Goal: Task Accomplishment & Management: Manage account settings

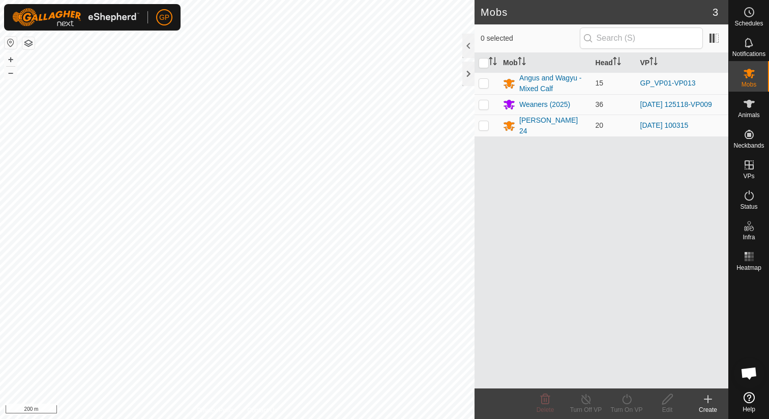
scroll to position [2320, 0]
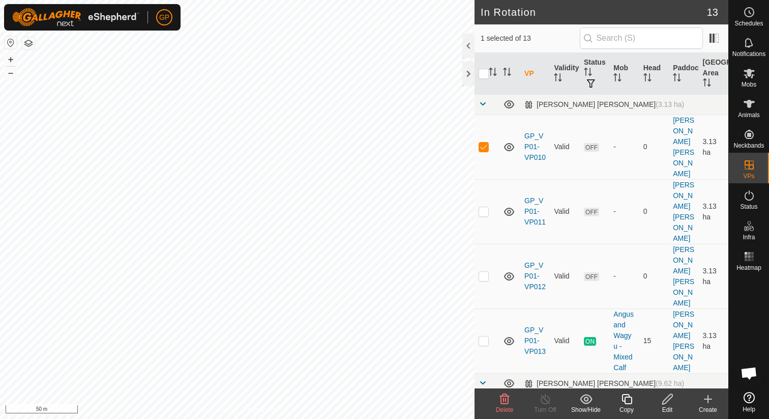
click at [506, 405] on div "Delete" at bounding box center [504, 409] width 41 height 9
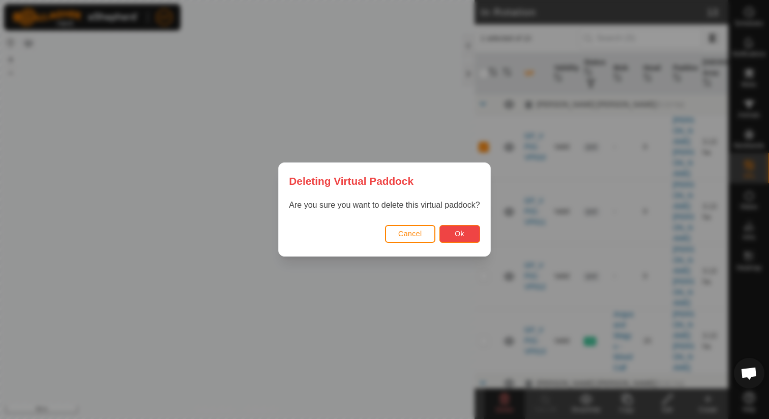
click at [467, 235] on button "Ok" at bounding box center [459, 234] width 41 height 18
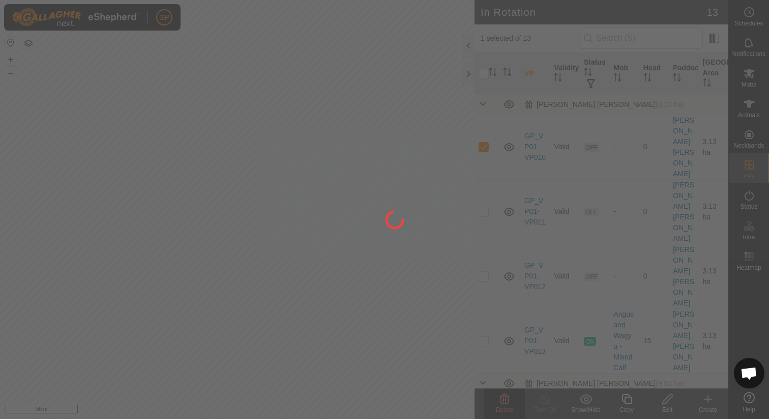
checkbox input "false"
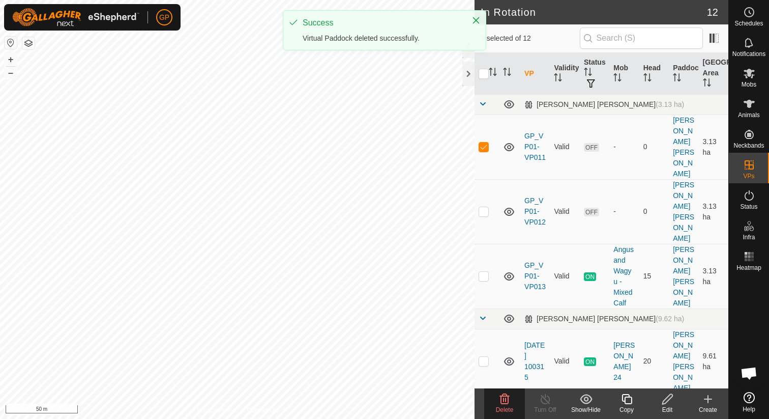
click at [507, 403] on icon at bounding box center [505, 399] width 10 height 10
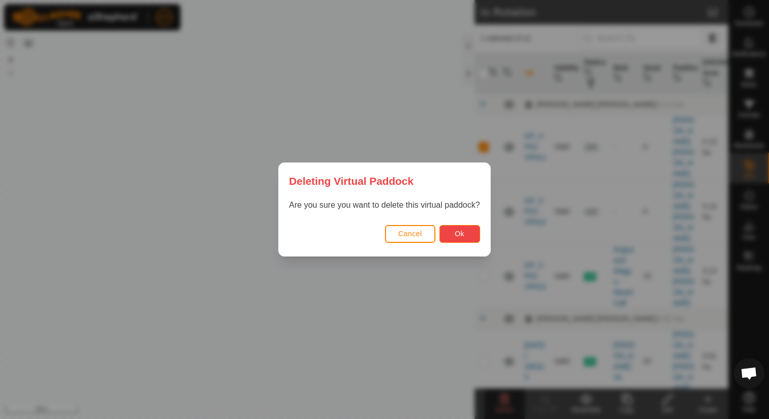
click at [460, 239] on button "Ok" at bounding box center [459, 234] width 41 height 18
checkbox input "false"
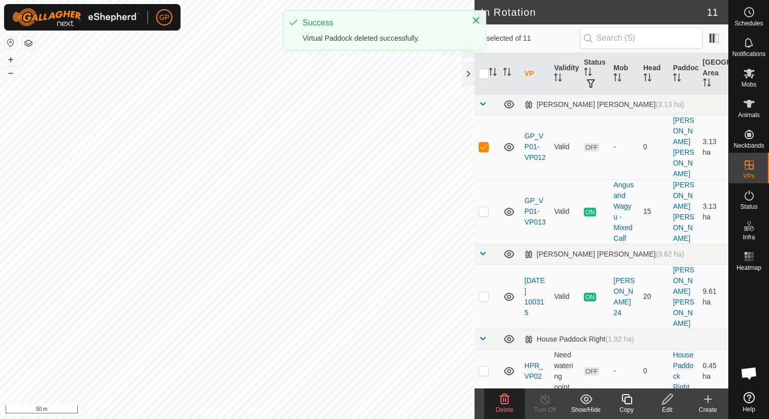
click at [511, 409] on span "Delete" at bounding box center [505, 409] width 18 height 7
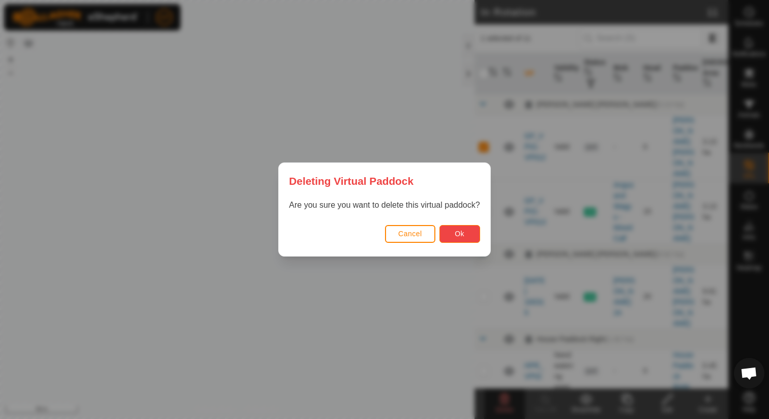
click at [460, 234] on span "Ok" at bounding box center [460, 233] width 10 height 8
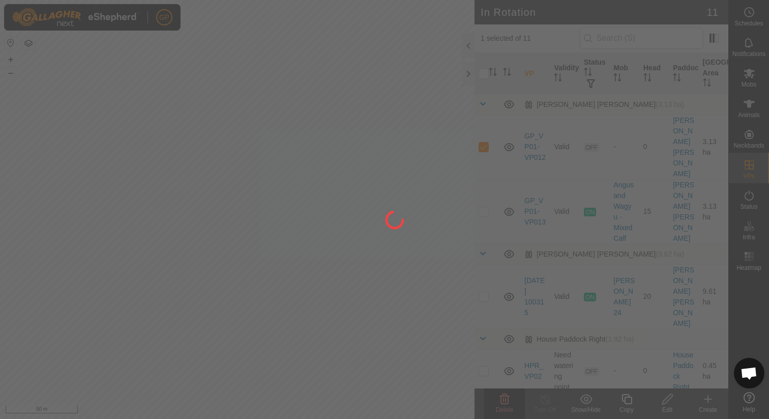
checkbox input "false"
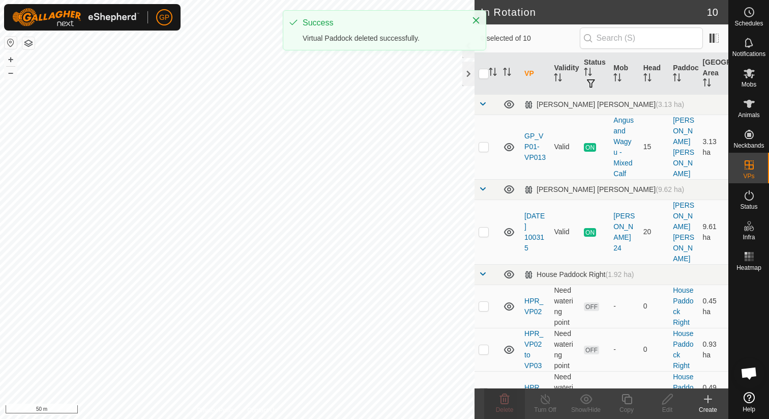
checkbox input "true"
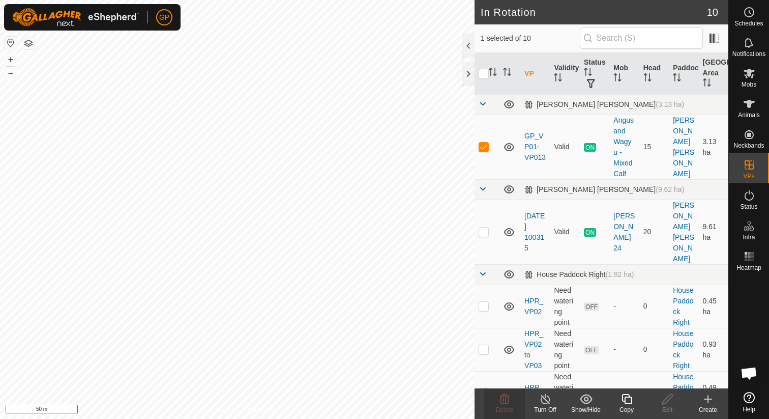
click at [626, 397] on icon at bounding box center [626, 399] width 10 height 10
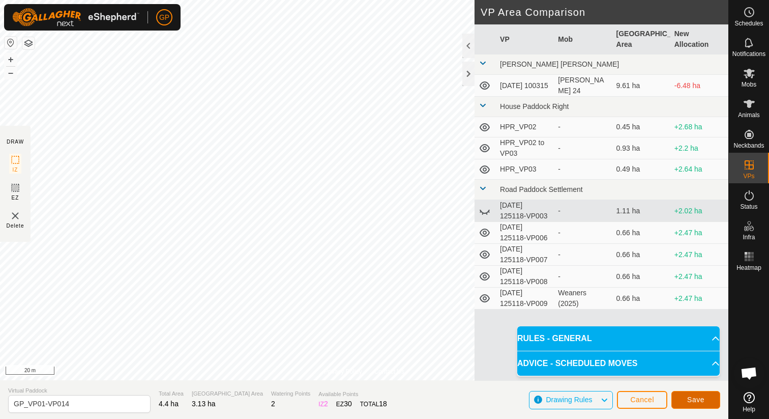
click at [687, 399] on span "Save" at bounding box center [695, 399] width 17 height 8
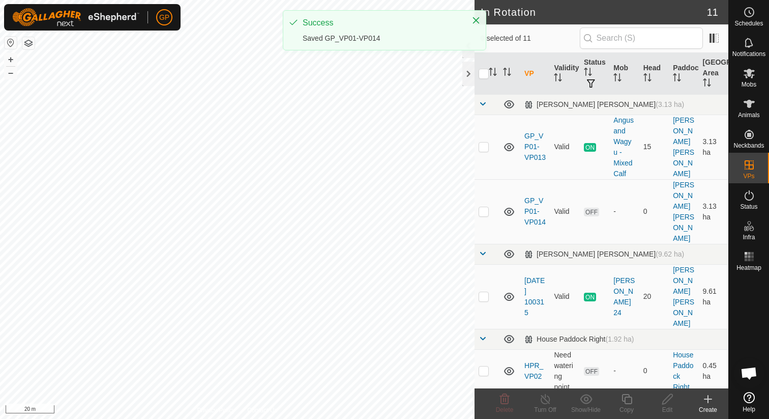
checkbox input "true"
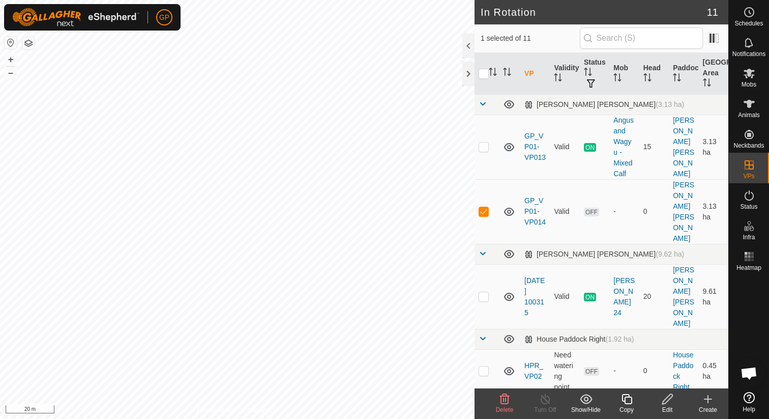
click at [627, 404] on icon at bounding box center [626, 399] width 13 height 12
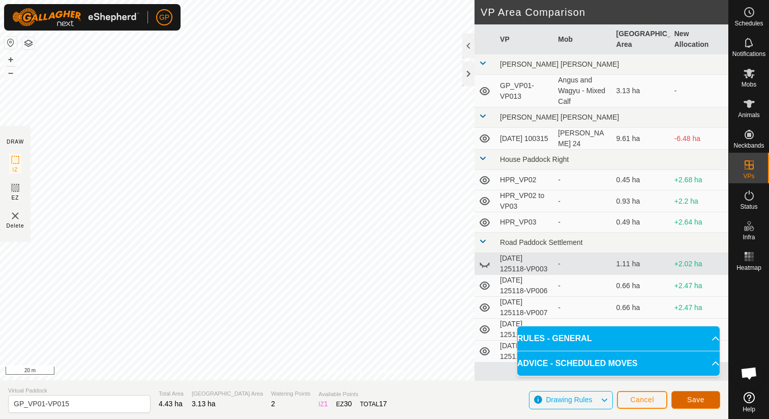
click at [701, 400] on span "Save" at bounding box center [695, 399] width 17 height 8
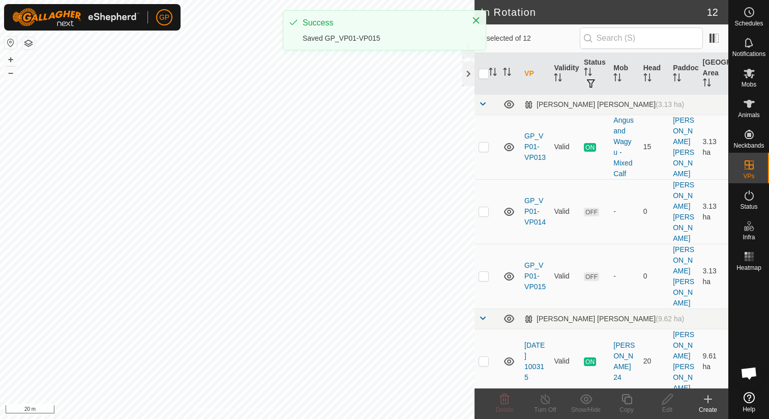
checkbox input "true"
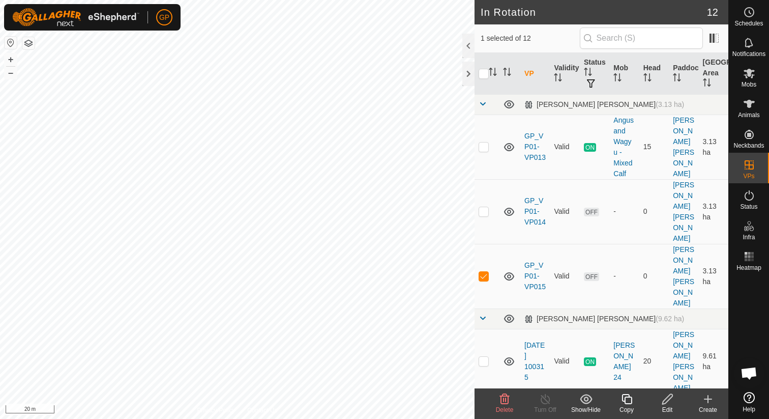
click at [627, 400] on icon at bounding box center [626, 399] width 13 height 12
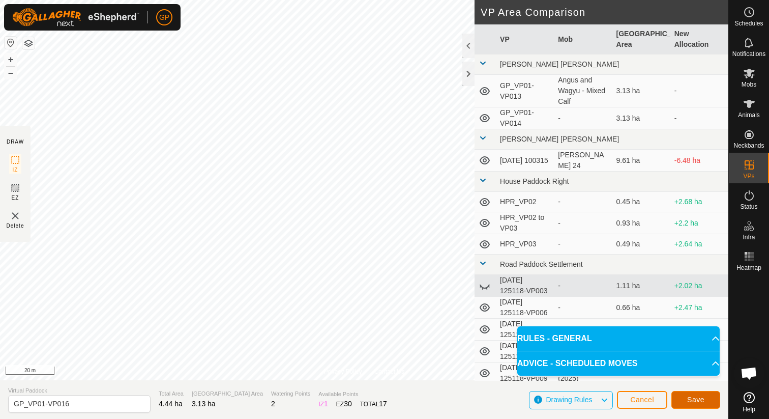
click at [692, 401] on span "Save" at bounding box center [695, 399] width 17 height 8
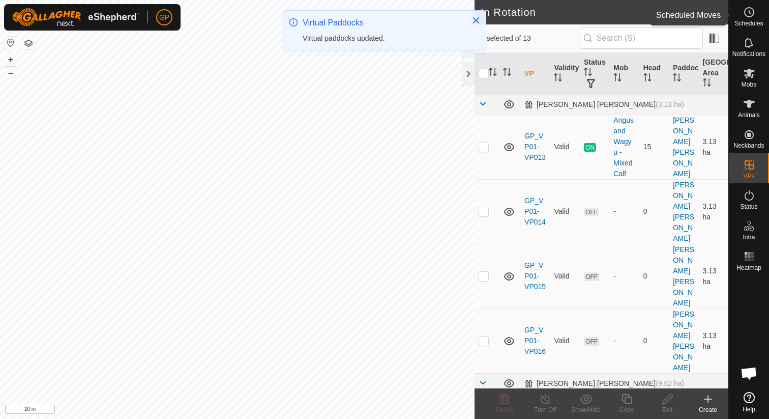
click at [750, 22] on span "Schedules" at bounding box center [748, 23] width 28 height 6
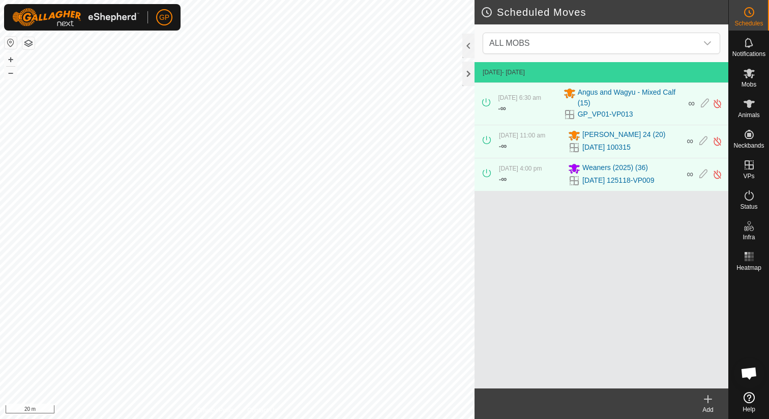
click at [710, 408] on div "Add" at bounding box center [708, 409] width 41 height 9
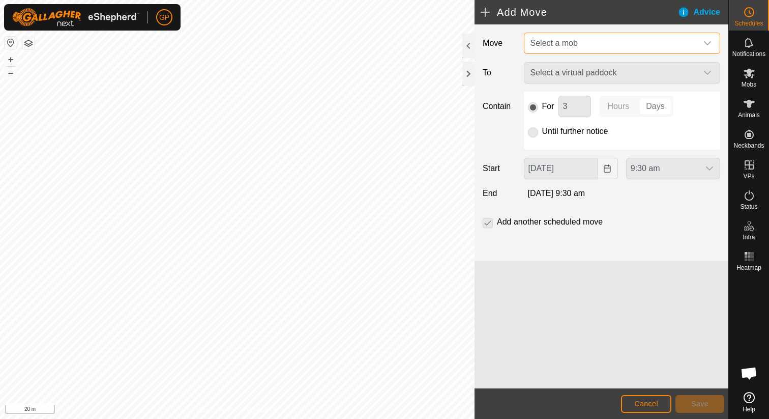
click at [637, 48] on span "Select a mob" at bounding box center [611, 43] width 171 height 20
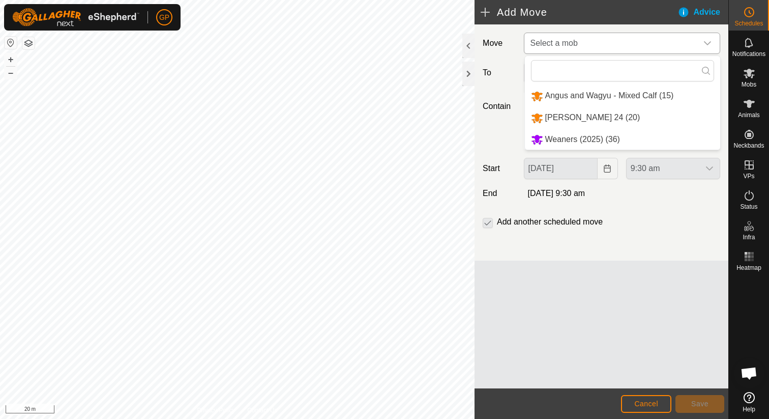
click at [607, 92] on li "Angus and Wagyu - Mixed Calf (15)" at bounding box center [622, 95] width 195 height 21
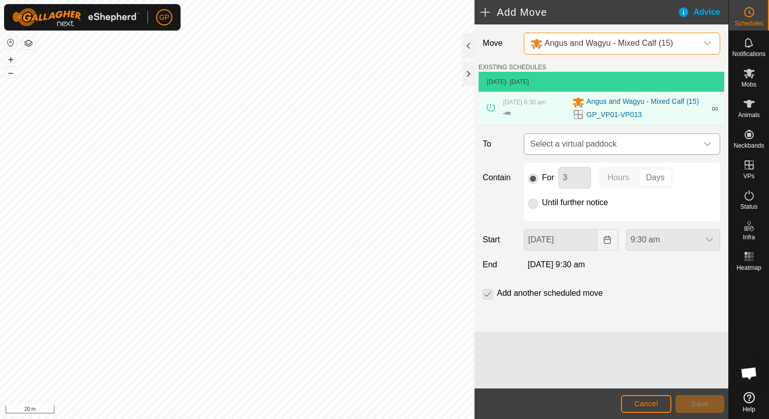
click at [593, 143] on span "Select a virtual paddock" at bounding box center [611, 144] width 171 height 20
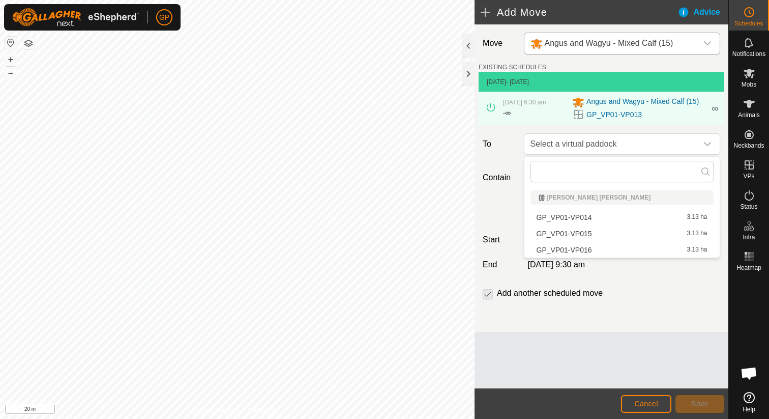
click at [579, 219] on li "GP_VP01-VP014 3.13 ha" at bounding box center [621, 217] width 183 height 15
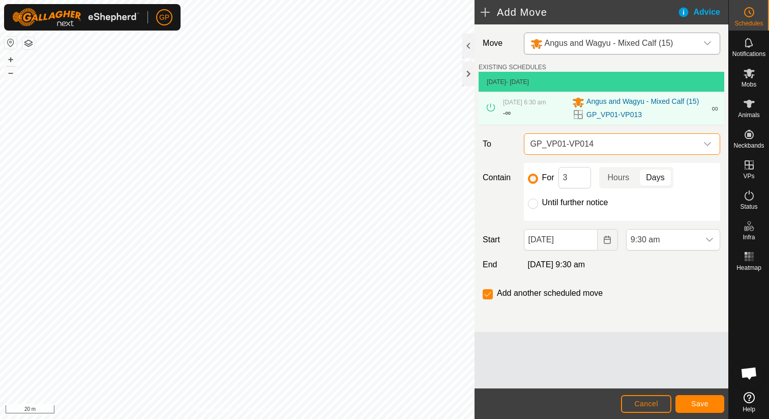
click at [571, 202] on label "Until further notice" at bounding box center [575, 202] width 66 height 8
click at [538, 202] on input "Until further notice" at bounding box center [533, 203] width 10 height 10
radio input "true"
checkbox input "false"
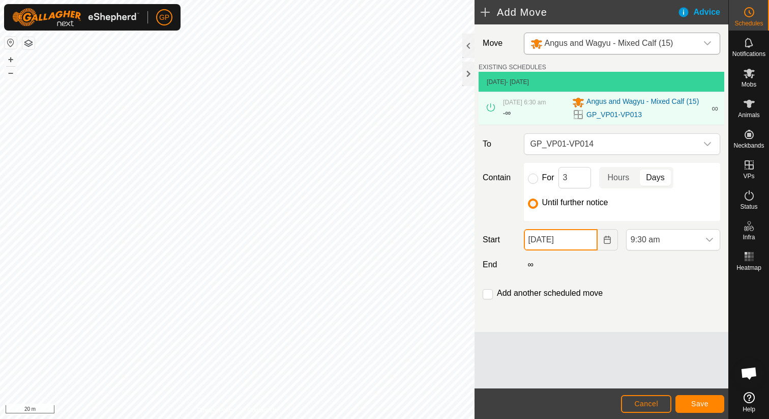
click at [565, 240] on input "[DATE]" at bounding box center [561, 239] width 74 height 21
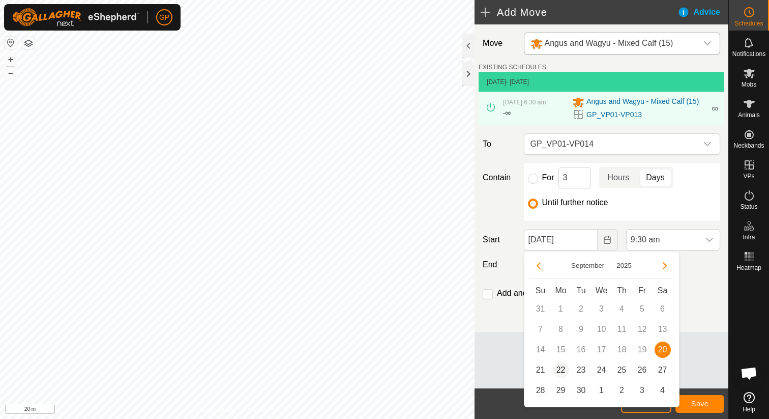
click at [560, 369] on span "22" at bounding box center [561, 370] width 16 height 16
type input "[DATE]"
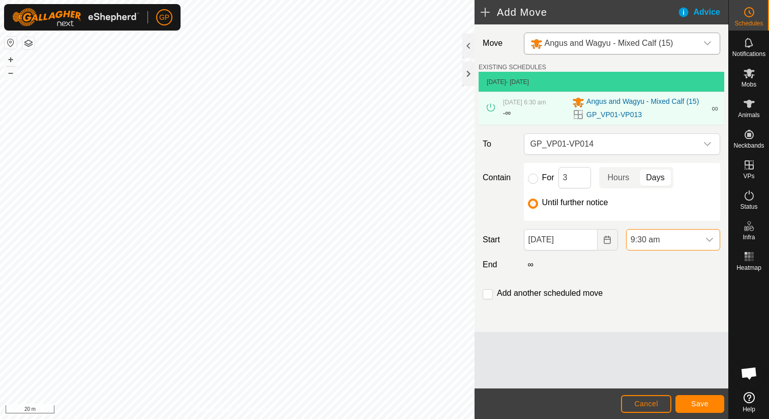
click at [657, 241] on span "9:30 am" at bounding box center [663, 239] width 73 height 20
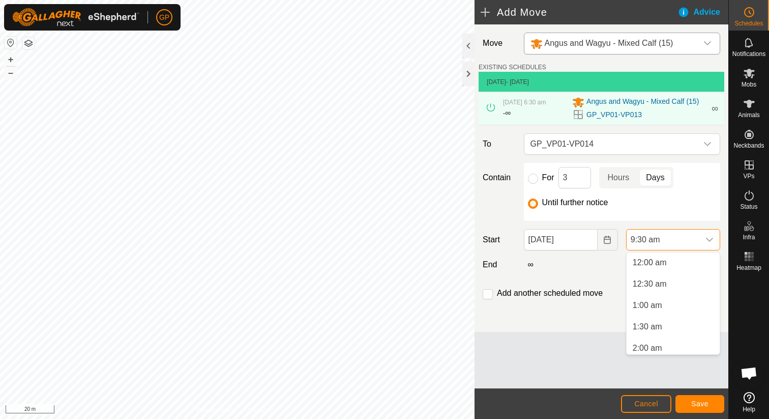
scroll to position [320, 0]
click at [647, 293] on li "6:30 am" at bounding box center [673, 295] width 93 height 20
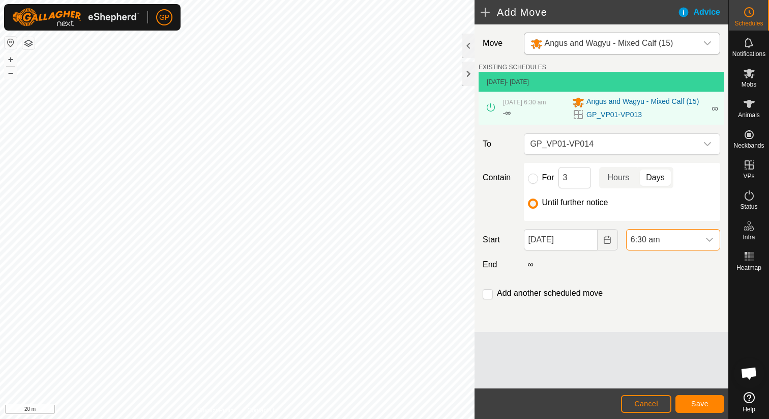
scroll to position [324, 0]
click at [702, 408] on button "Save" at bounding box center [699, 404] width 49 height 18
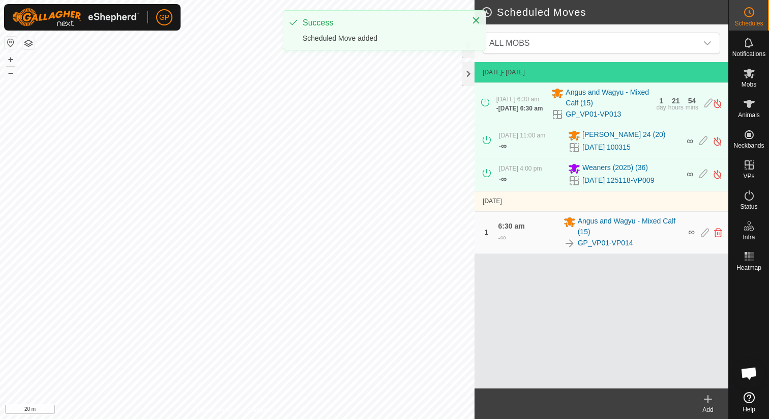
click at [704, 405] on div "Add" at bounding box center [708, 409] width 41 height 9
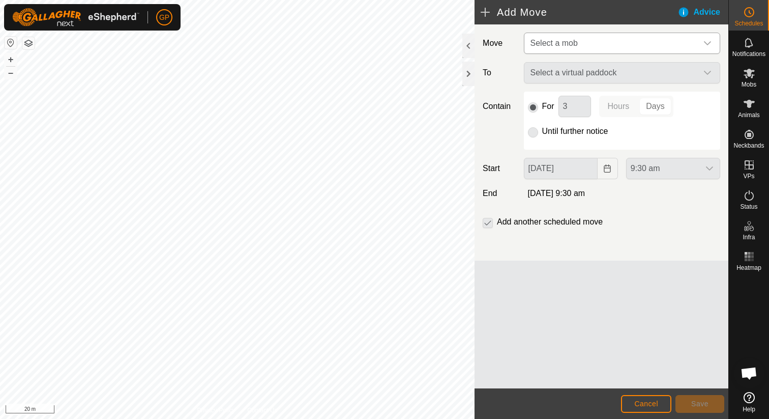
click at [627, 48] on span "Select a mob" at bounding box center [611, 43] width 171 height 20
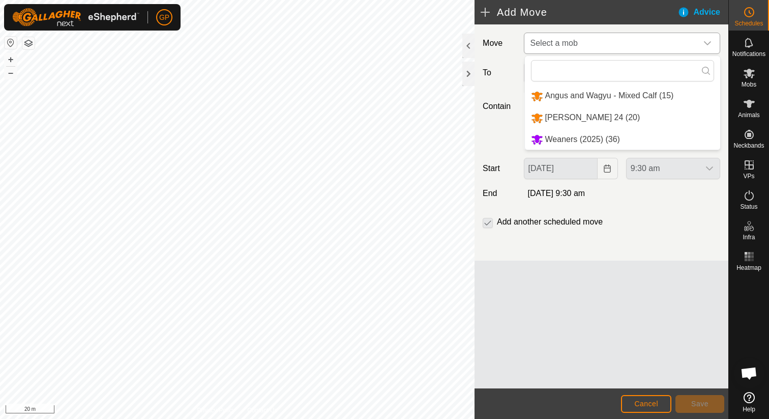
click at [605, 96] on li "Angus and Wagyu - Mixed Calf (15)" at bounding box center [622, 95] width 195 height 21
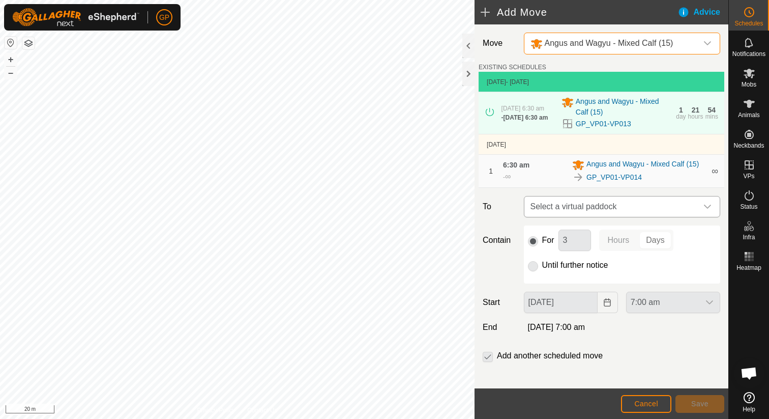
click at [565, 207] on span "Select a virtual paddock" at bounding box center [611, 206] width 171 height 20
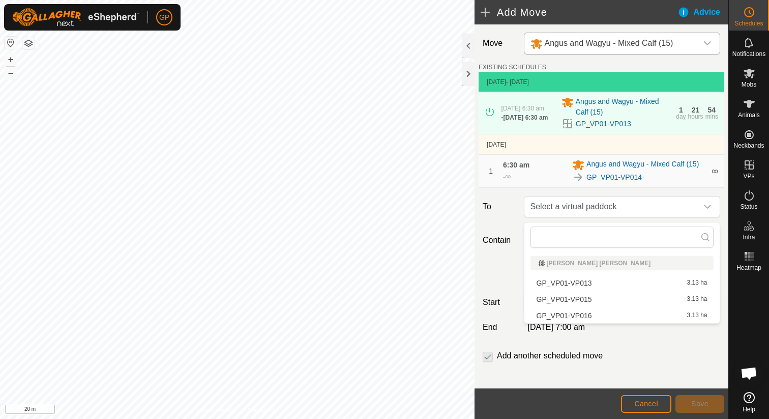
click at [555, 297] on li "GP_VP01-VP015 3.13 ha" at bounding box center [621, 298] width 183 height 15
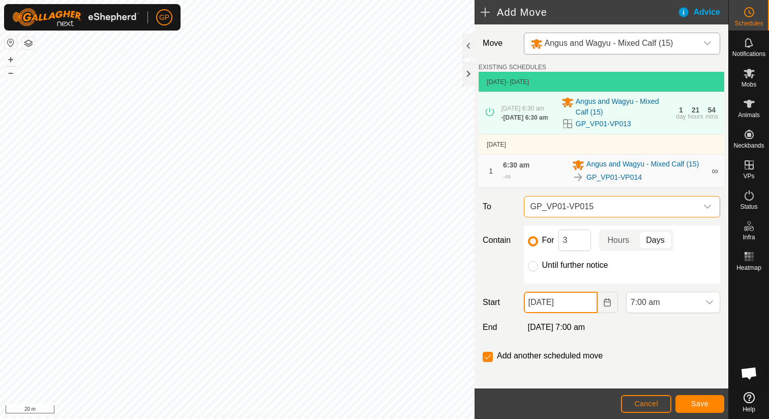
click at [582, 308] on input "[DATE]" at bounding box center [561, 301] width 74 height 21
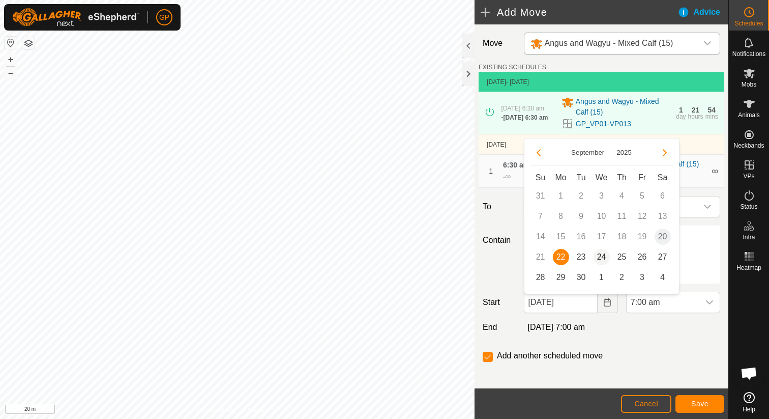
click at [601, 254] on span "24" at bounding box center [601, 257] width 16 height 16
type input "[DATE]"
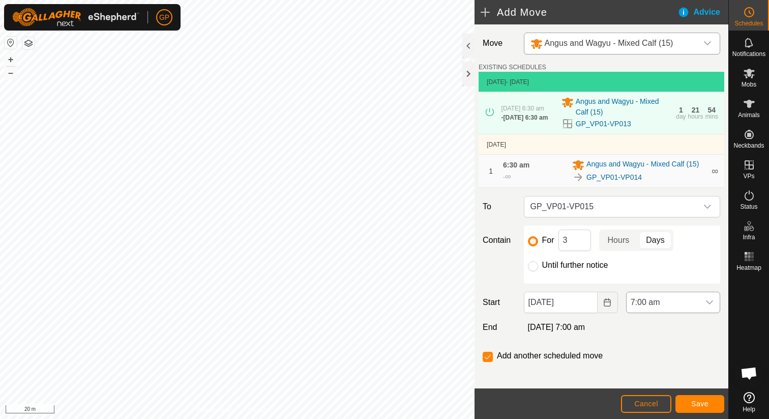
click at [645, 303] on span "7:00 am" at bounding box center [663, 302] width 73 height 20
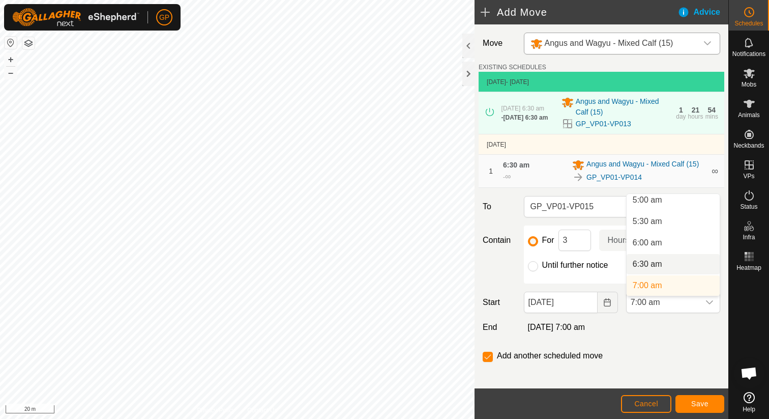
click at [647, 266] on li "6:30 am" at bounding box center [673, 264] width 93 height 20
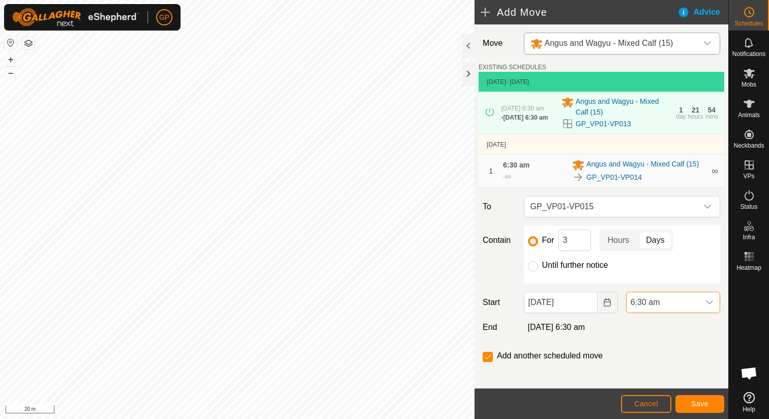
click at [559, 266] on label "Until further notice" at bounding box center [575, 265] width 66 height 8
click at [538, 266] on input "Until further notice" at bounding box center [533, 266] width 10 height 10
radio input "true"
checkbox input "false"
click at [691, 403] on button "Save" at bounding box center [699, 404] width 49 height 18
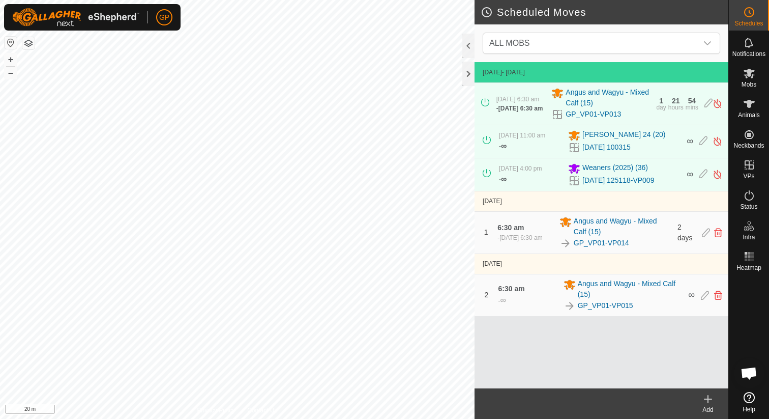
click at [704, 399] on icon at bounding box center [708, 399] width 12 height 12
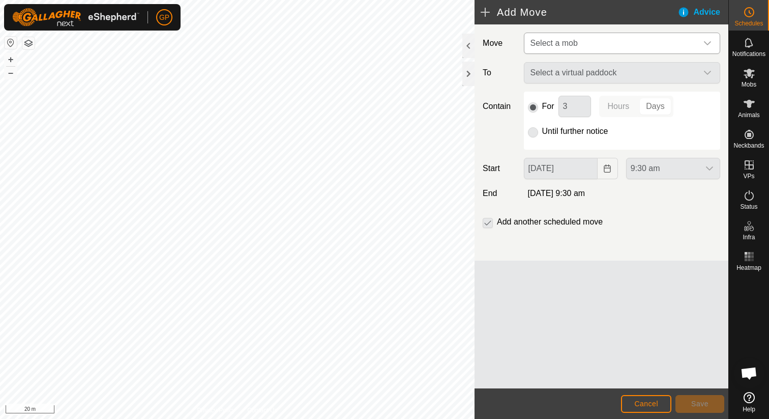
click at [589, 53] on span "Select a mob" at bounding box center [611, 43] width 171 height 20
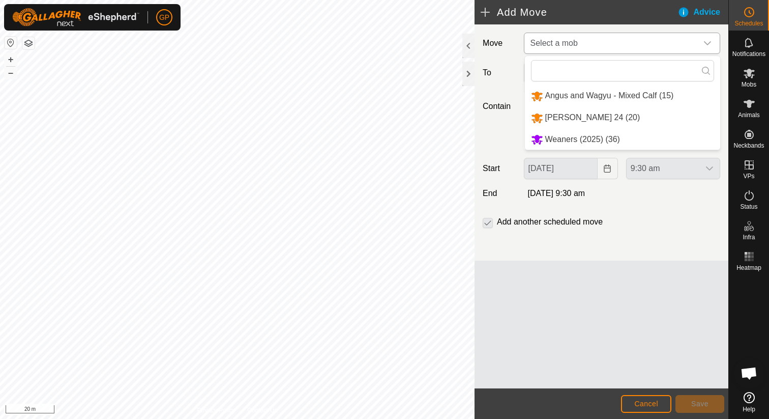
click at [583, 100] on li "Angus and Wagyu - Mixed Calf (15)" at bounding box center [622, 95] width 195 height 21
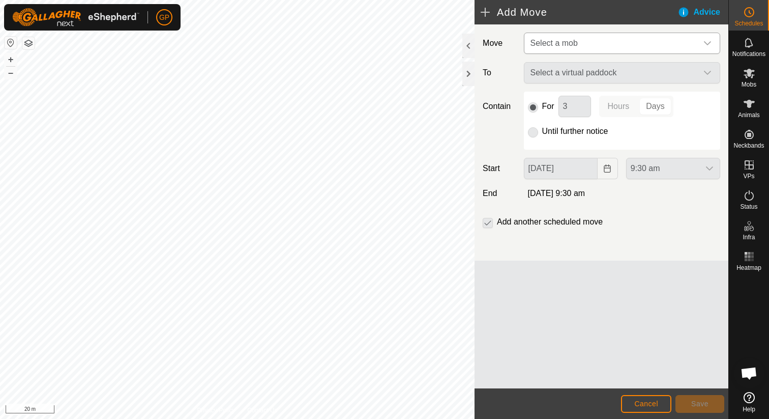
type input "[DATE]"
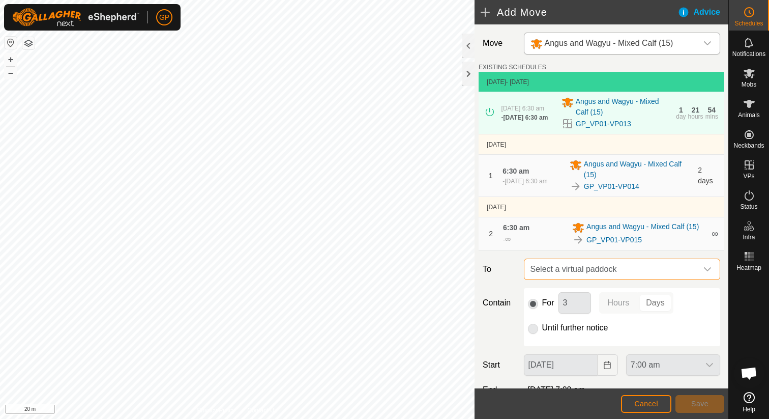
click at [573, 279] on span "Select a virtual paddock" at bounding box center [611, 269] width 171 height 20
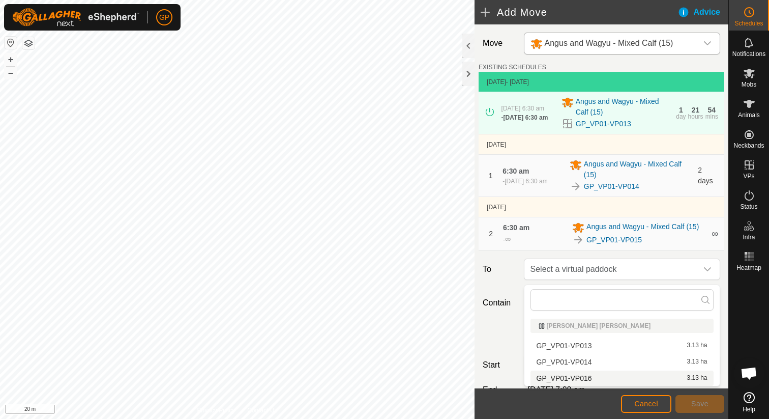
click at [564, 377] on li "GP_VP01-VP016 3.13 ha" at bounding box center [621, 377] width 183 height 15
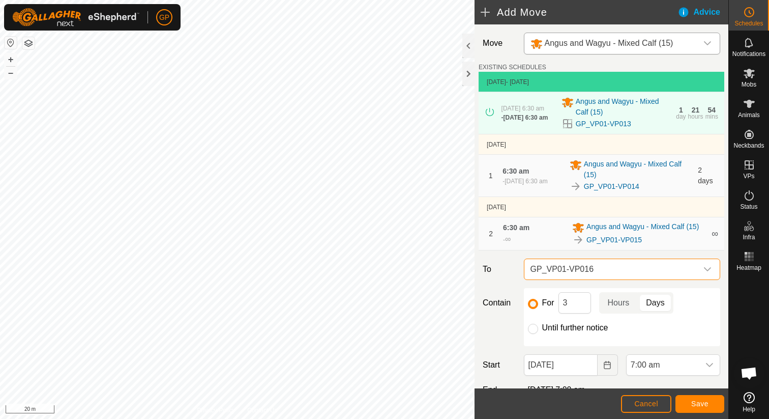
click at [563, 332] on label "Until further notice" at bounding box center [575, 327] width 66 height 8
click at [538, 333] on input "Until further notice" at bounding box center [533, 328] width 10 height 10
radio input "true"
checkbox input "false"
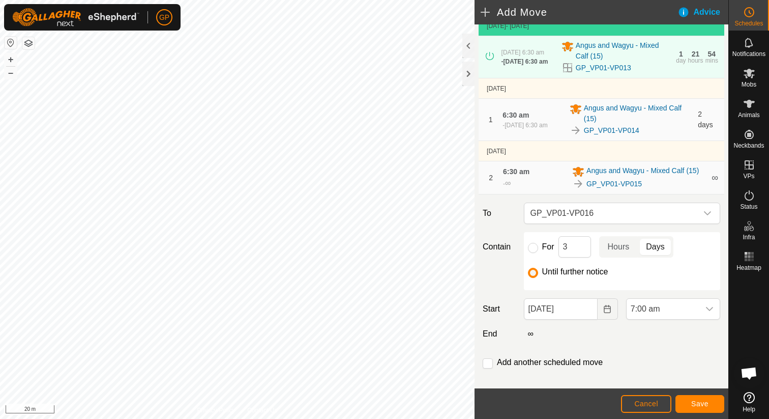
scroll to position [70, 0]
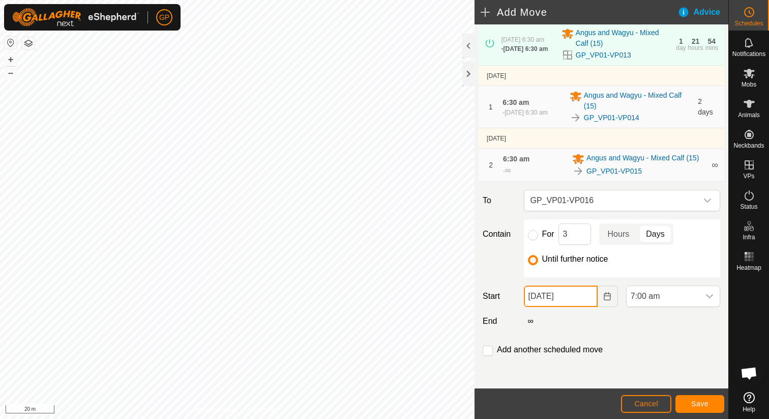
click at [567, 291] on input "[DATE]" at bounding box center [561, 295] width 74 height 21
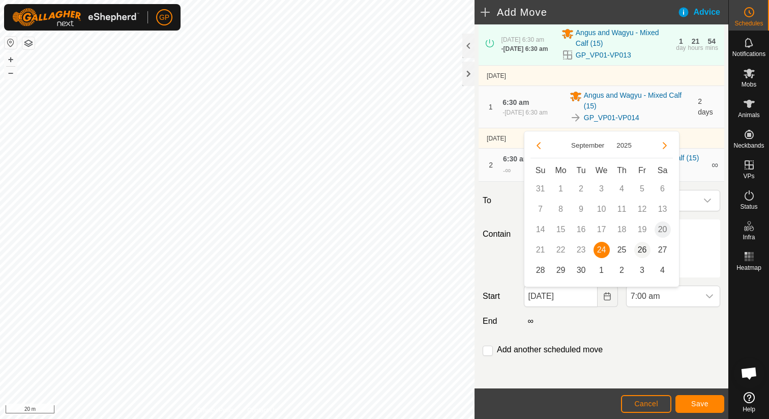
click at [638, 250] on span "26" at bounding box center [642, 250] width 16 height 16
type input "[DATE]"
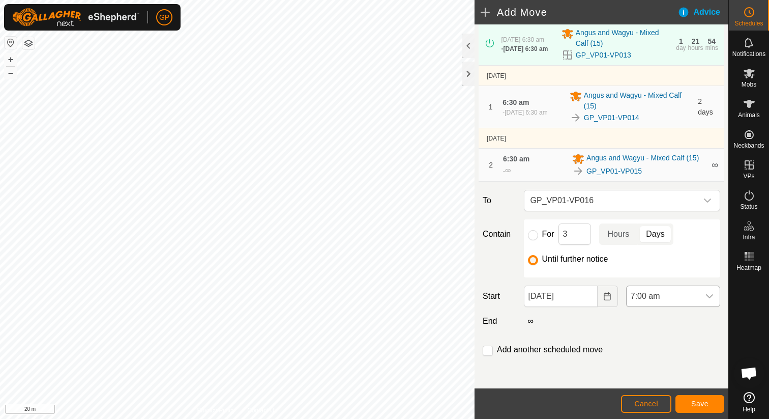
click at [647, 288] on span "7:00 am" at bounding box center [663, 296] width 73 height 20
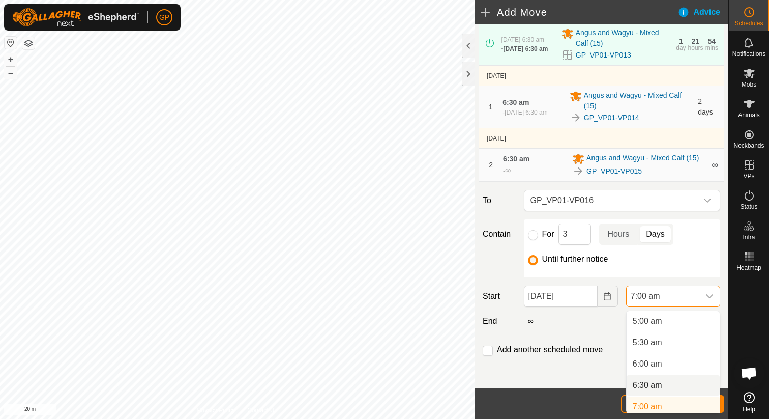
click at [640, 377] on li "6:30 am" at bounding box center [673, 385] width 93 height 20
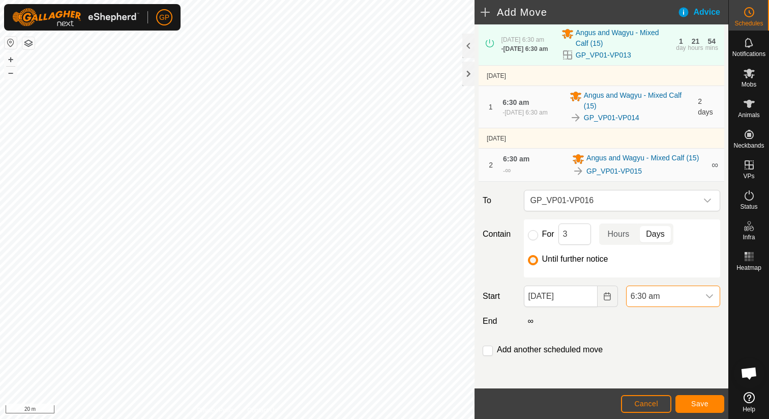
scroll to position [218, 0]
click at [688, 405] on button "Save" at bounding box center [699, 404] width 49 height 18
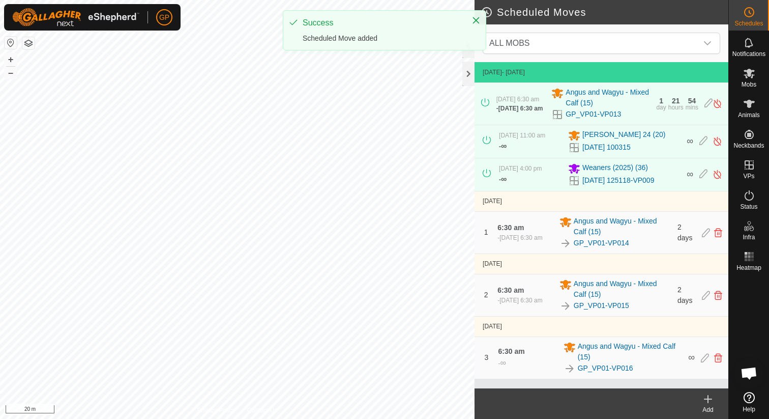
click at [371, 18] on div "GP Schedules Notifications Mobs Animals Neckbands VPs Status Infra Heatmap Help…" at bounding box center [384, 209] width 769 height 419
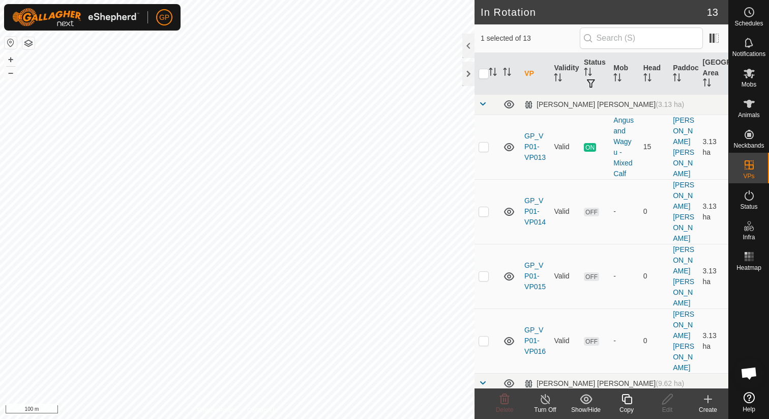
click at [628, 406] on div "Copy" at bounding box center [626, 409] width 41 height 9
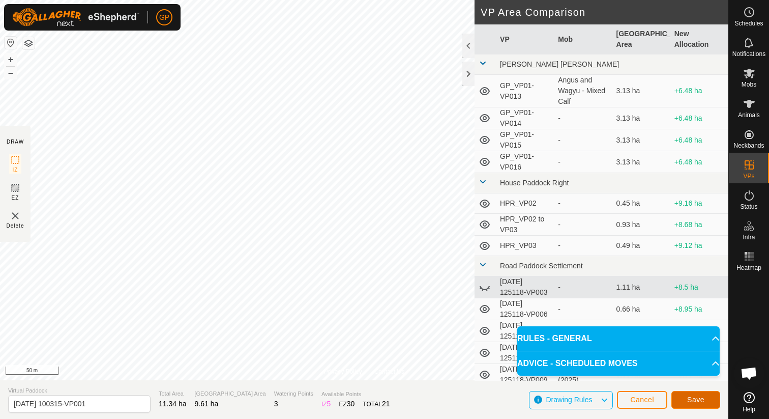
click at [692, 399] on span "Save" at bounding box center [695, 399] width 17 height 8
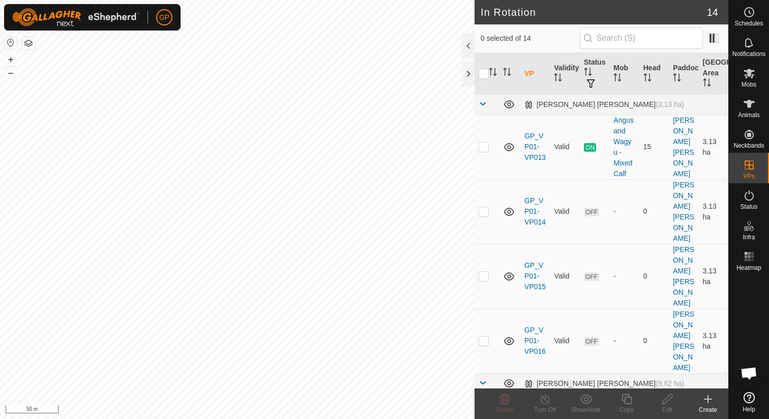
checkbox input "true"
click at [627, 401] on icon at bounding box center [626, 399] width 13 height 12
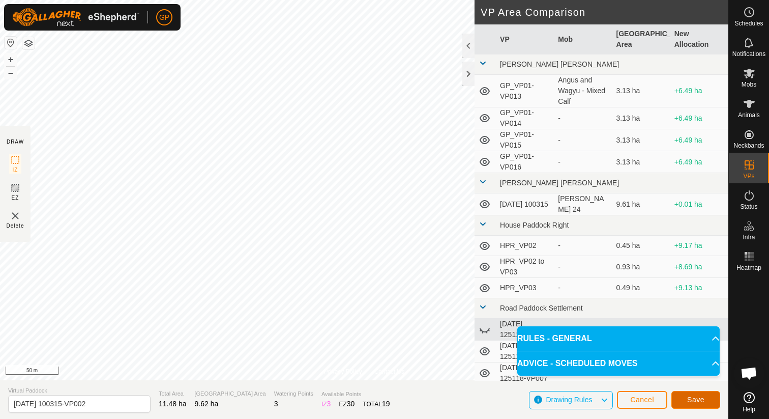
click at [694, 404] on button "Save" at bounding box center [695, 400] width 49 height 18
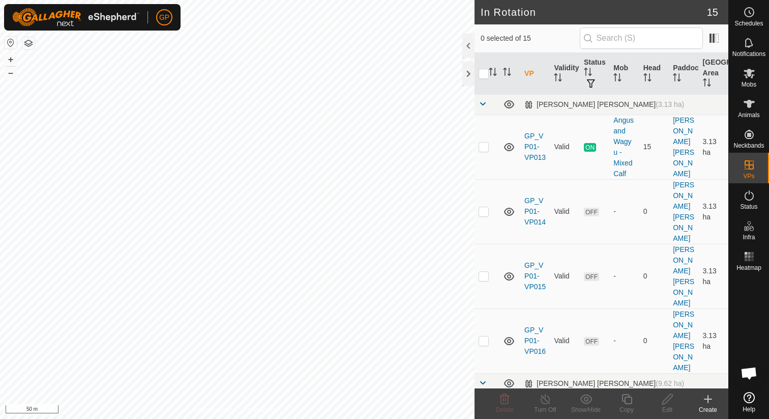
checkbox input "true"
click at [632, 400] on icon at bounding box center [626, 399] width 13 height 12
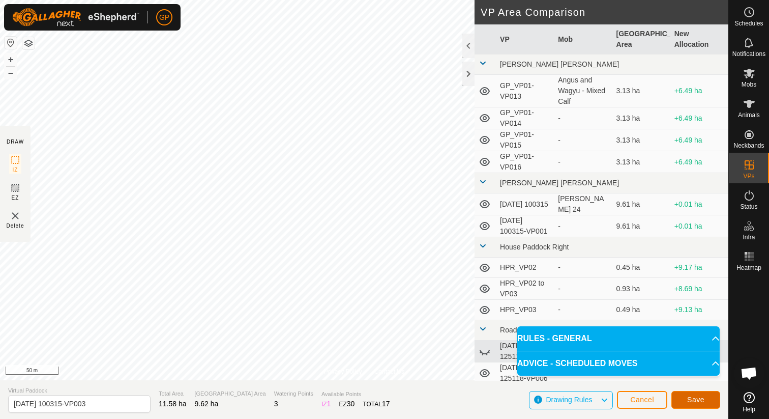
click at [706, 404] on button "Save" at bounding box center [695, 400] width 49 height 18
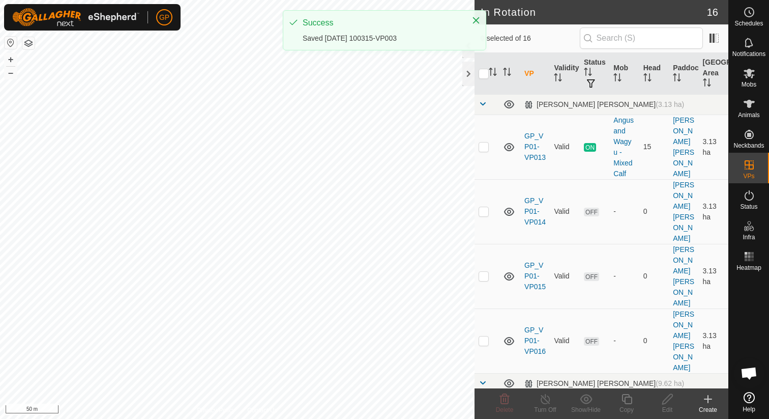
click at [746, 11] on icon at bounding box center [749, 12] width 12 height 12
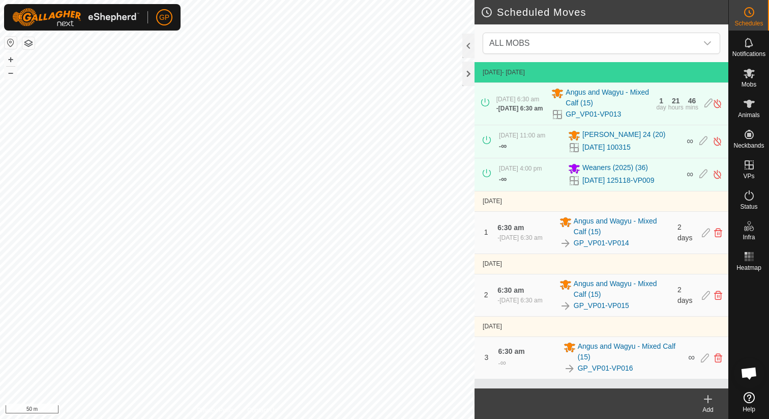
click at [707, 399] on icon at bounding box center [707, 399] width 7 height 0
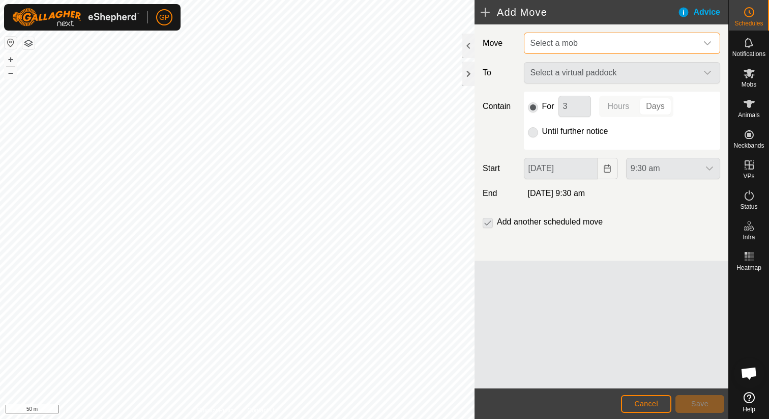
click at [562, 46] on span "Select a mob" at bounding box center [553, 43] width 47 height 9
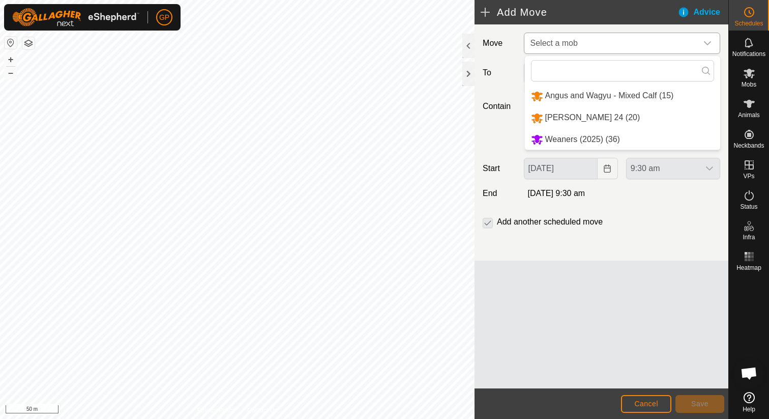
click at [560, 116] on li "[PERSON_NAME] 24 (20)" at bounding box center [622, 117] width 195 height 21
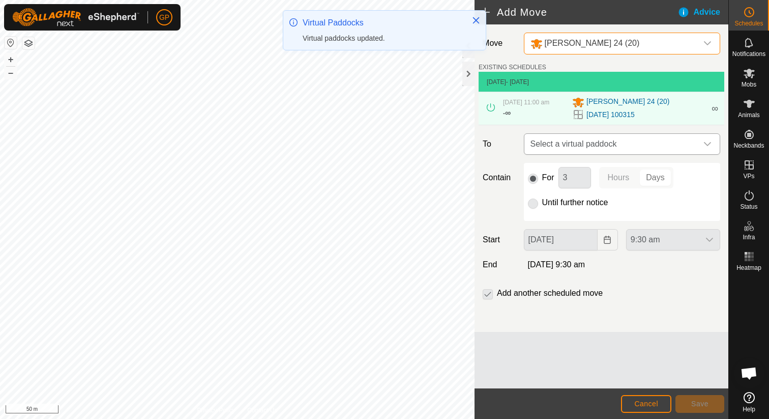
click at [557, 150] on span "Select a virtual paddock" at bounding box center [611, 144] width 171 height 20
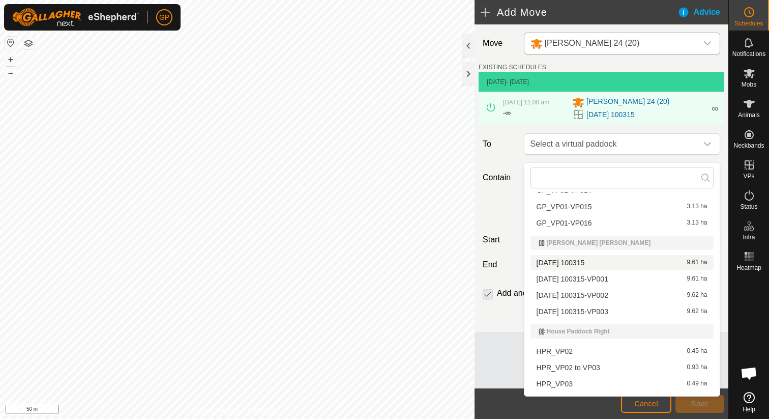
scroll to position [63, 0]
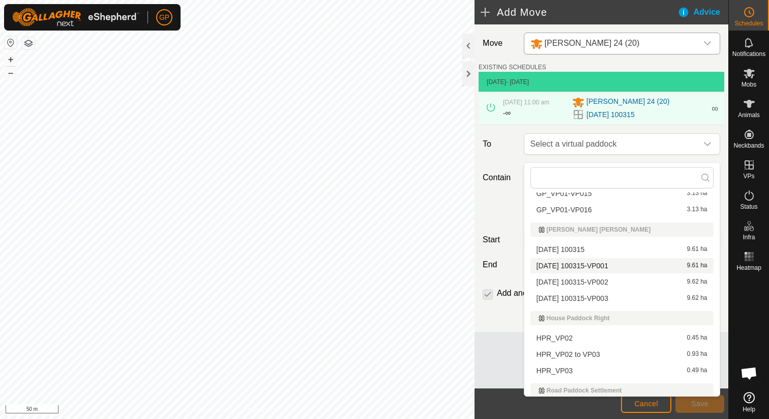
click at [562, 261] on li "[DATE] 100315-VP001 9.61 ha" at bounding box center [621, 265] width 183 height 15
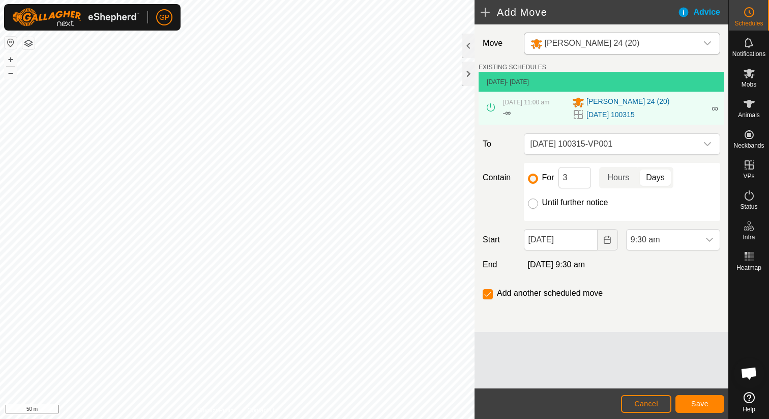
click at [535, 209] on input "Until further notice" at bounding box center [533, 203] width 10 height 10
radio input "true"
checkbox input "false"
click at [551, 243] on input "[DATE]" at bounding box center [561, 239] width 74 height 21
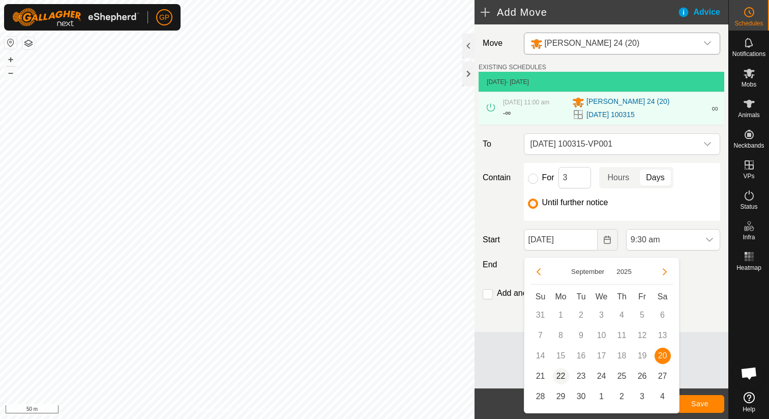
click at [556, 377] on span "22" at bounding box center [561, 376] width 16 height 16
type input "[DATE]"
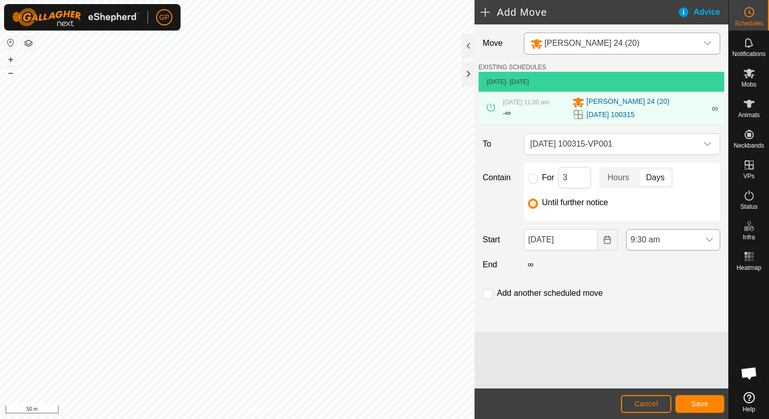
click at [662, 249] on span "9:30 am" at bounding box center [663, 239] width 73 height 20
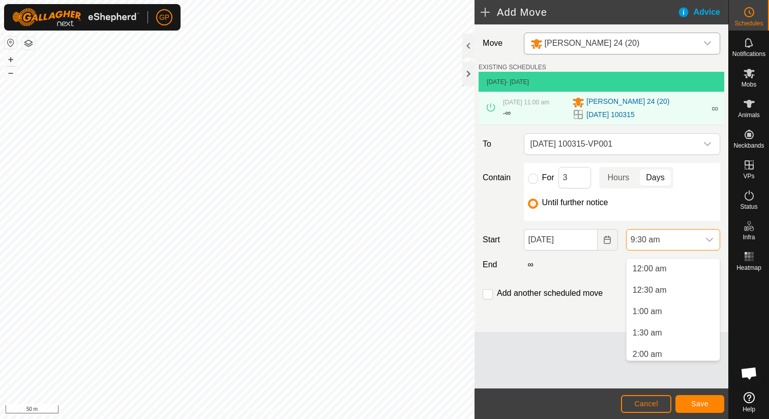
scroll to position [320, 0]
click at [652, 268] on li "6:30 am" at bounding box center [673, 268] width 93 height 20
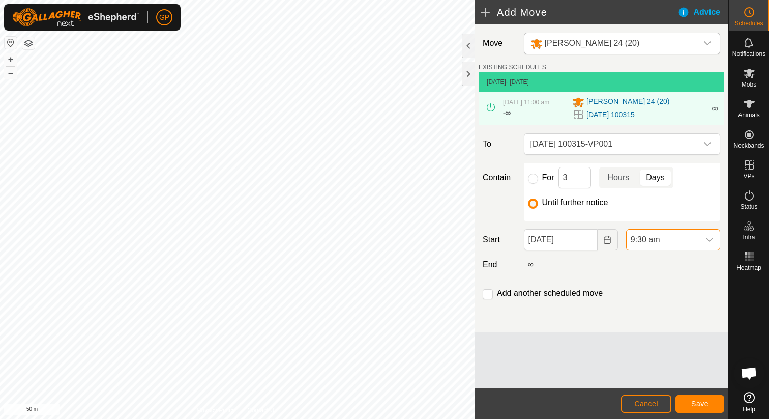
scroll to position [324, 0]
click at [486, 299] on input "checkbox" at bounding box center [488, 294] width 10 height 10
click at [488, 299] on input "checkbox" at bounding box center [488, 294] width 10 height 10
checkbox input "false"
click at [704, 410] on button "Save" at bounding box center [699, 404] width 49 height 18
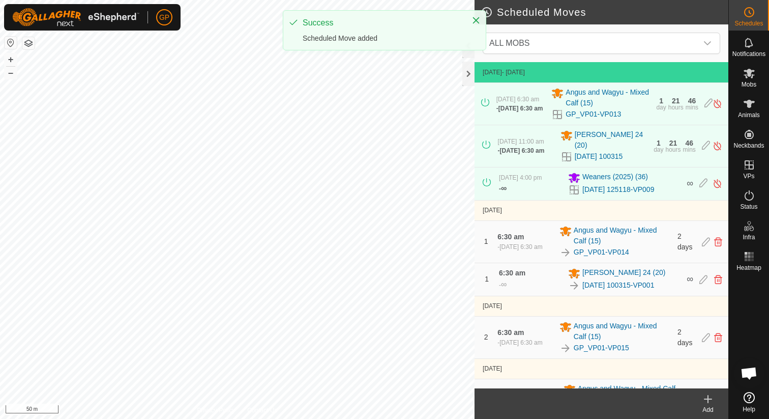
click at [707, 405] on div "Add" at bounding box center [708, 409] width 41 height 9
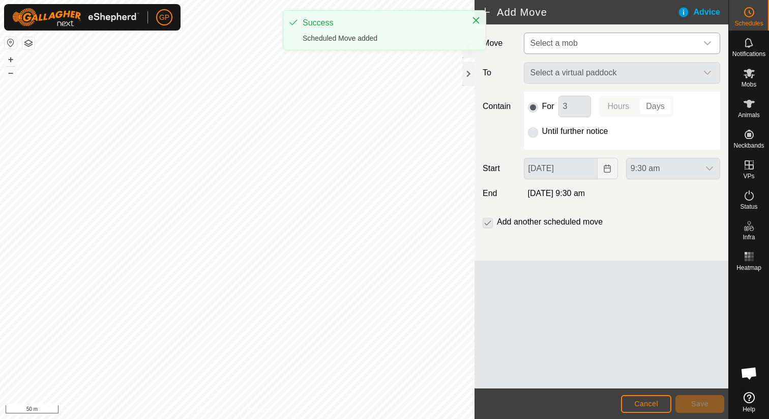
click at [608, 45] on span "Select a mob" at bounding box center [611, 43] width 171 height 20
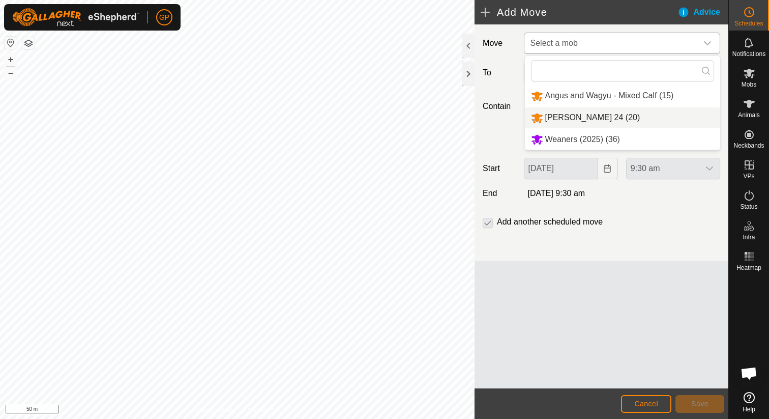
click at [590, 120] on li "[PERSON_NAME] 24 (20)" at bounding box center [622, 117] width 195 height 21
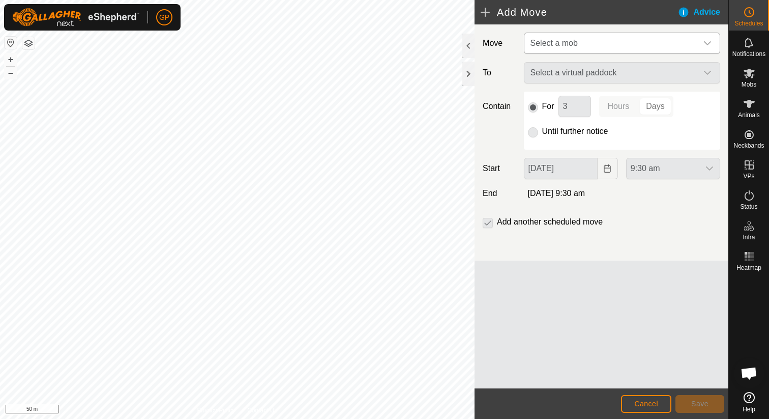
type input "[DATE]"
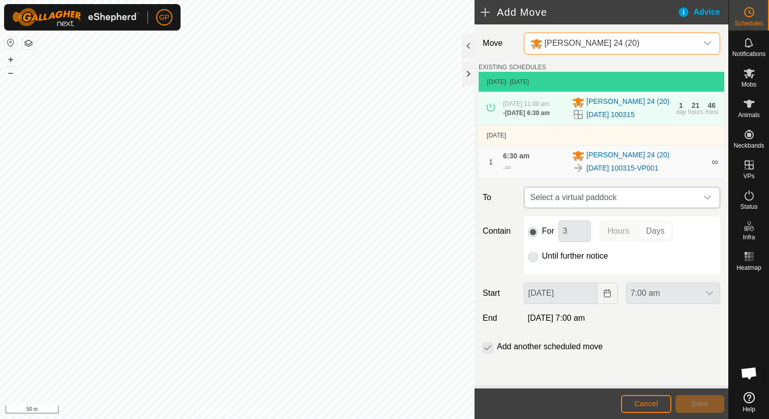
click at [605, 207] on span "Select a virtual paddock" at bounding box center [611, 197] width 171 height 20
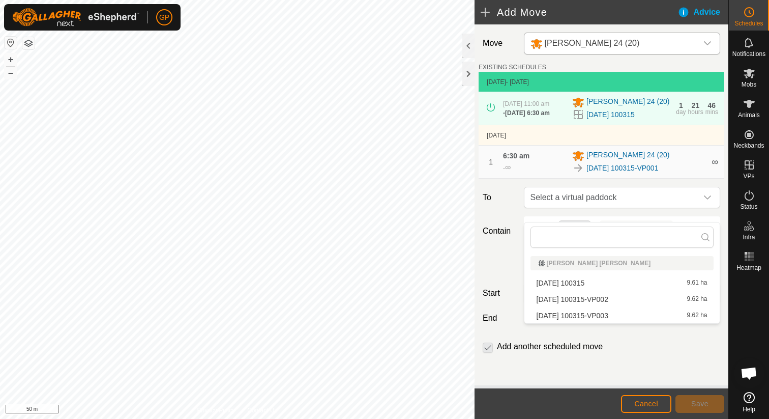
click at [589, 295] on li "[DATE] 100315-VP002 9.62 ha" at bounding box center [621, 298] width 183 height 15
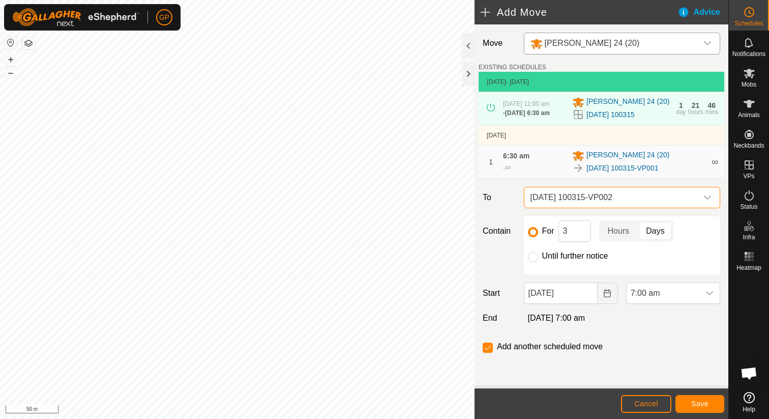
click at [533, 262] on p-radiobutton at bounding box center [533, 256] width 10 height 12
click at [532, 262] on input "Until further notice" at bounding box center [533, 257] width 10 height 10
radio input "true"
checkbox input "false"
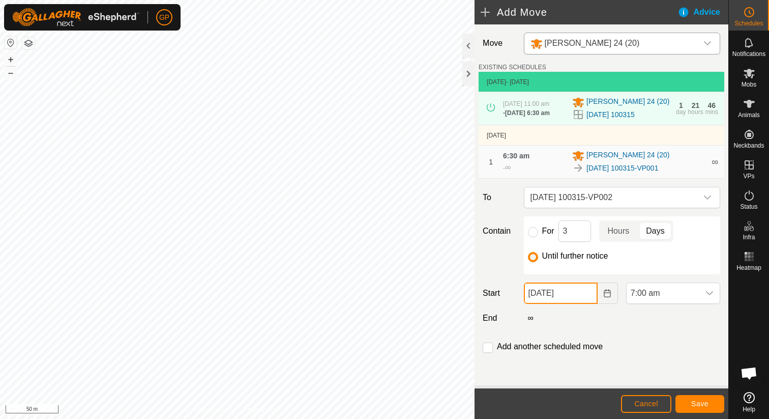
click at [542, 303] on input "[DATE]" at bounding box center [561, 292] width 74 height 21
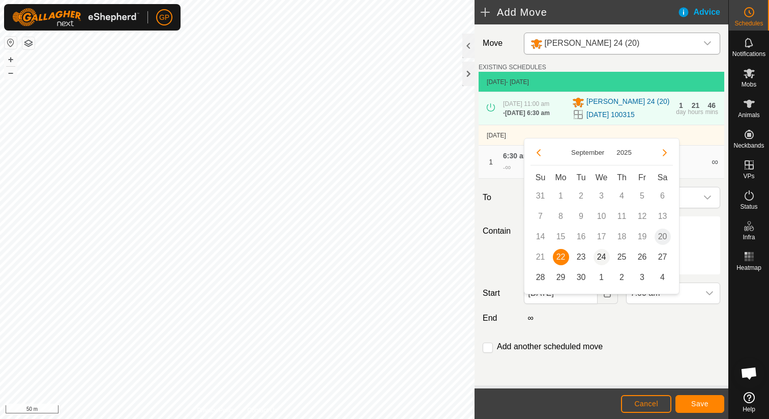
click at [596, 254] on span "24" at bounding box center [601, 257] width 16 height 16
type input "[DATE]"
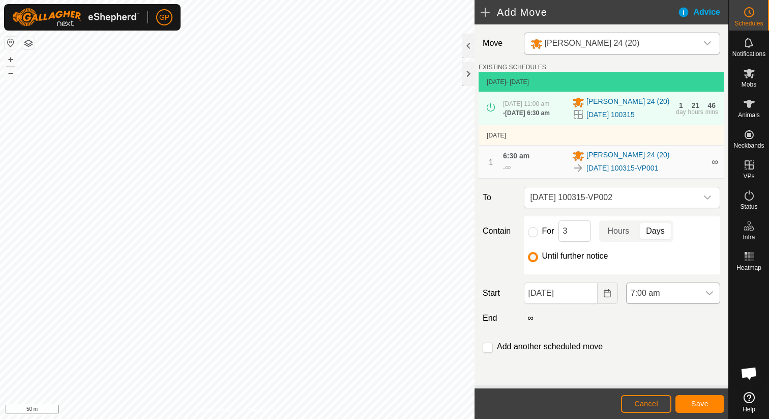
click at [666, 299] on span "7:00 am" at bounding box center [663, 293] width 73 height 20
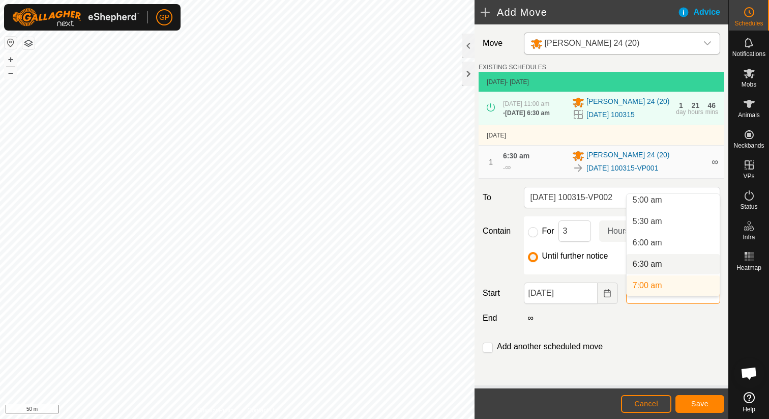
click at [660, 258] on li "6:30 am" at bounding box center [673, 264] width 93 height 20
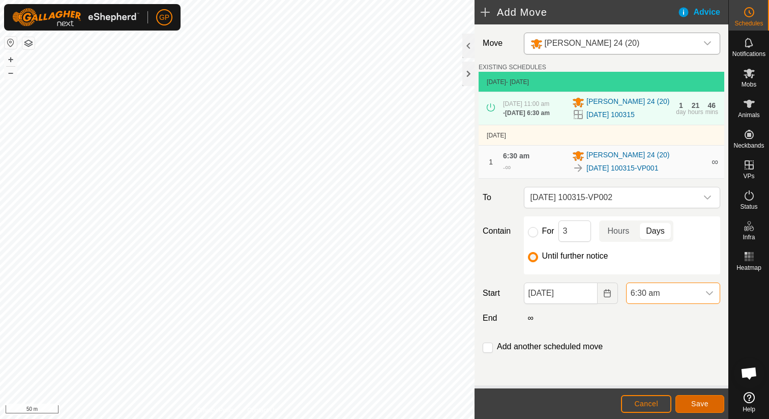
click at [697, 405] on span "Save" at bounding box center [699, 403] width 17 height 8
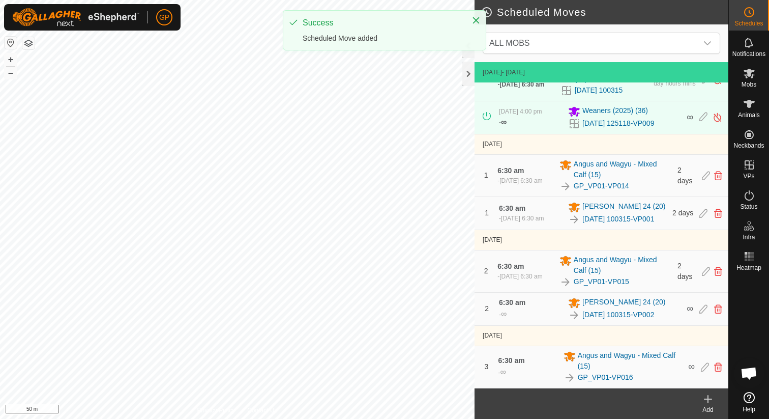
scroll to position [81, 0]
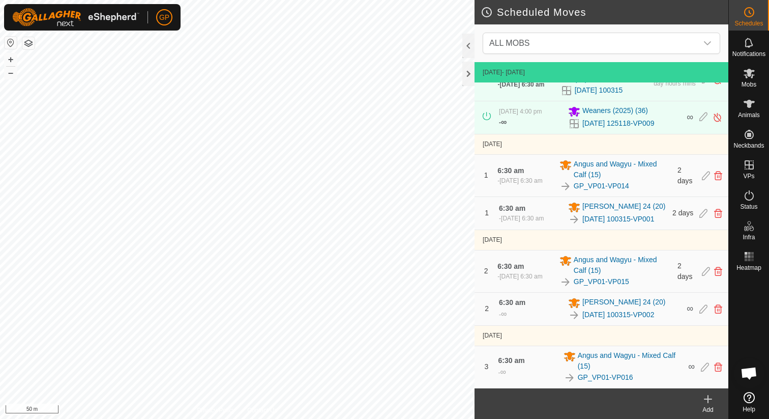
click at [708, 401] on icon at bounding box center [708, 399] width 12 height 12
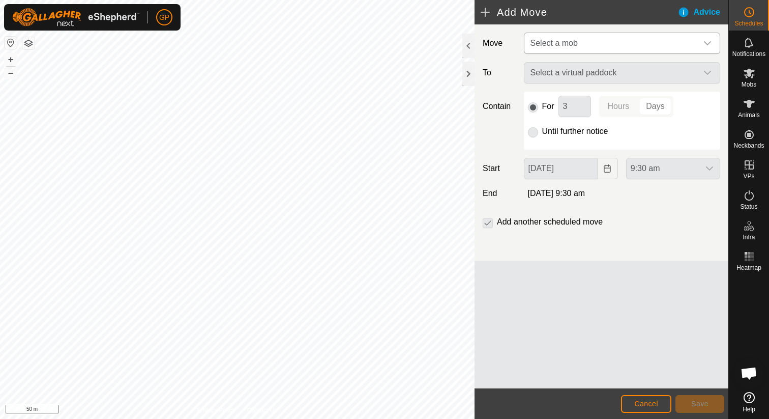
click at [597, 38] on span "Select a mob" at bounding box center [611, 43] width 171 height 20
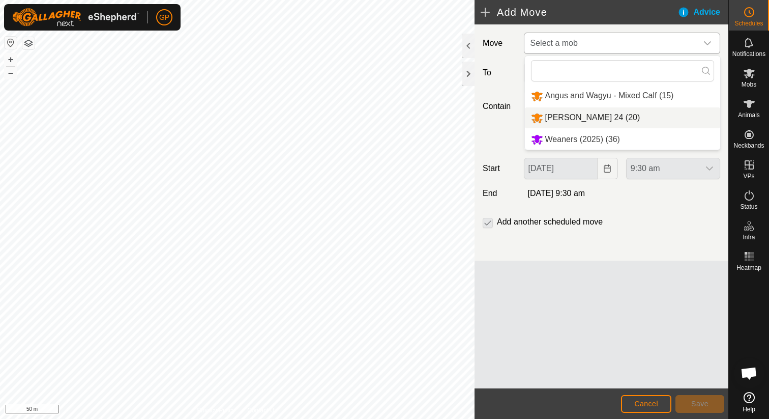
click at [565, 115] on li "[PERSON_NAME] 24 (20)" at bounding box center [622, 117] width 195 height 21
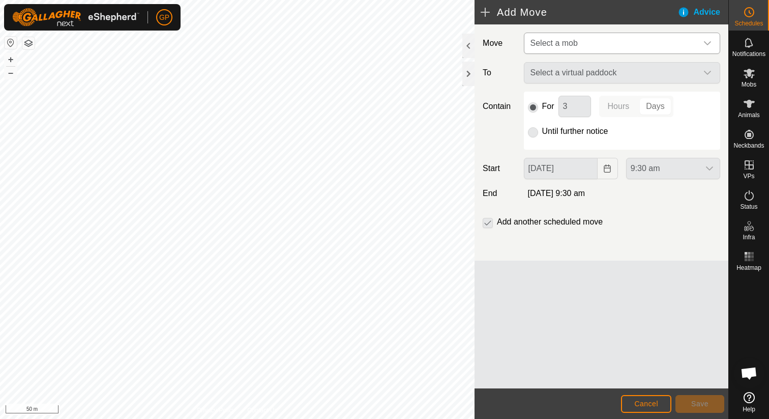
type input "[DATE]"
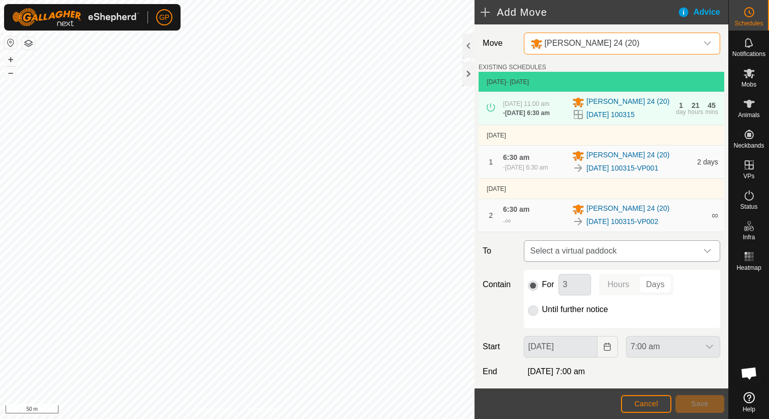
click at [584, 261] on span "Select a virtual paddock" at bounding box center [611, 251] width 171 height 20
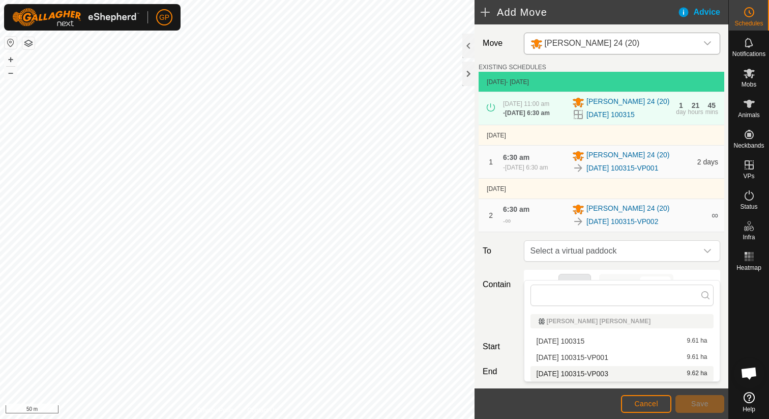
click at [580, 369] on li "[DATE] 100315-VP003 9.62 ha" at bounding box center [621, 373] width 183 height 15
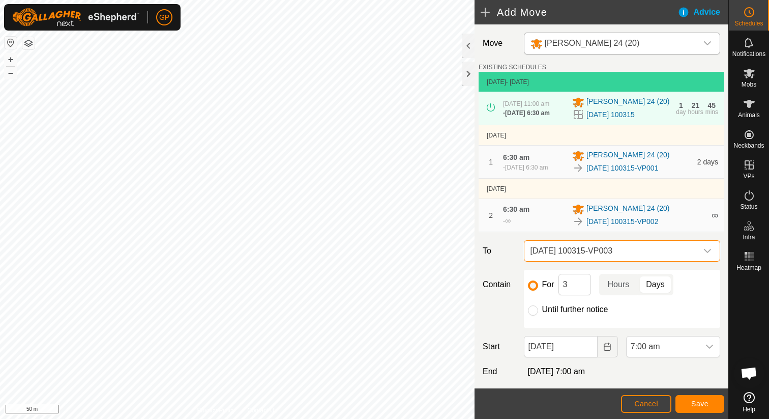
click at [557, 328] on div "For 3 Hours Days Until further notice" at bounding box center [622, 299] width 196 height 58
click at [558, 313] on label "Until further notice" at bounding box center [575, 309] width 66 height 8
click at [538, 315] on input "Until further notice" at bounding box center [533, 310] width 10 height 10
radio input "true"
checkbox input "false"
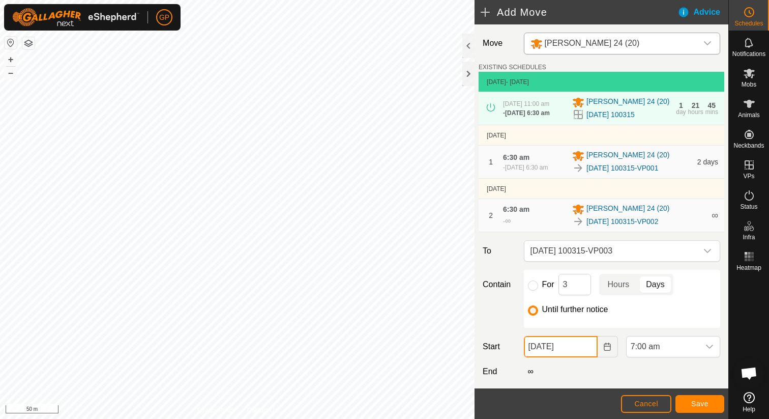
click at [557, 357] on input "[DATE]" at bounding box center [561, 346] width 74 height 21
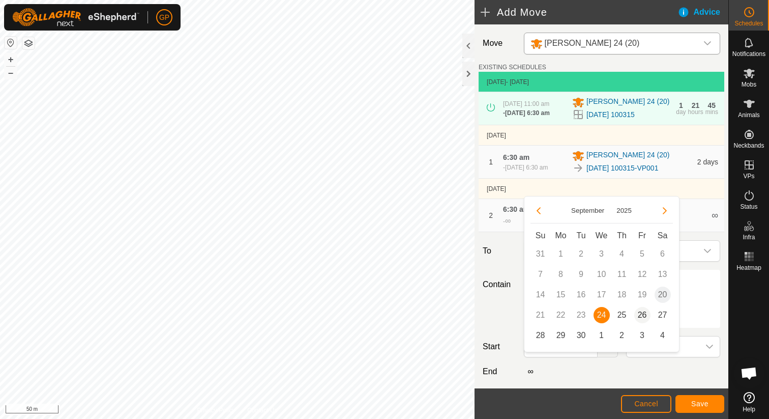
click at [638, 314] on span "26" at bounding box center [642, 315] width 16 height 16
type input "[DATE]"
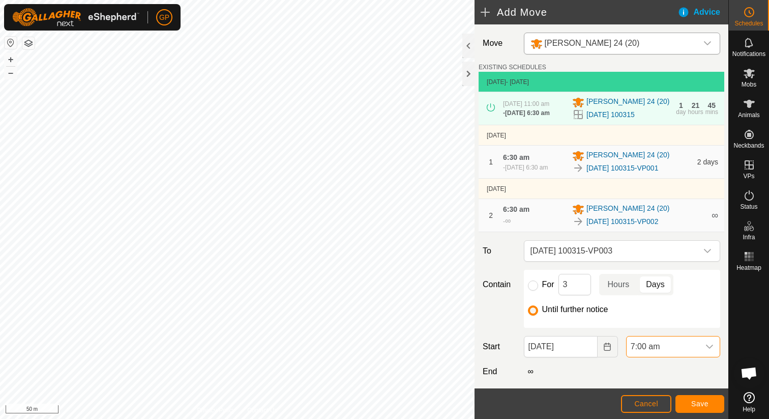
click at [656, 356] on span "7:00 am" at bounding box center [663, 346] width 73 height 20
click at [662, 321] on li "6:30 am" at bounding box center [673, 322] width 93 height 20
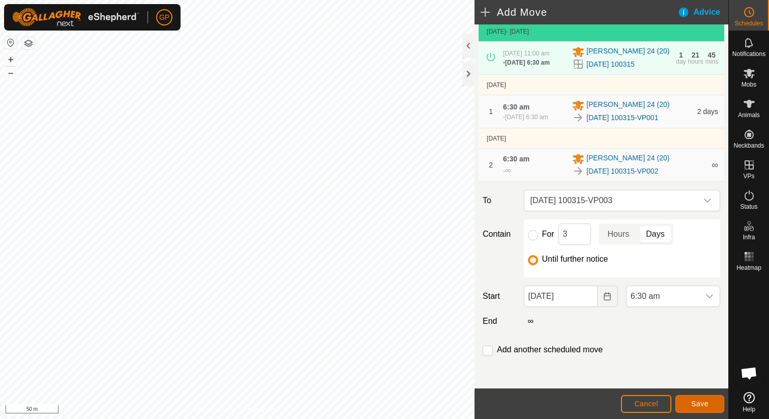
click at [705, 399] on span "Save" at bounding box center [699, 403] width 17 height 8
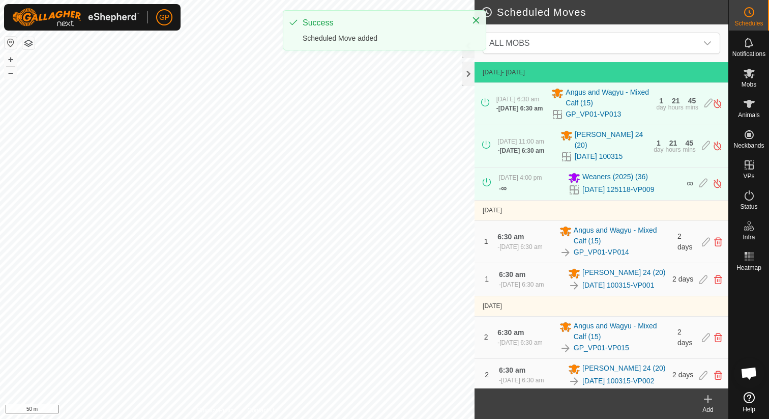
click at [416, 0] on html "GP Schedules Notifications Mobs Animals Neckbands VPs Status Infra Heatmap Help…" at bounding box center [384, 209] width 769 height 419
click at [339, 29] on div "GP Schedules Notifications Mobs Animals Neckbands VPs Status Infra Heatmap Help…" at bounding box center [384, 209] width 769 height 419
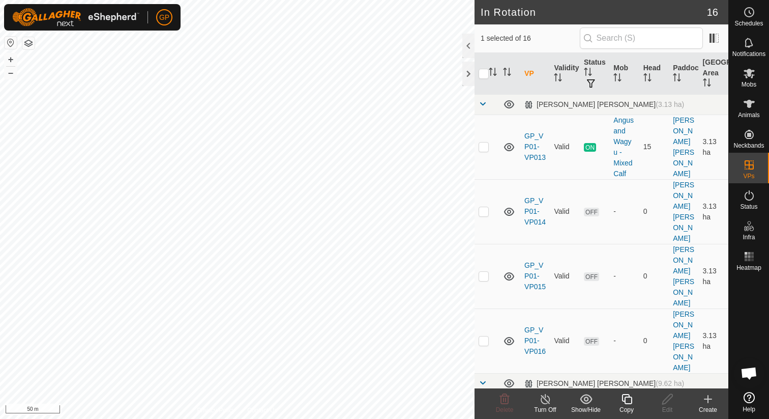
checkbox input "true"
checkbox input "false"
checkbox input "true"
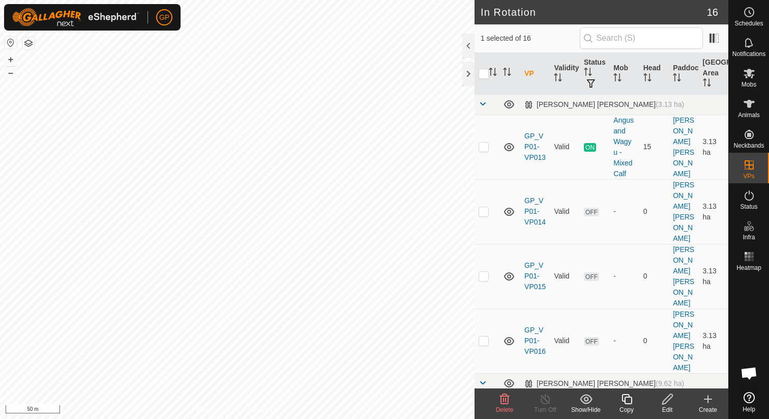
checkbox input "false"
click at [501, 398] on icon at bounding box center [505, 399] width 10 height 10
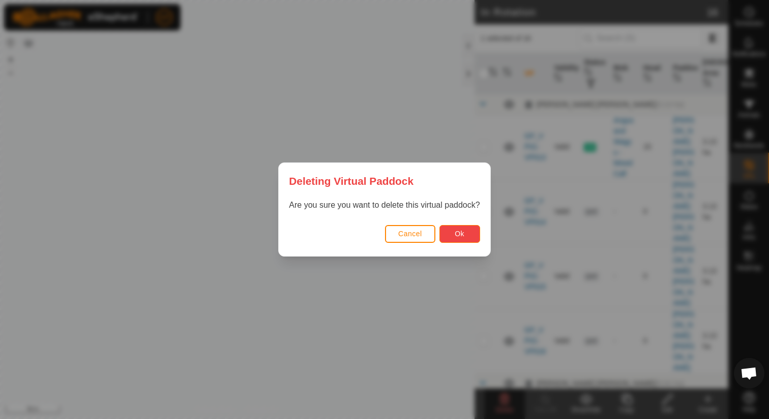
click at [465, 238] on button "Ok" at bounding box center [459, 234] width 41 height 18
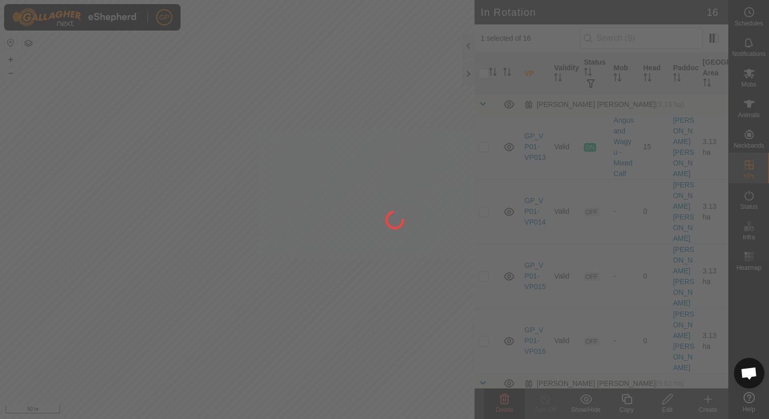
checkbox input "false"
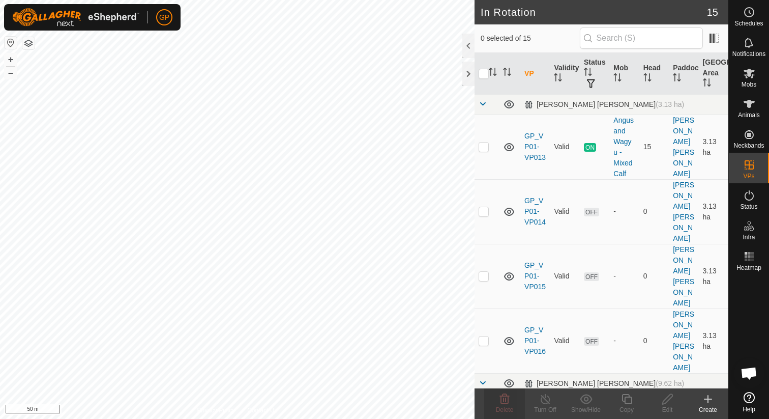
checkbox input "true"
checkbox input "false"
checkbox input "true"
checkbox input "false"
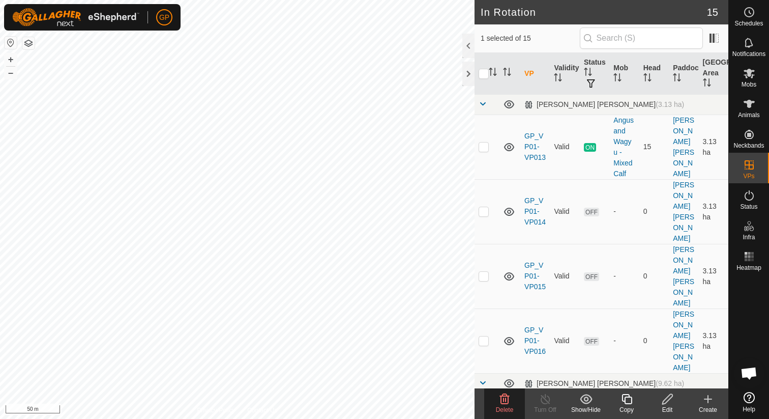
click at [501, 401] on icon at bounding box center [505, 399] width 10 height 10
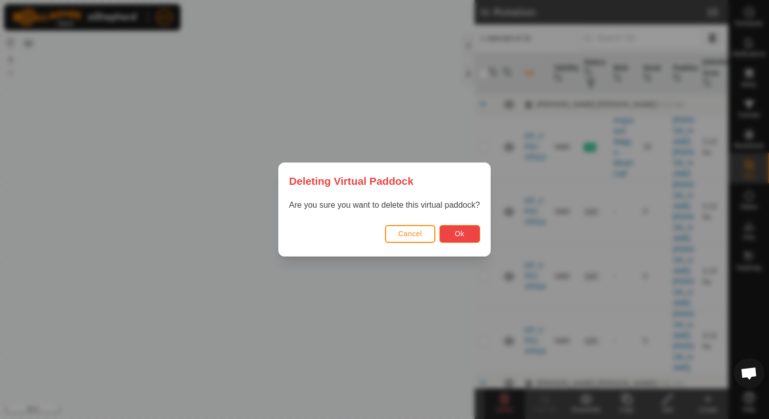
click at [467, 236] on button "Ok" at bounding box center [459, 234] width 41 height 18
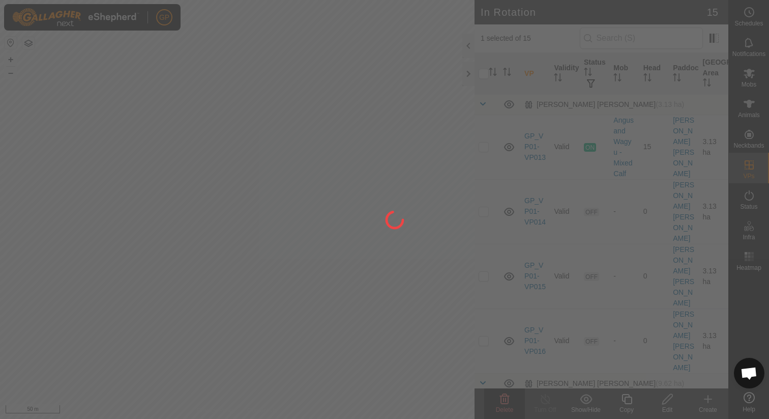
checkbox input "false"
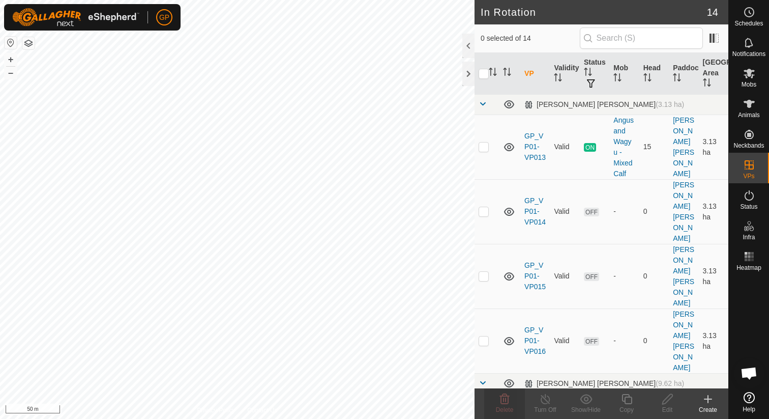
checkbox input "true"
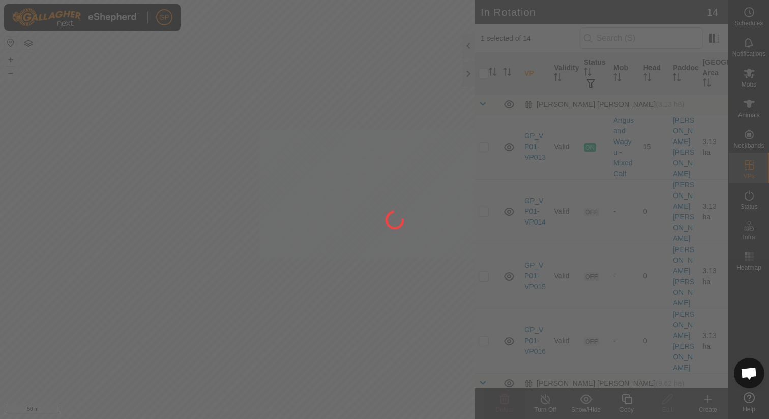
checkbox input "true"
checkbox input "false"
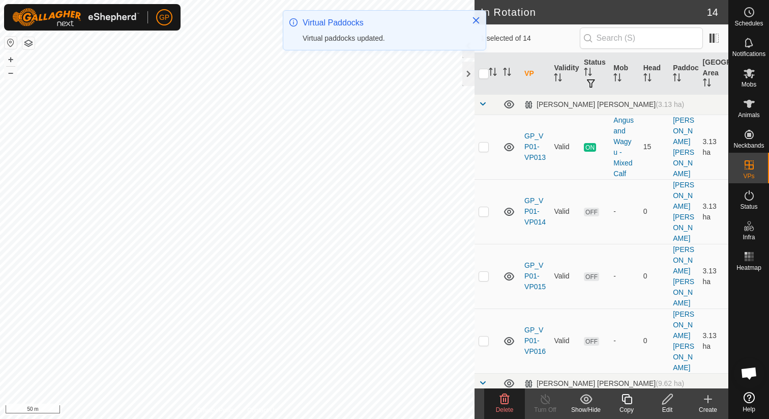
click at [501, 401] on icon at bounding box center [504, 399] width 12 height 12
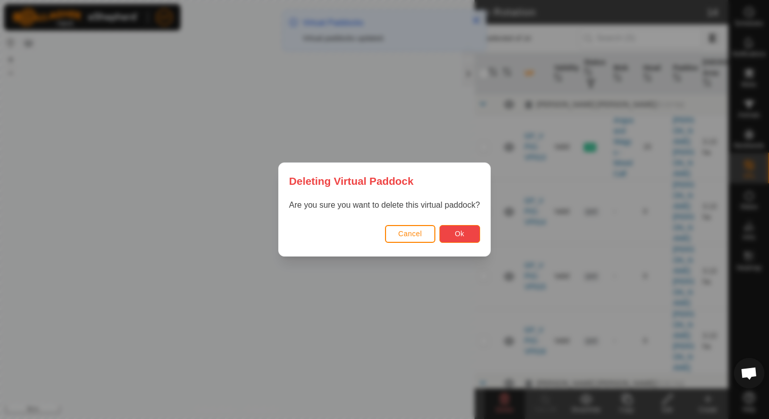
click at [462, 240] on button "Ok" at bounding box center [459, 234] width 41 height 18
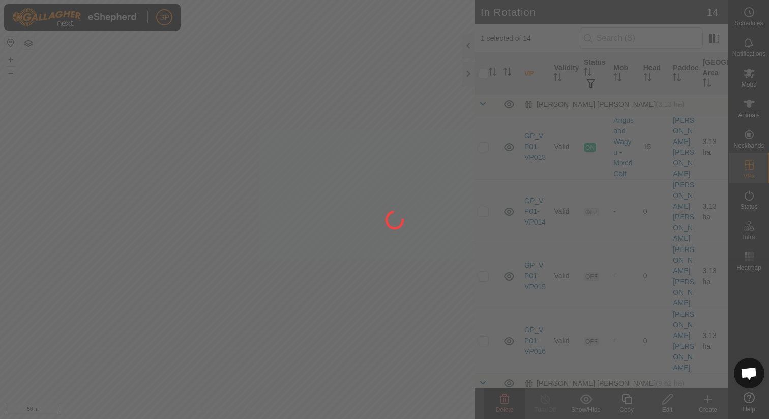
checkbox input "false"
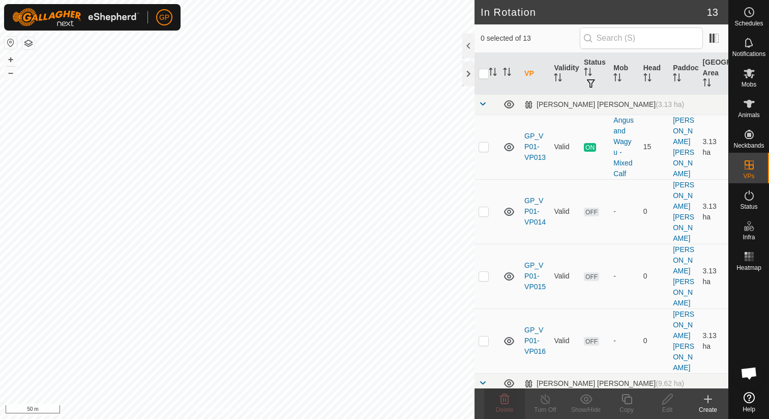
checkbox input "true"
click at [629, 406] on div "Copy" at bounding box center [626, 409] width 41 height 9
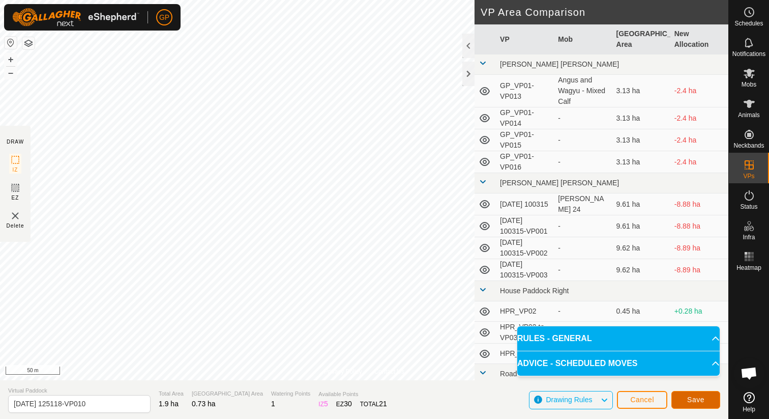
click at [688, 403] on button "Save" at bounding box center [695, 400] width 49 height 18
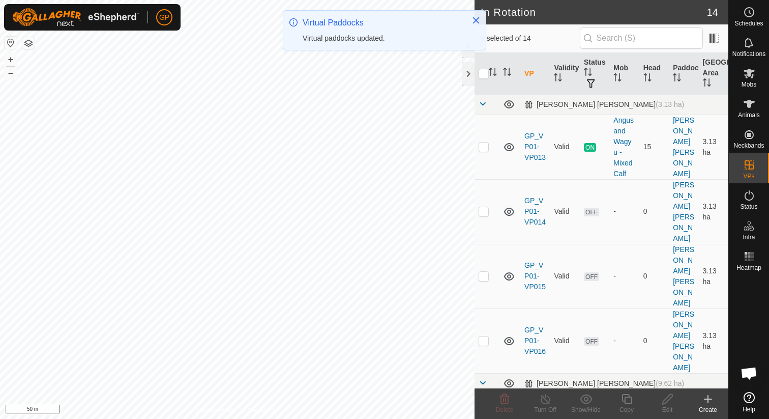
checkbox input "true"
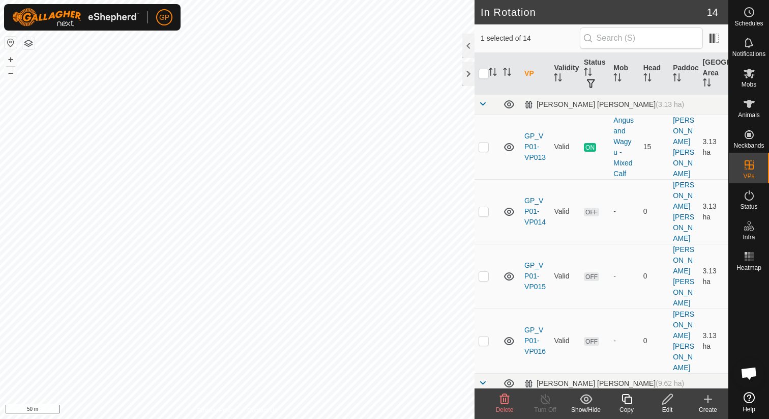
click at [627, 408] on div "Copy" at bounding box center [626, 409] width 41 height 9
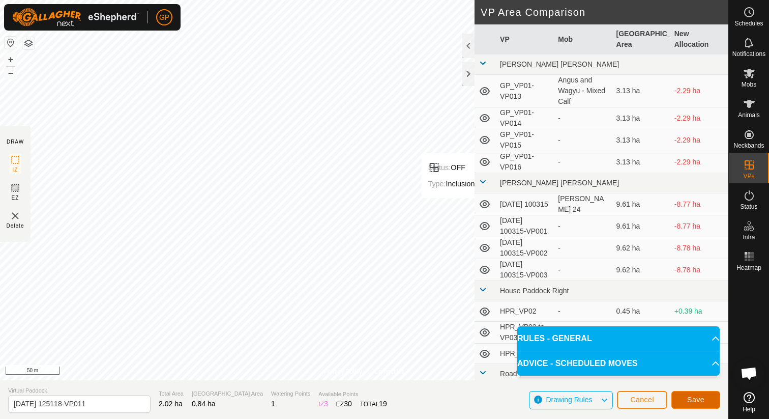
click at [709, 400] on button "Save" at bounding box center [695, 400] width 49 height 18
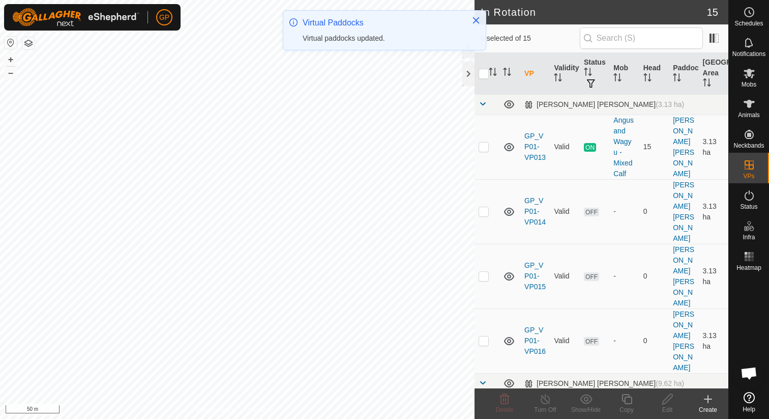
checkbox input "true"
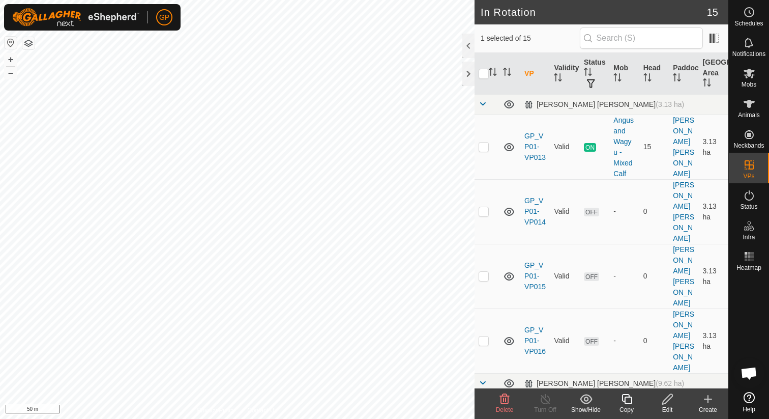
click at [631, 407] on div "Copy" at bounding box center [626, 409] width 41 height 9
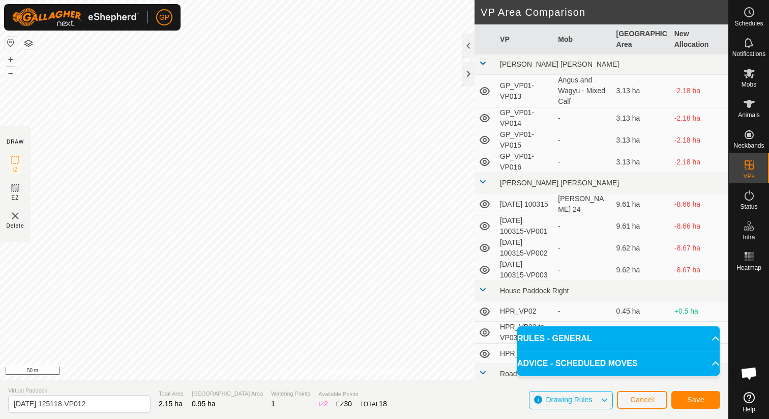
click at [690, 390] on div "Save" at bounding box center [695, 399] width 49 height 24
click at [692, 395] on span "Save" at bounding box center [695, 399] width 17 height 8
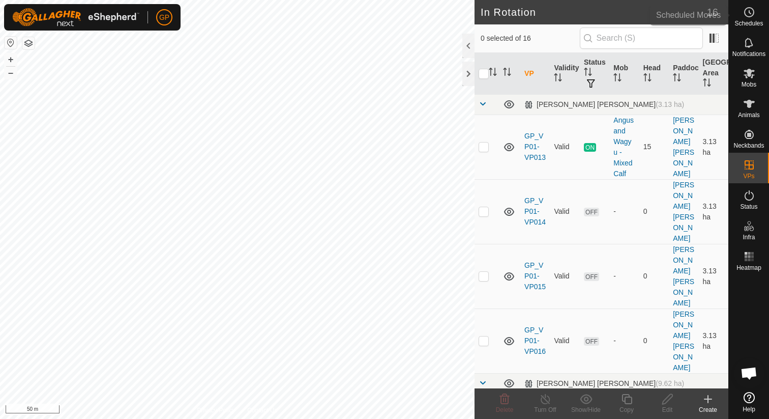
click at [753, 19] on es-schedule-vp-svg-icon at bounding box center [749, 12] width 18 height 16
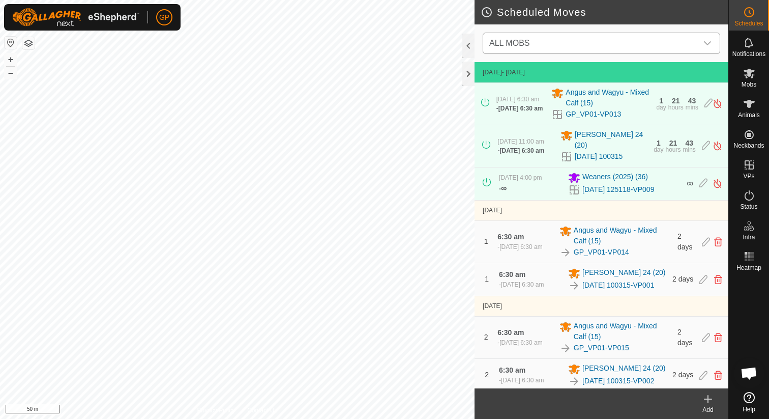
click at [575, 44] on span "ALL MOBS" at bounding box center [591, 43] width 212 height 20
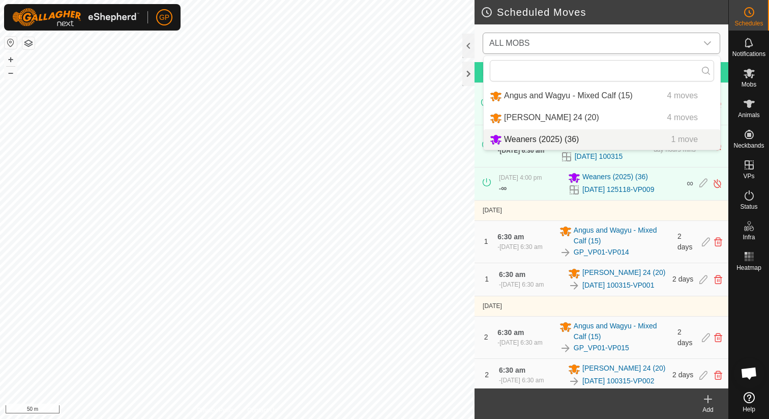
click at [558, 142] on li "Weaners (2025) (36) 1 move" at bounding box center [602, 139] width 236 height 21
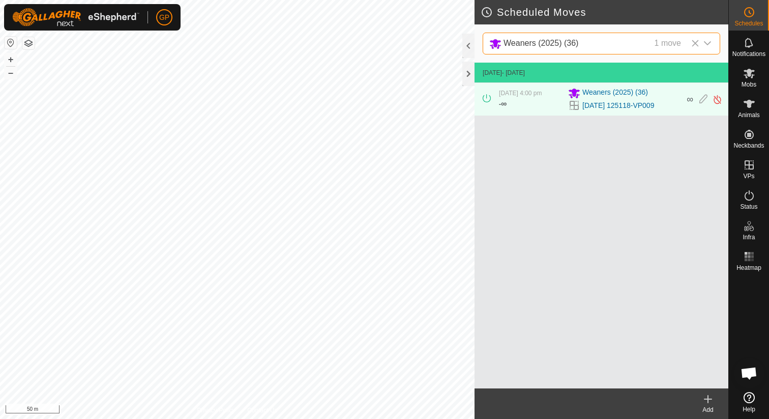
click at [712, 400] on icon at bounding box center [708, 399] width 12 height 12
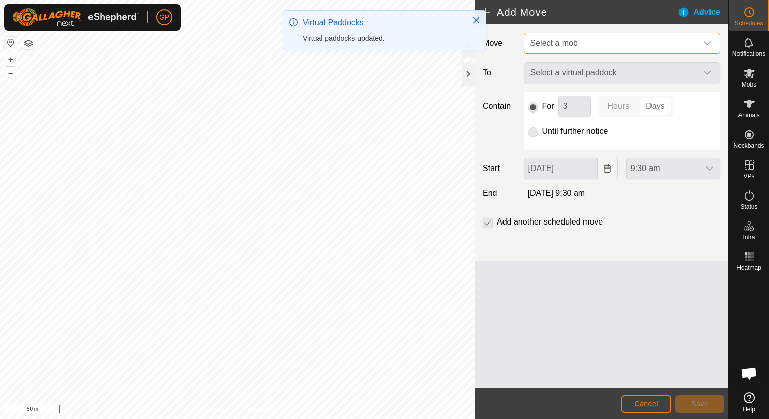
click at [595, 52] on span "Select a mob" at bounding box center [611, 43] width 171 height 20
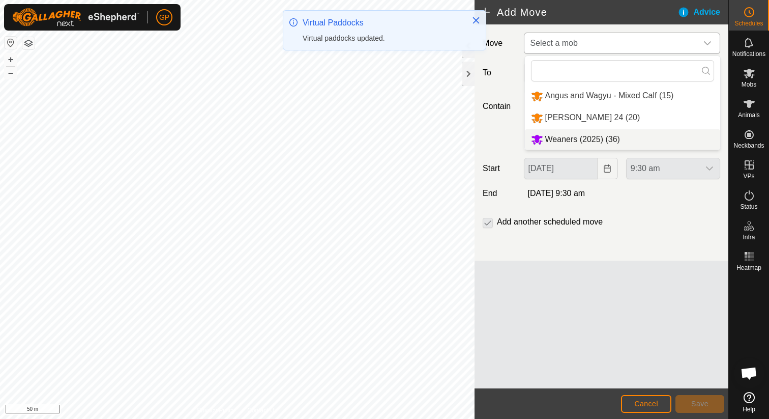
click at [576, 138] on li "Weaners (2025) (36)" at bounding box center [622, 139] width 195 height 21
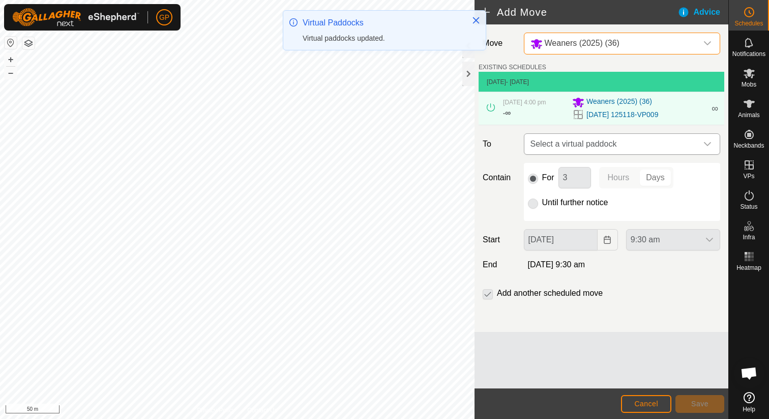
click at [584, 145] on span "Select a virtual paddock" at bounding box center [611, 144] width 171 height 20
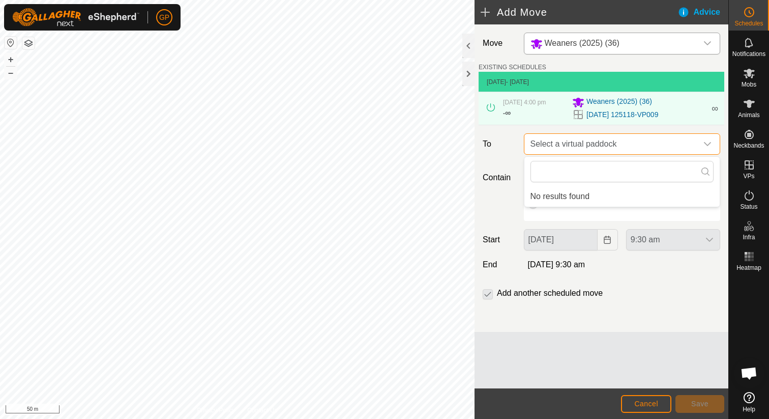
click at [554, 147] on span "Select a virtual paddock" at bounding box center [611, 144] width 171 height 20
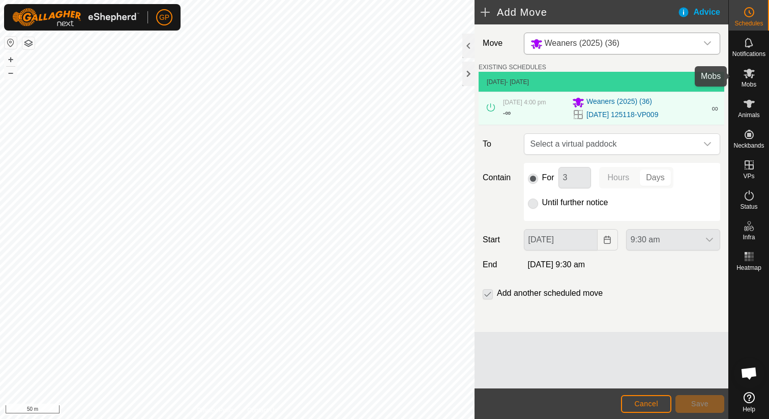
click at [745, 76] on icon at bounding box center [748, 74] width 11 height 10
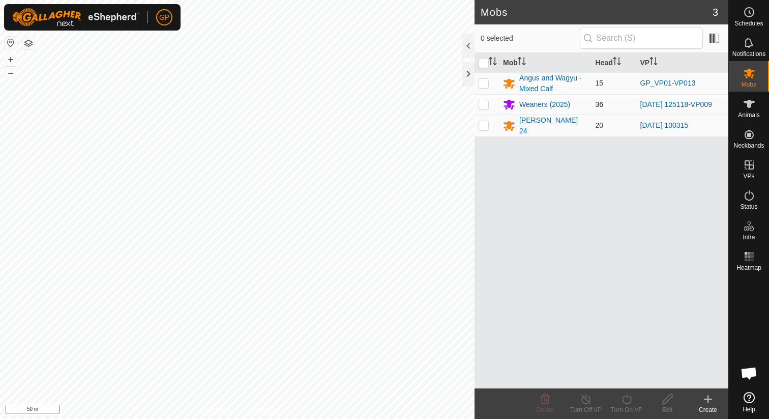
click at [480, 102] on p-checkbox at bounding box center [484, 104] width 10 height 8
checkbox input "true"
click at [626, 98] on td "36" at bounding box center [613, 104] width 45 height 20
click at [645, 102] on link "[DATE] 125118-VP009" at bounding box center [676, 104] width 72 height 8
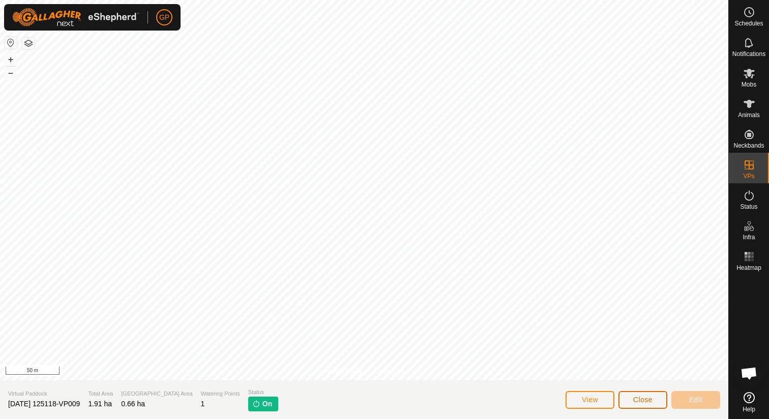
click at [639, 403] on span "Close" at bounding box center [642, 399] width 19 height 8
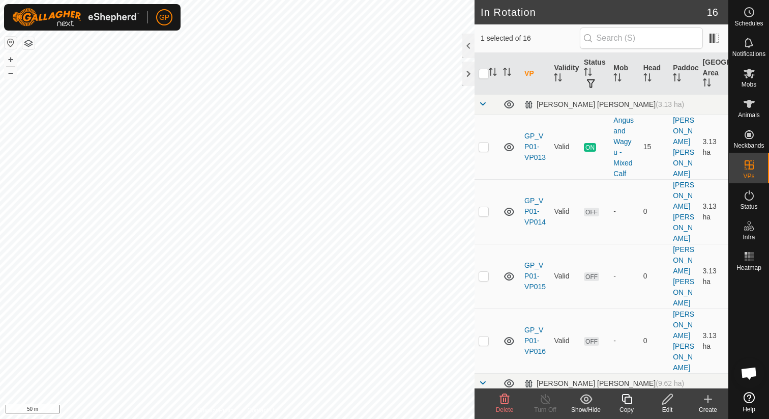
checkbox input "false"
checkbox input "true"
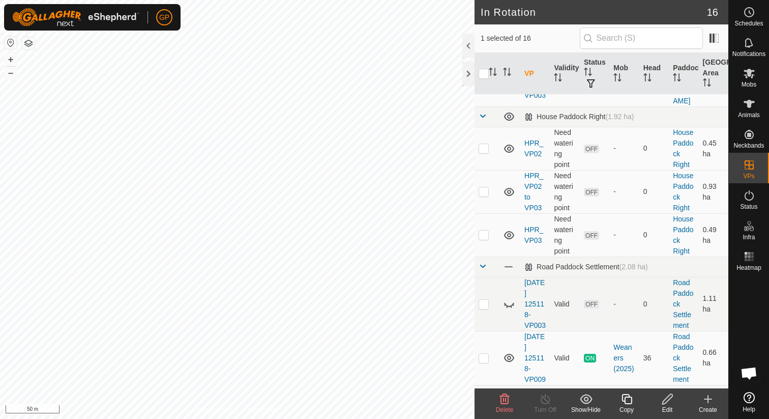
scroll to position [606, 0]
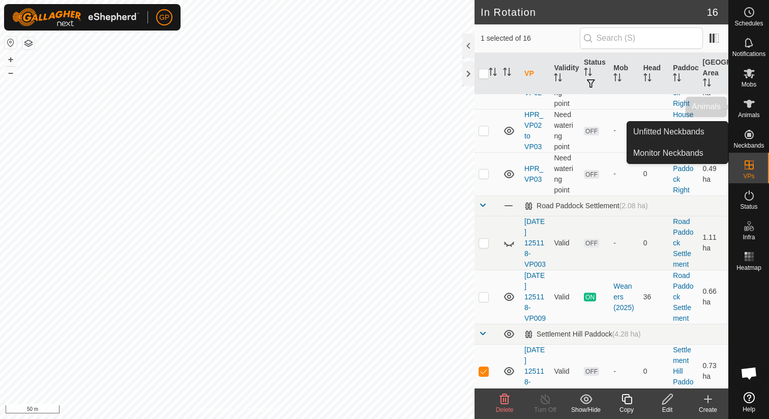
click at [761, 108] on div "Animals" at bounding box center [749, 107] width 40 height 31
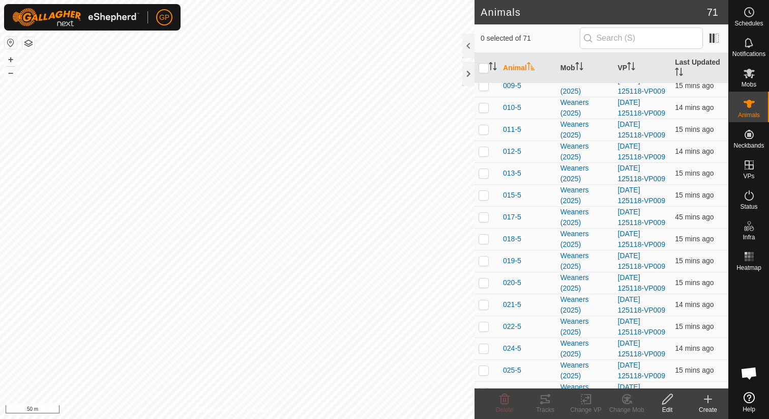
scroll to position [77, 0]
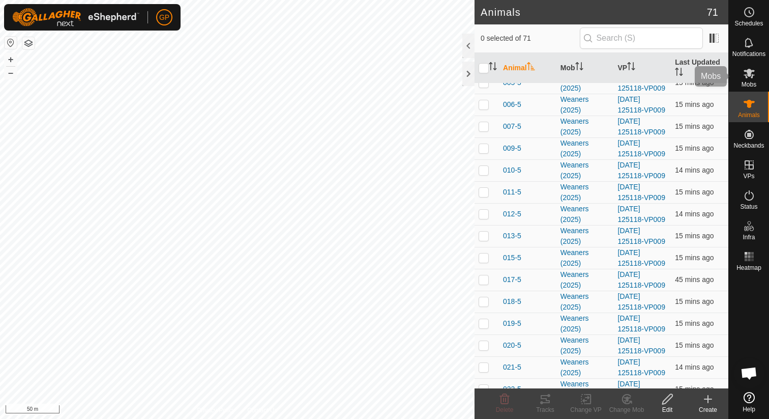
click at [756, 74] on es-mob-svg-icon at bounding box center [749, 73] width 18 height 16
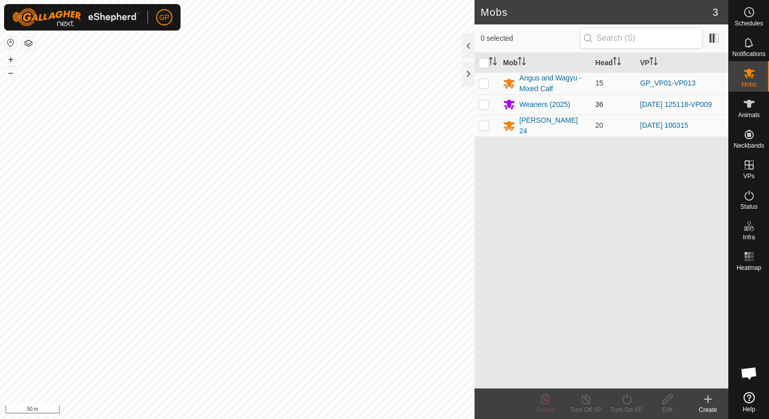
click at [486, 103] on p-checkbox at bounding box center [484, 104] width 10 height 8
click at [488, 103] on p-checkbox at bounding box center [484, 104] width 10 height 8
checkbox input "false"
click at [528, 103] on div "Weaners (2025)" at bounding box center [544, 104] width 51 height 11
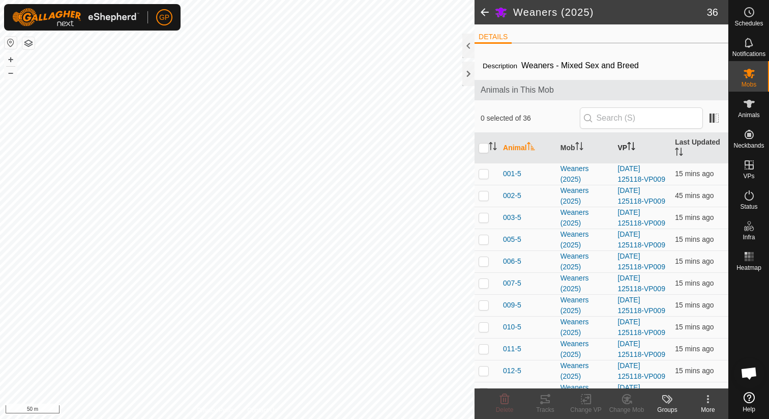
click at [628, 150] on th "VP" at bounding box center [642, 148] width 57 height 31
click at [485, 144] on input "checkbox" at bounding box center [484, 148] width 10 height 10
checkbox input "true"
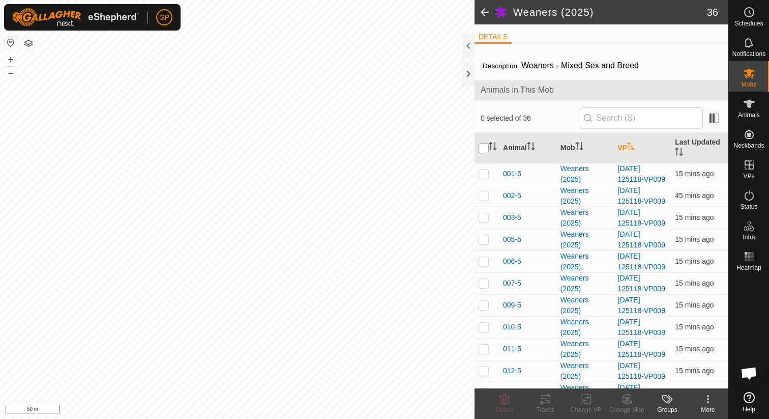
checkbox input "true"
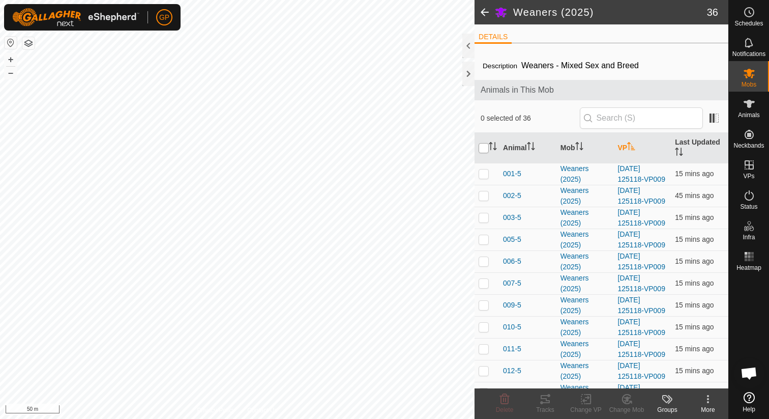
checkbox input "true"
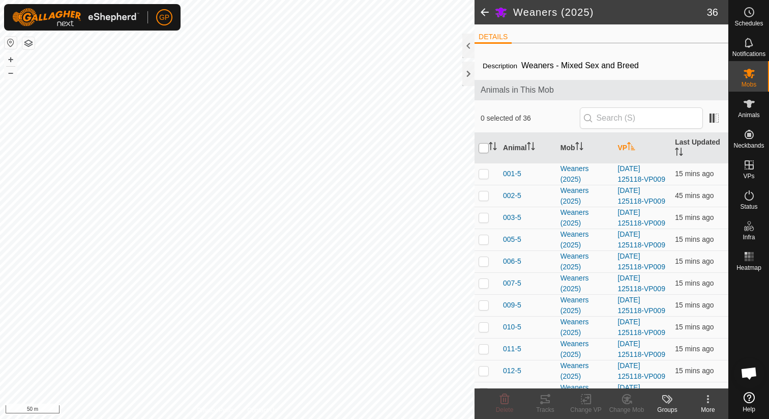
checkbox input "true"
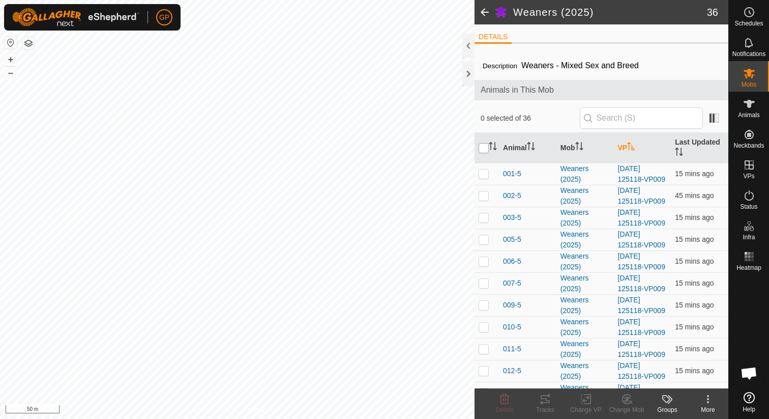
checkbox input "true"
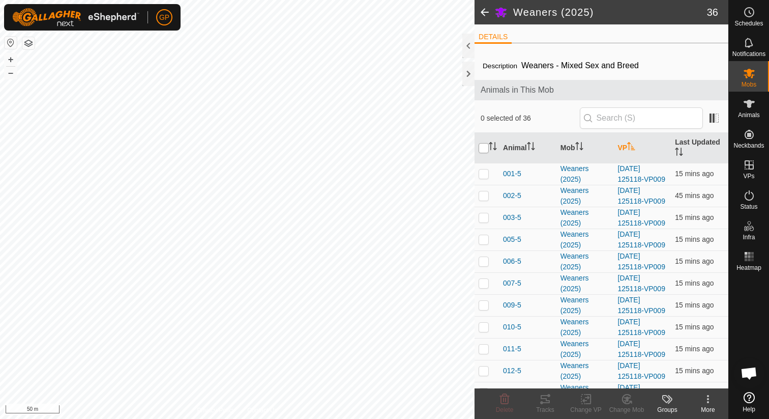
checkbox input "true"
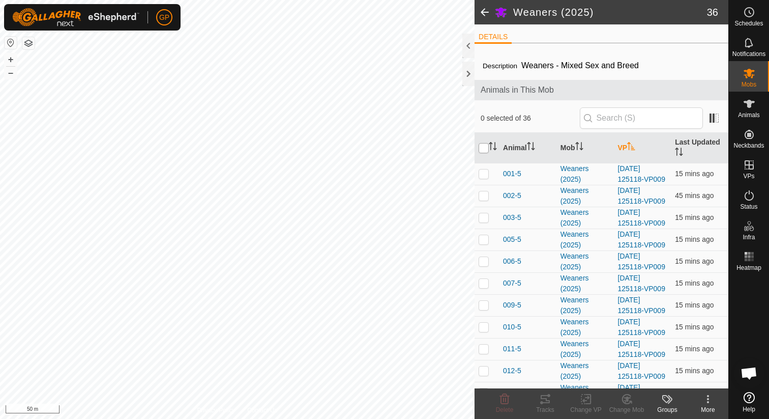
checkbox input "true"
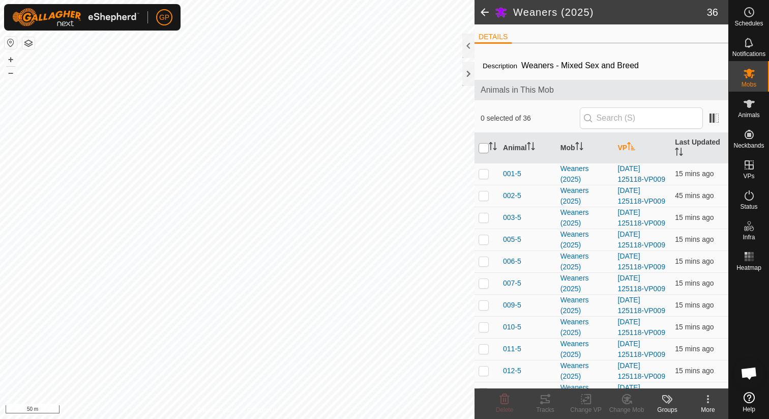
checkbox input "true"
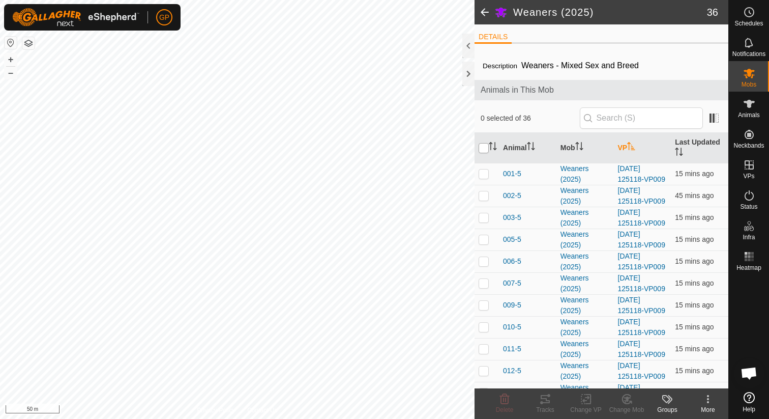
checkbox input "true"
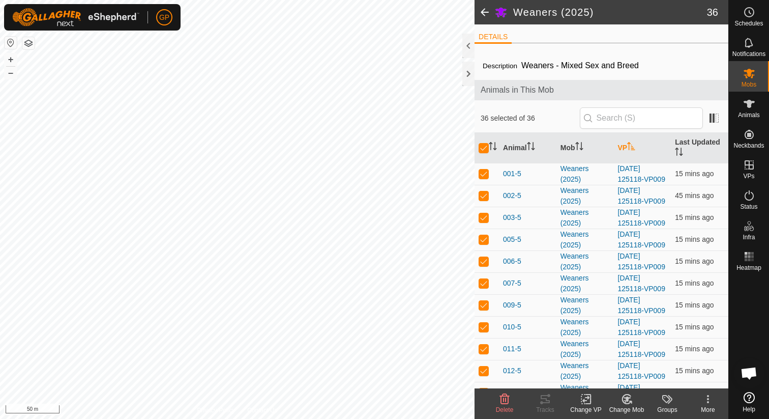
click at [708, 403] on icon at bounding box center [708, 399] width 12 height 12
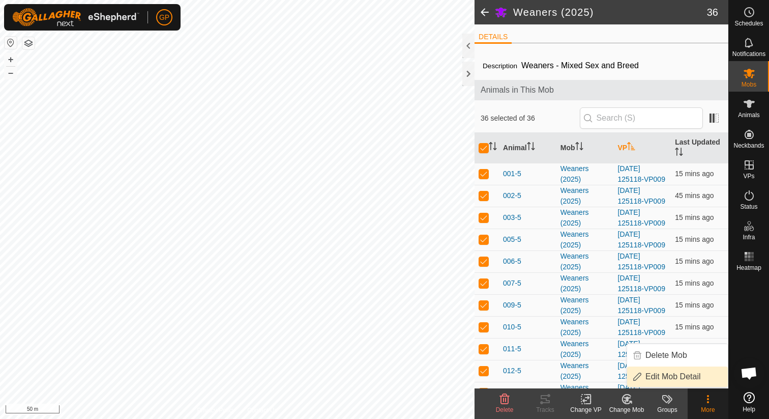
click at [684, 378] on link "Edit Mob Detail" at bounding box center [677, 376] width 101 height 20
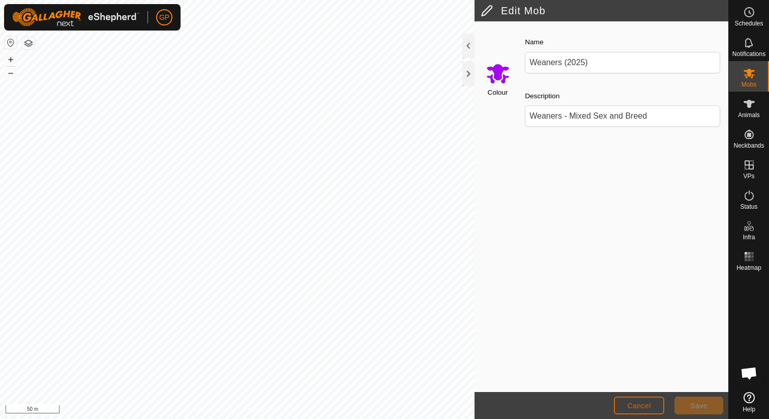
click at [638, 403] on span "Cancel" at bounding box center [639, 405] width 24 height 8
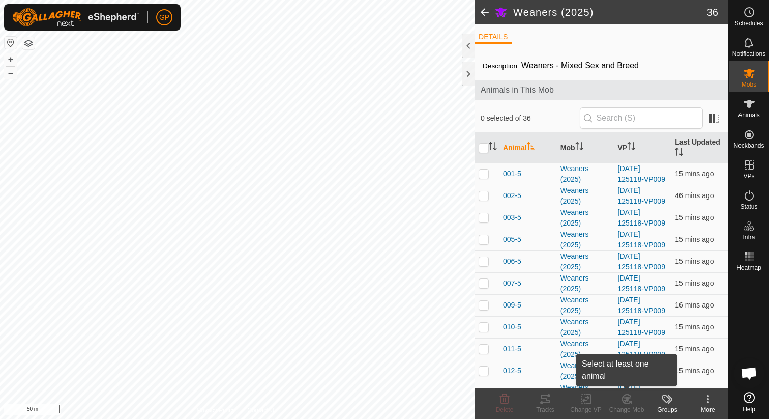
click at [628, 408] on div "Change Mob" at bounding box center [626, 409] width 41 height 9
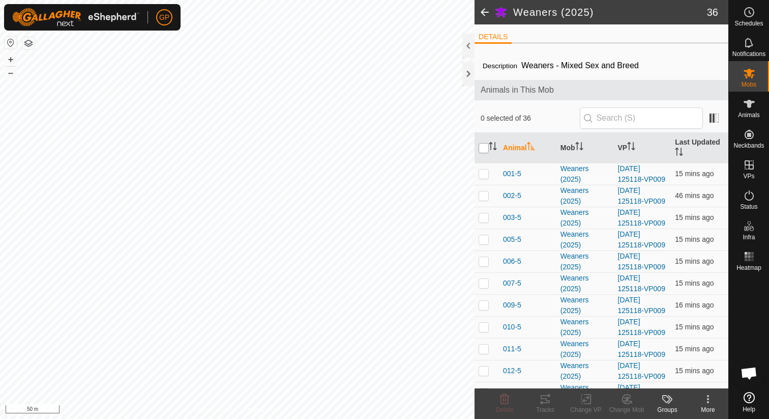
click at [485, 149] on input "checkbox" at bounding box center [484, 148] width 10 height 10
checkbox input "true"
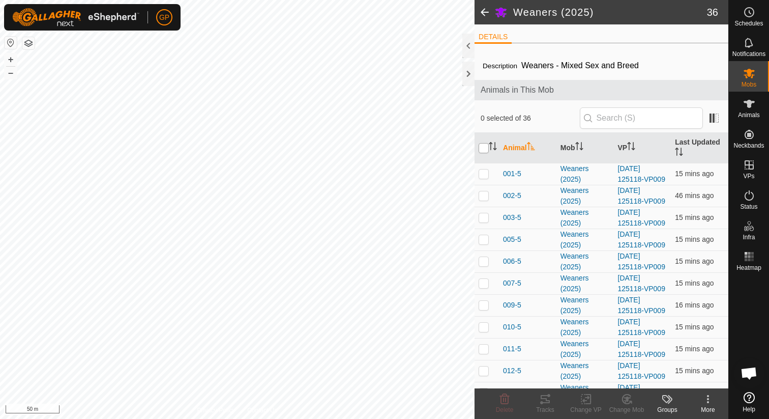
checkbox input "true"
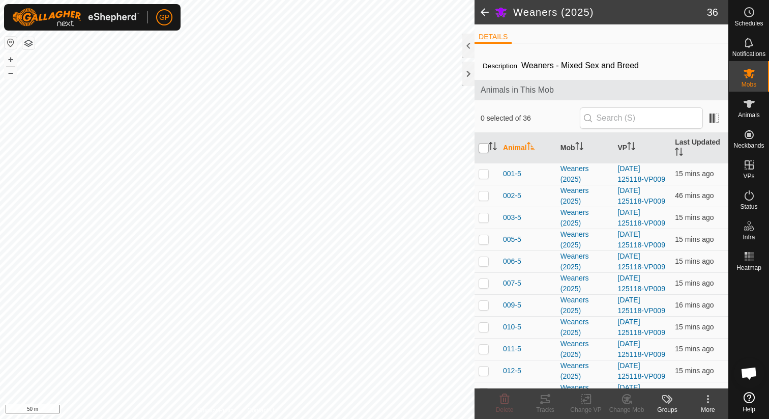
checkbox input "true"
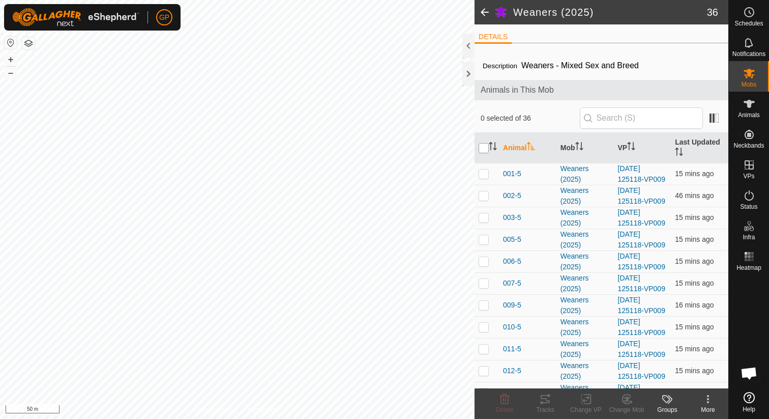
checkbox input "true"
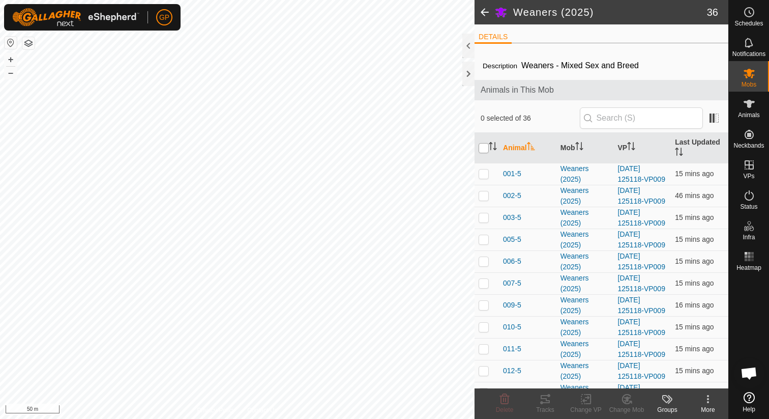
checkbox input "true"
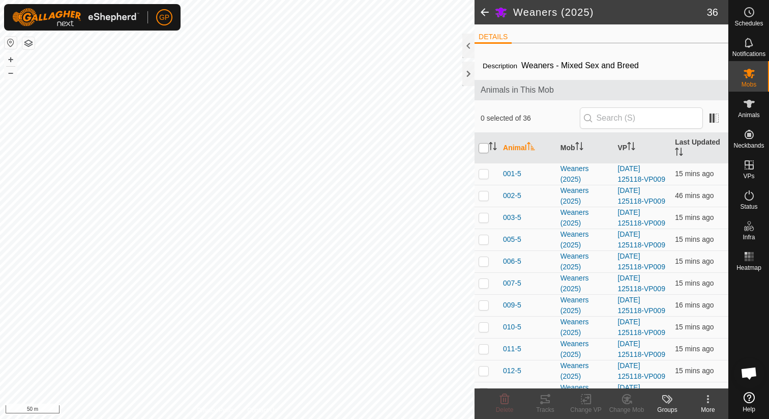
checkbox input "true"
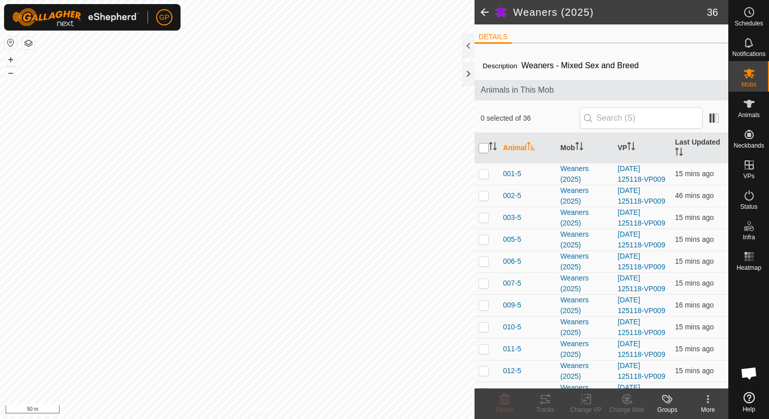
checkbox input "true"
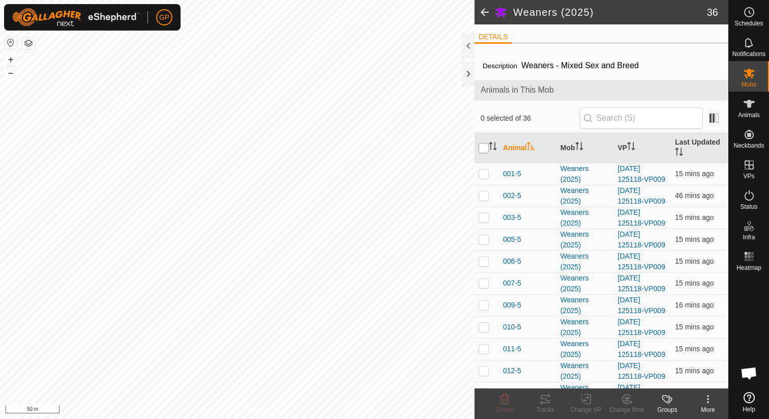
checkbox input "true"
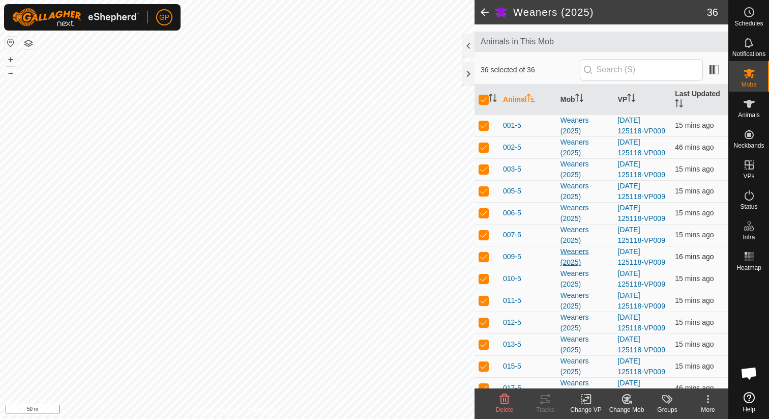
scroll to position [49, 0]
click at [587, 403] on icon at bounding box center [588, 398] width 5 height 9
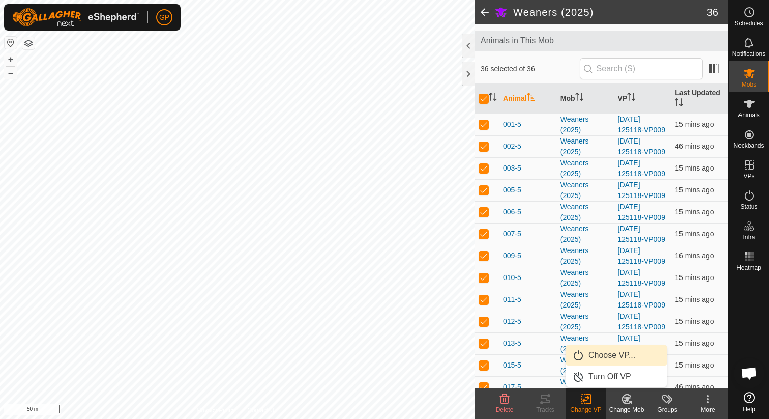
click at [601, 356] on link "Choose VP..." at bounding box center [616, 355] width 101 height 20
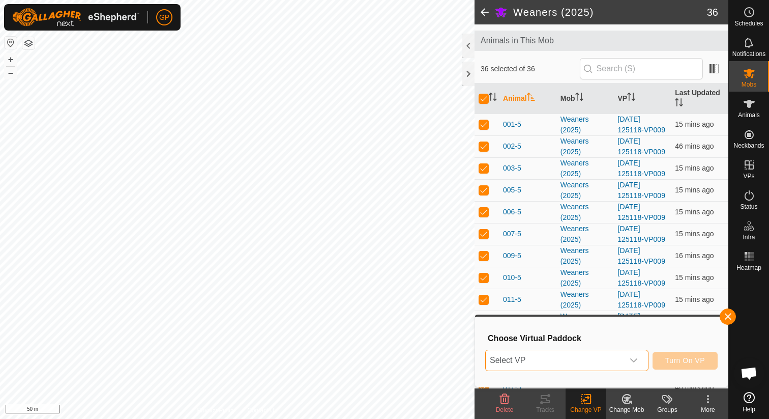
click at [601, 356] on span "Select VP" at bounding box center [555, 360] width 138 height 20
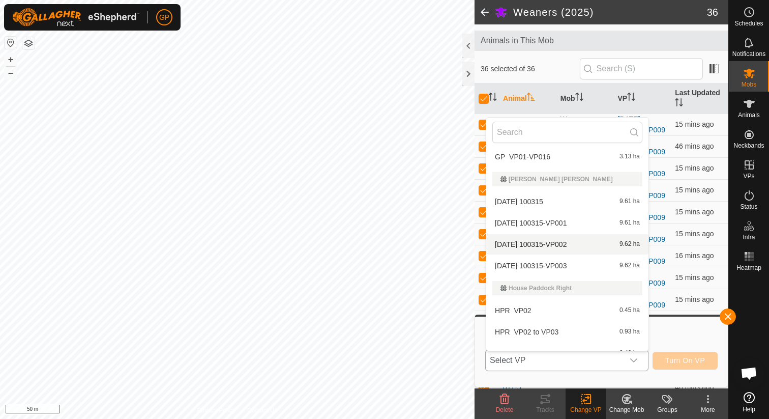
scroll to position [254, 0]
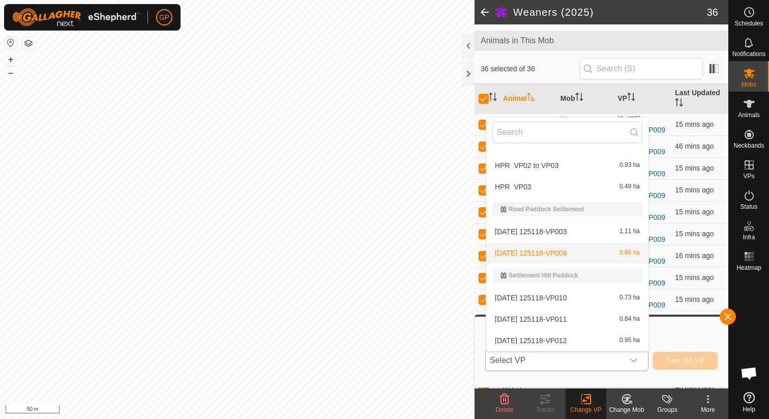
click at [570, 256] on li "2025-08-31 125118-VP009 0.66 ha" at bounding box center [567, 253] width 162 height 20
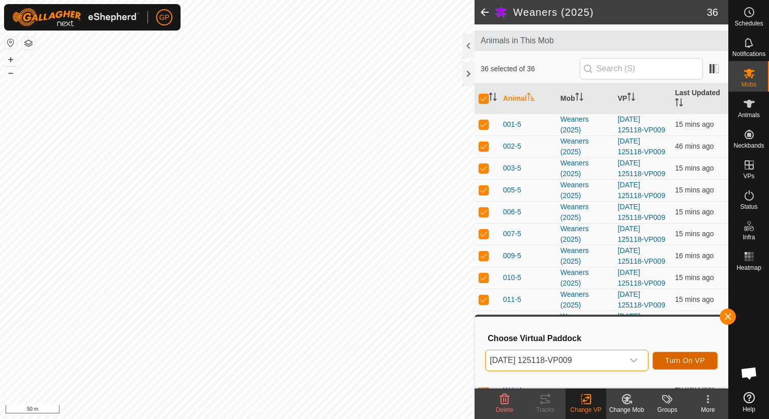
click at [682, 365] on button "Turn On VP" at bounding box center [684, 360] width 65 height 18
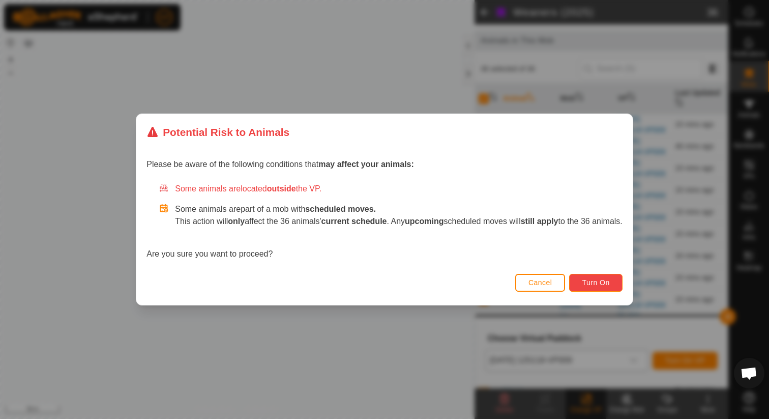
click at [598, 286] on button "Turn On" at bounding box center [595, 283] width 53 height 18
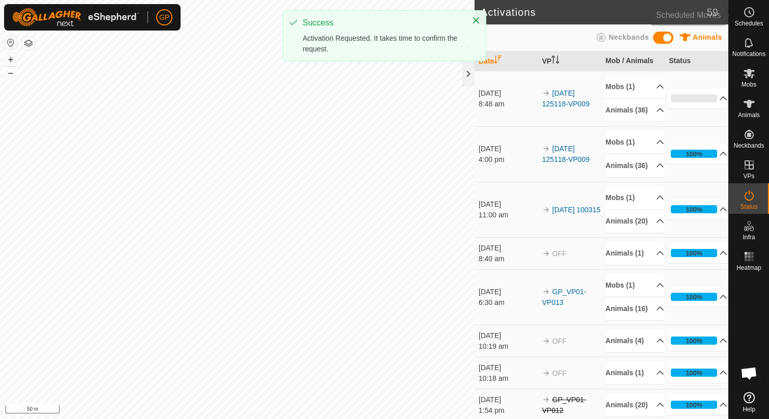
click at [757, 22] on span "Schedules" at bounding box center [748, 23] width 28 height 6
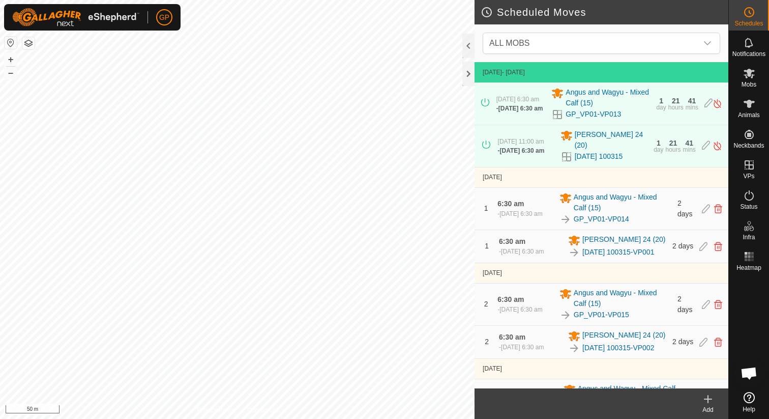
click at [710, 403] on icon at bounding box center [708, 399] width 12 height 12
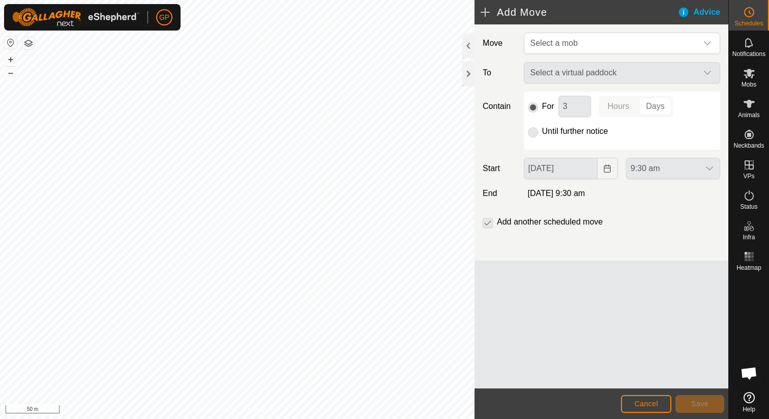
click at [601, 76] on div "Select a virtual paddock" at bounding box center [622, 72] width 204 height 21
click at [607, 47] on span "Select a mob" at bounding box center [611, 43] width 171 height 20
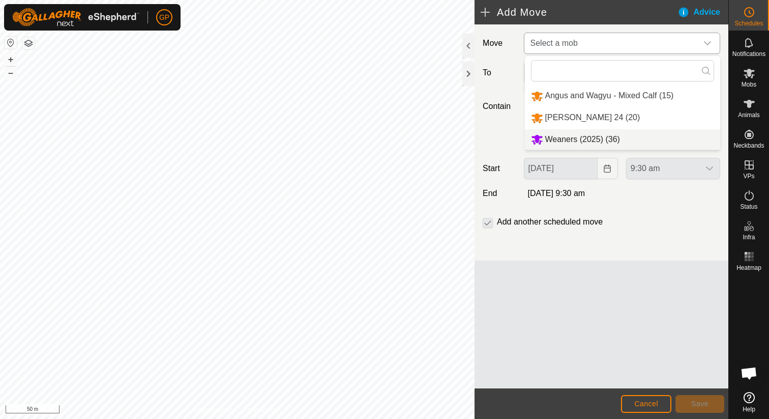
click at [584, 136] on li "Weaners (2025) (36)" at bounding box center [622, 139] width 195 height 21
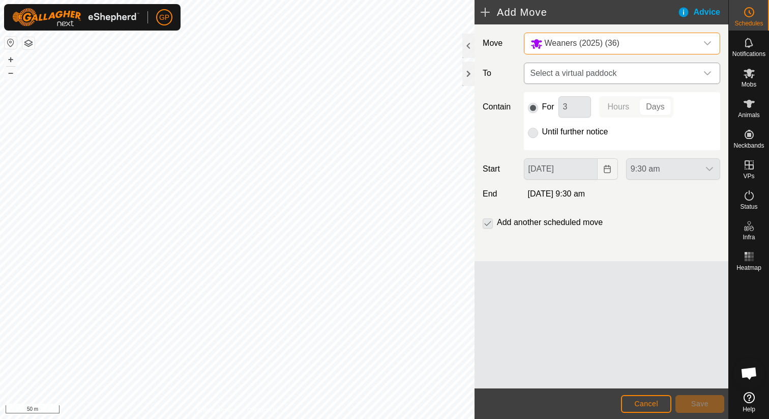
click at [601, 74] on span "Select a virtual paddock" at bounding box center [611, 73] width 171 height 20
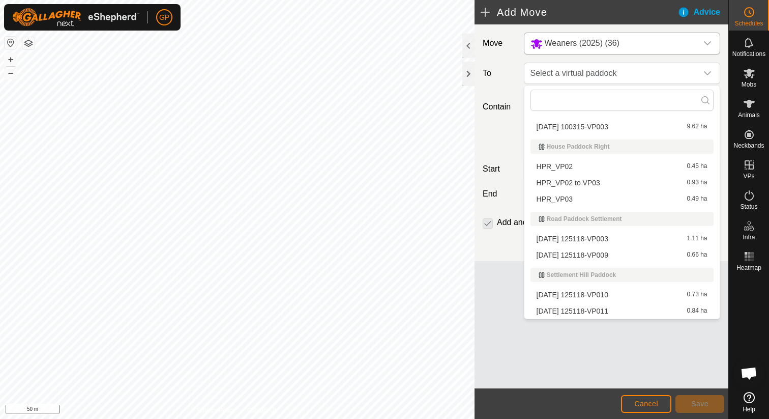
scroll to position [173, 0]
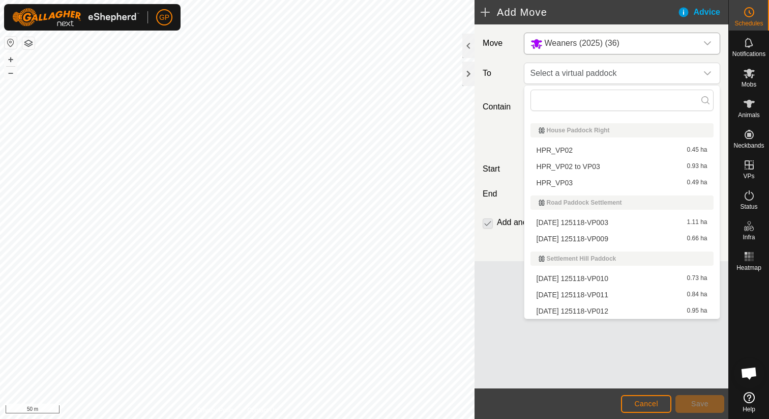
click at [592, 282] on li "2025-08-31 125118-VP010 0.73 ha" at bounding box center [621, 278] width 183 height 15
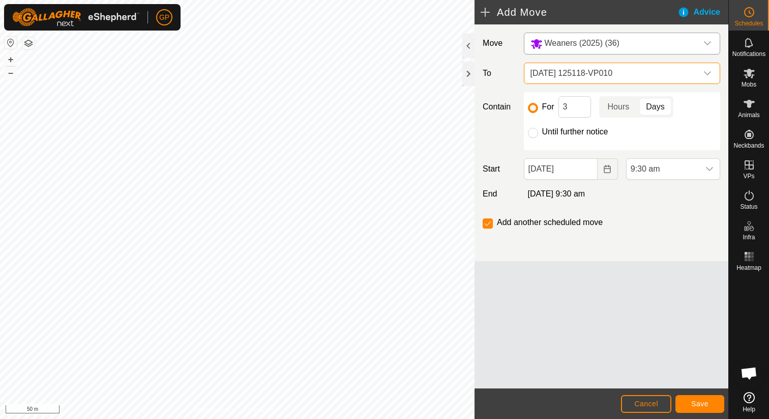
click at [563, 135] on label "Until further notice" at bounding box center [575, 132] width 66 height 8
click at [538, 135] on input "Until further notice" at bounding box center [533, 133] width 10 height 10
radio input "true"
checkbox input "false"
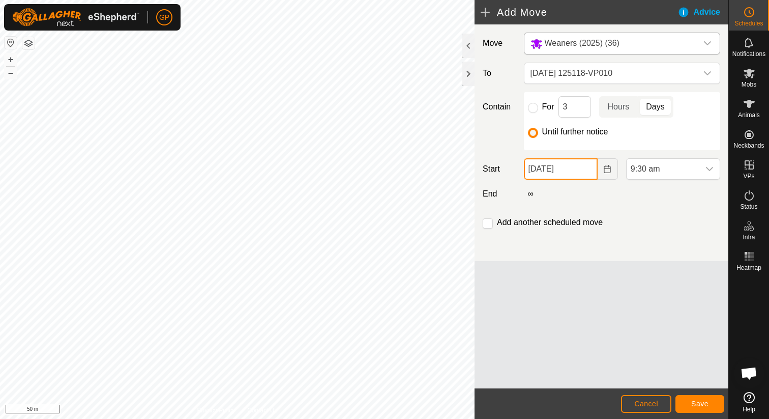
click at [560, 175] on input "[DATE]" at bounding box center [561, 168] width 74 height 21
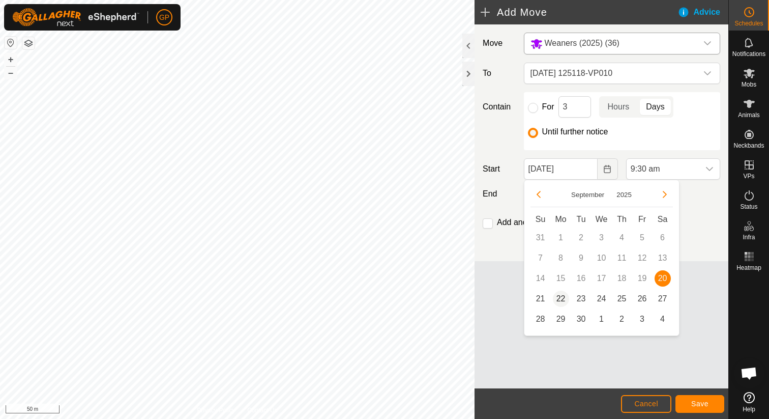
click at [564, 296] on span "22" at bounding box center [561, 298] width 16 height 16
type input "[DATE]"
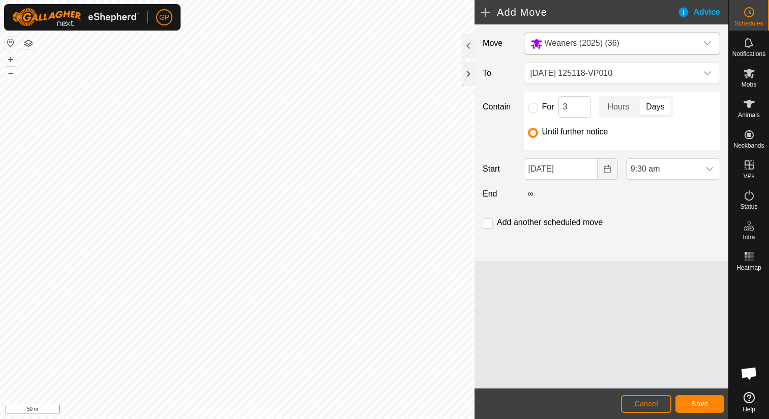
click at [651, 149] on div "For 3 Hours Days Until further notice" at bounding box center [622, 121] width 196 height 58
click at [651, 166] on span "9:30 am" at bounding box center [663, 169] width 73 height 20
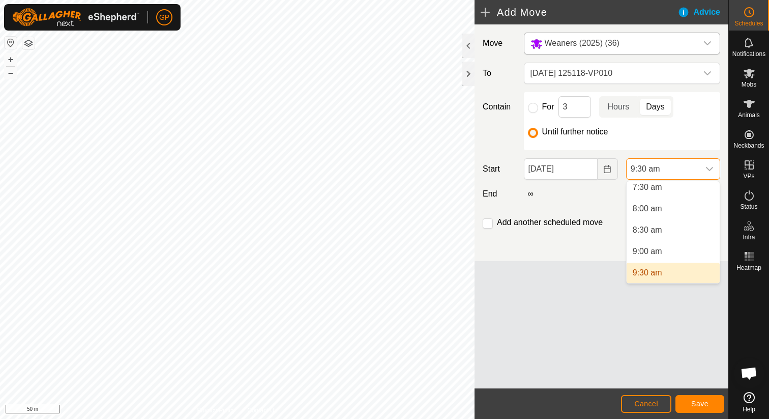
scroll to position [320, 0]
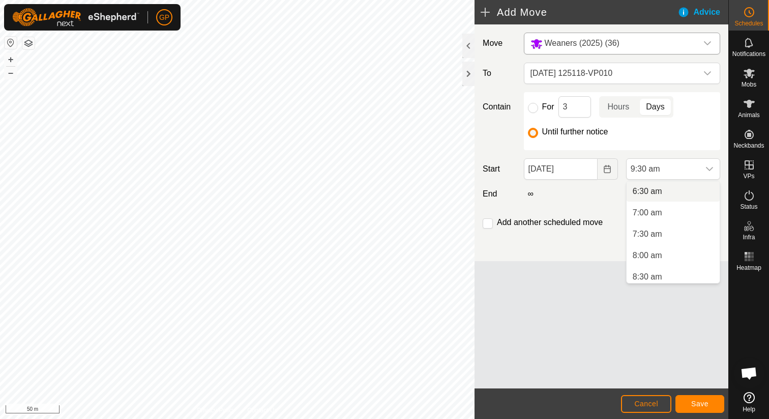
click at [649, 193] on li "6:30 am" at bounding box center [673, 191] width 93 height 20
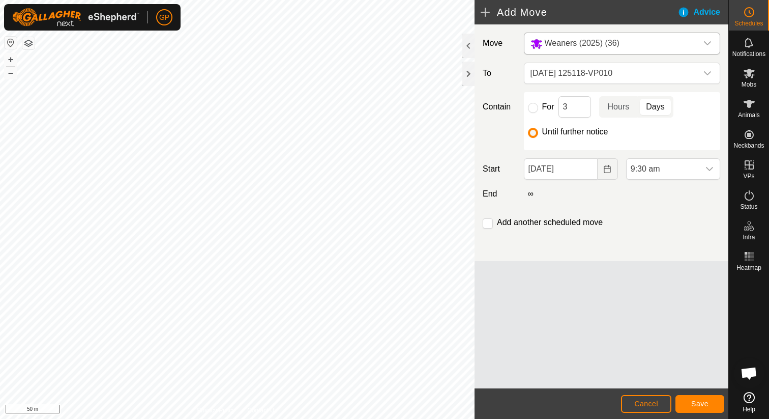
scroll to position [324, 0]
click at [707, 400] on span "Save" at bounding box center [699, 403] width 17 height 8
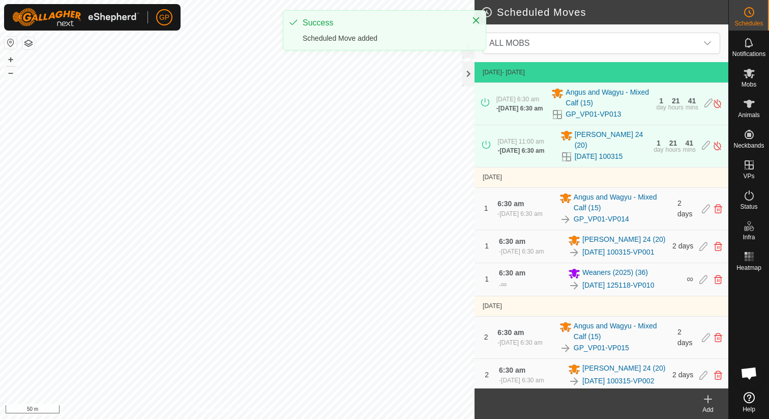
click at [714, 408] on div "Add" at bounding box center [708, 409] width 41 height 9
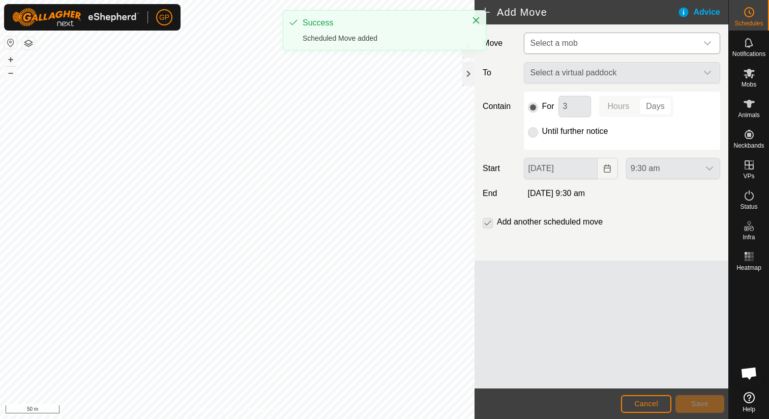
click at [566, 40] on span "Select a mob" at bounding box center [553, 43] width 47 height 9
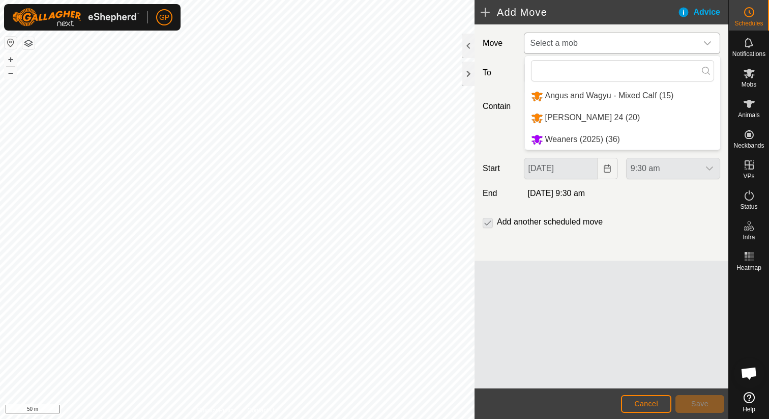
click at [562, 142] on li "Weaners (2025) (36)" at bounding box center [622, 139] width 195 height 21
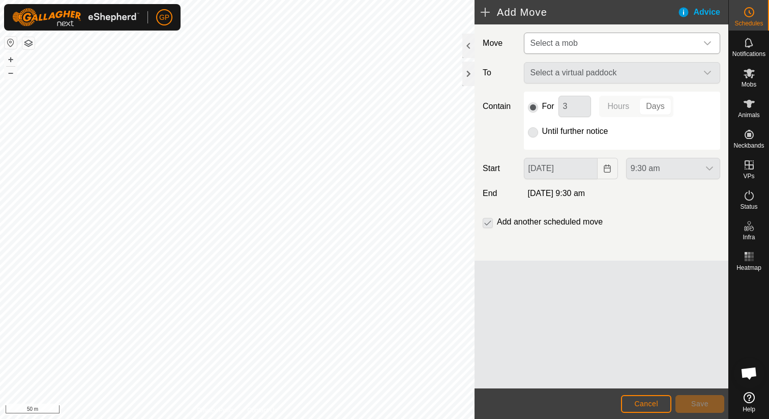
type input "[DATE]"
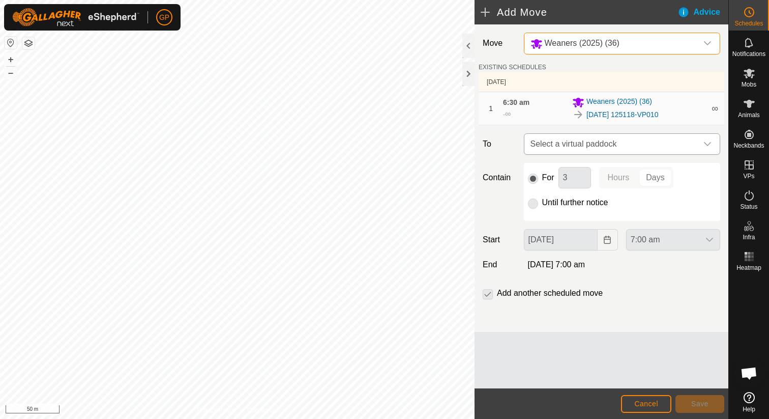
click at [564, 148] on span "Select a virtual paddock" at bounding box center [611, 144] width 171 height 20
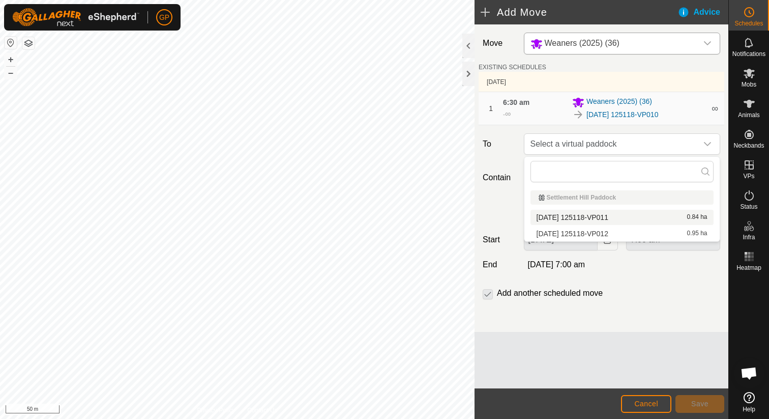
click at [582, 220] on li "2025-08-31 125118-VP011 0.84 ha" at bounding box center [621, 217] width 183 height 15
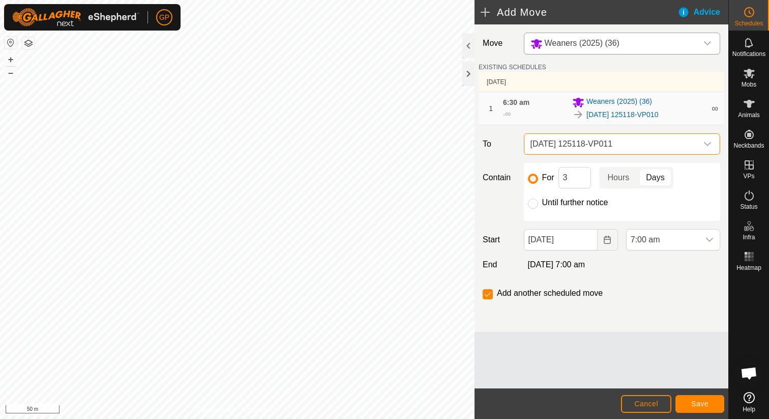
click at [584, 204] on label "Until further notice" at bounding box center [575, 202] width 66 height 8
click at [538, 204] on input "Until further notice" at bounding box center [533, 203] width 10 height 10
radio input "true"
checkbox input "false"
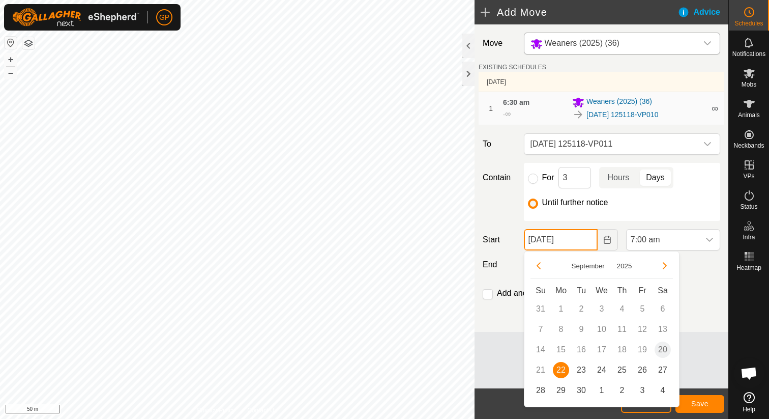
click at [588, 238] on input "[DATE]" at bounding box center [561, 239] width 74 height 21
click at [603, 373] on span "24" at bounding box center [601, 370] width 16 height 16
type input "[DATE]"
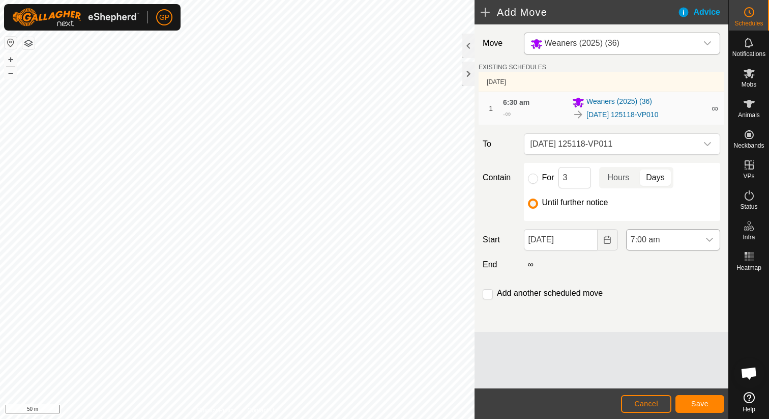
click at [653, 241] on span "7:00 am" at bounding box center [663, 239] width 73 height 20
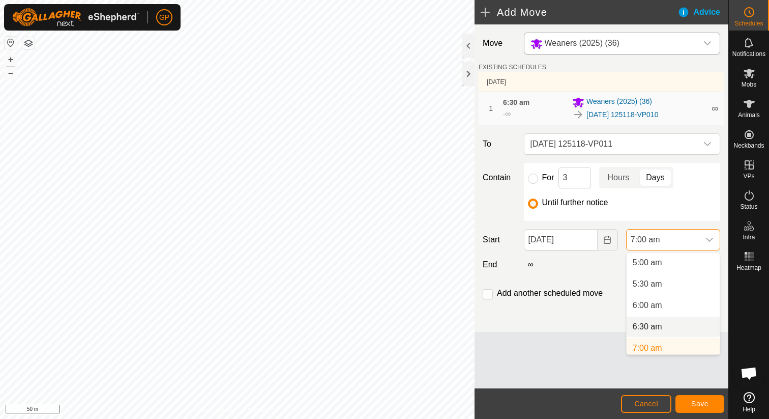
click at [651, 322] on li "6:30 am" at bounding box center [673, 326] width 93 height 20
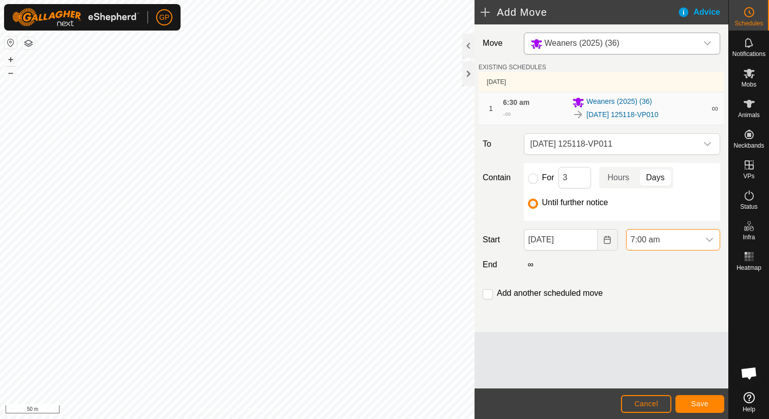
scroll to position [218, 0]
click at [691, 403] on span "Save" at bounding box center [699, 403] width 17 height 8
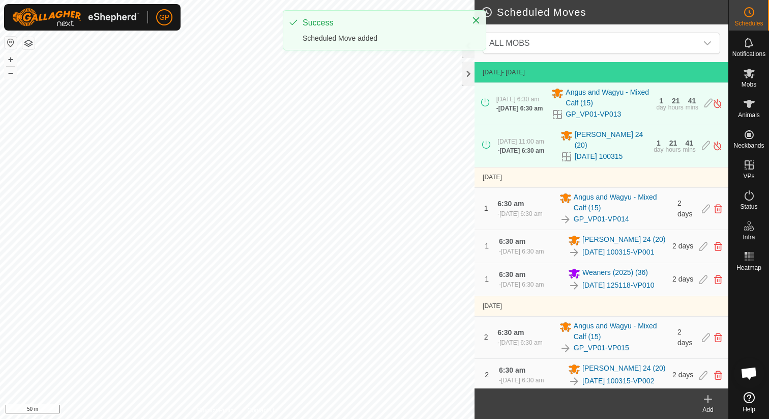
click at [705, 400] on icon at bounding box center [708, 399] width 12 height 12
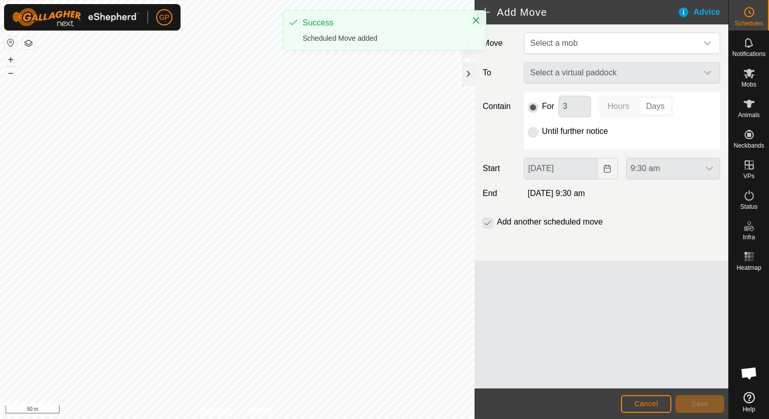
click at [560, 55] on div "Move Select a mob To Select a virtual paddock Contain For 3 Hours Days Until fu…" at bounding box center [601, 142] width 254 height 236
click at [560, 47] on span "Select a mob" at bounding box center [553, 43] width 47 height 9
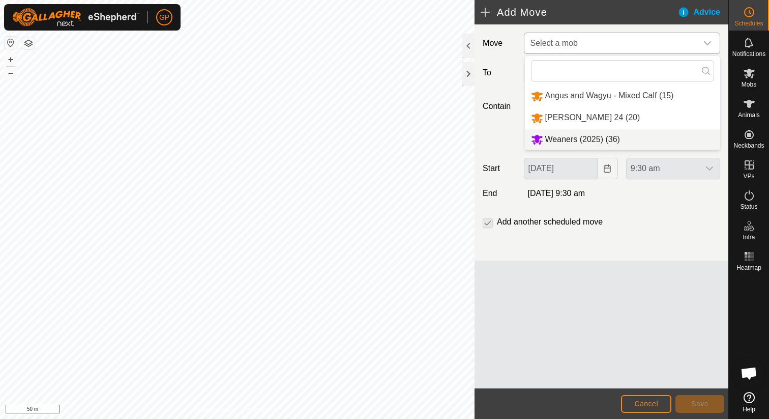
click at [555, 137] on li "Weaners (2025) (36)" at bounding box center [622, 139] width 195 height 21
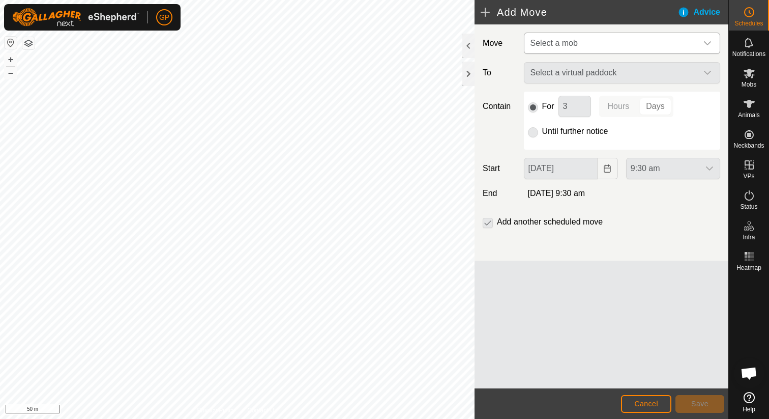
type input "[DATE]"
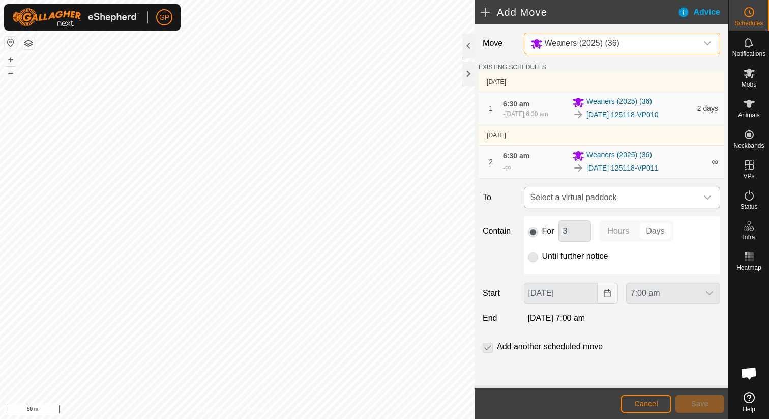
click at [575, 197] on span "Select a virtual paddock" at bounding box center [611, 197] width 171 height 20
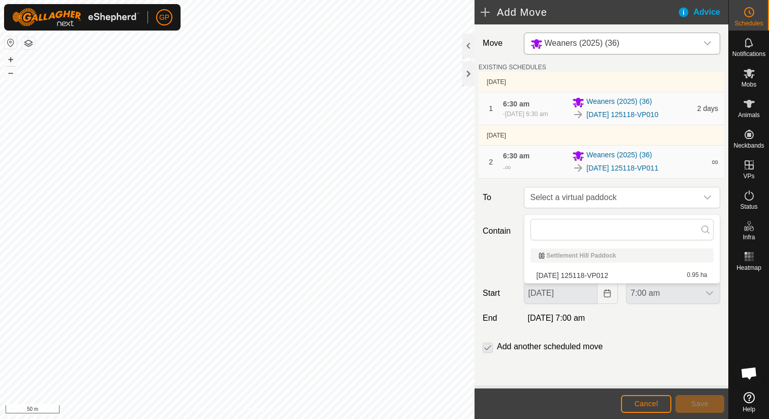
click at [575, 271] on li "2025-08-31 125118-VP012 0.95 ha" at bounding box center [621, 274] width 183 height 15
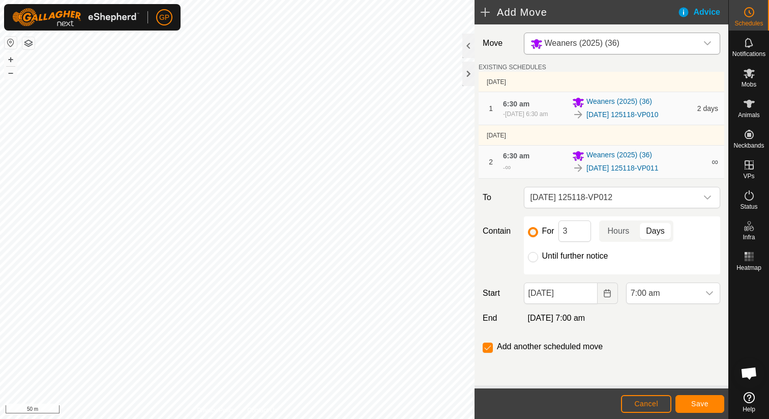
click at [564, 260] on label "Until further notice" at bounding box center [575, 256] width 66 height 8
click at [538, 262] on input "Until further notice" at bounding box center [533, 257] width 10 height 10
radio input "true"
checkbox input "false"
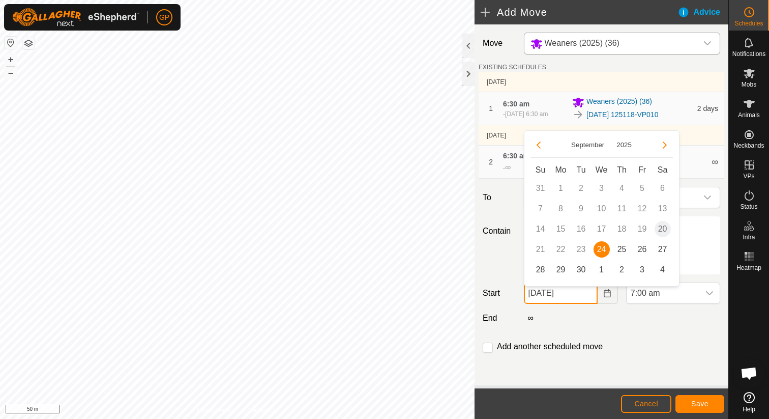
click at [568, 298] on input "[DATE]" at bounding box center [561, 292] width 74 height 21
click at [619, 248] on span "25" at bounding box center [622, 249] width 16 height 16
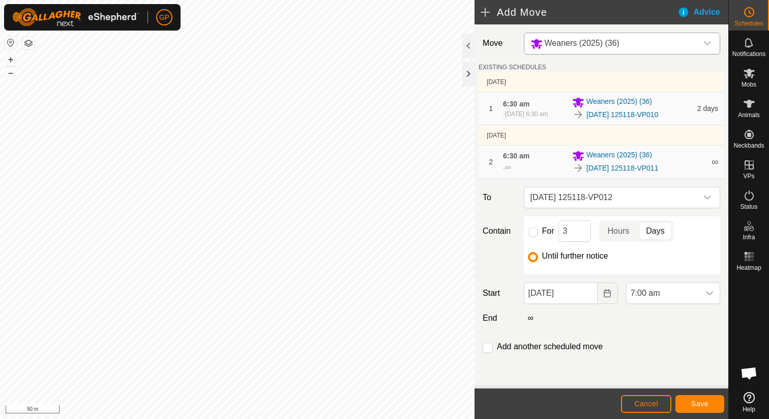
click at [571, 309] on div "Move Weaners (2025) (36) EXISTING SCHEDULES 22 Sept 2025 1 6:30 am - 24 Sept 20…" at bounding box center [601, 204] width 254 height 361
click at [588, 301] on input "25 Sep, 2025" at bounding box center [561, 292] width 74 height 21
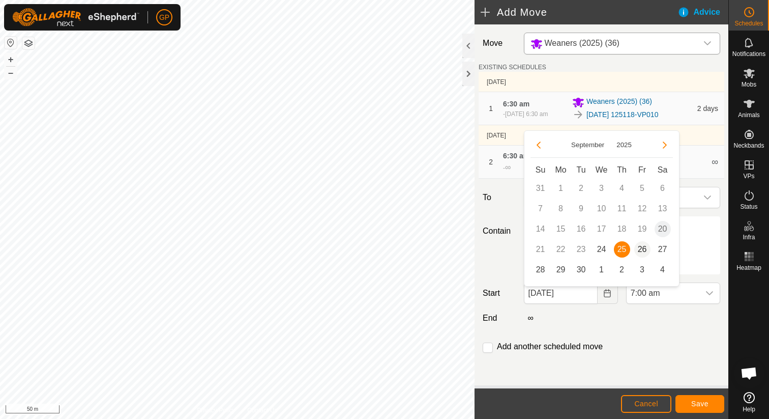
click at [641, 246] on span "26" at bounding box center [642, 249] width 16 height 16
type input "[DATE]"
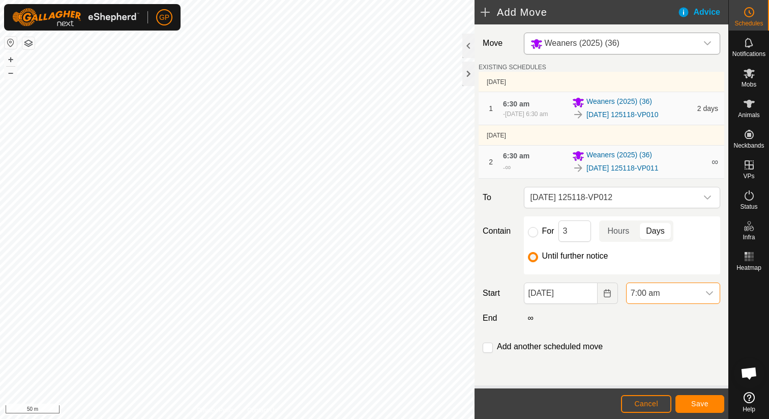
click at [645, 297] on span "7:00 am" at bounding box center [663, 293] width 73 height 20
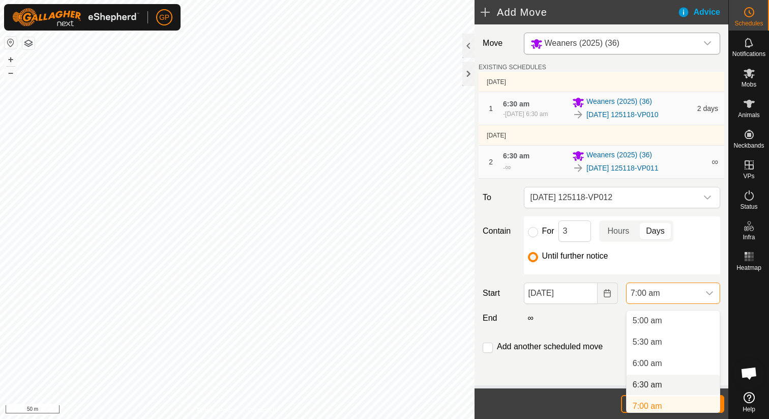
click at [643, 378] on li "6:30 am" at bounding box center [673, 384] width 93 height 20
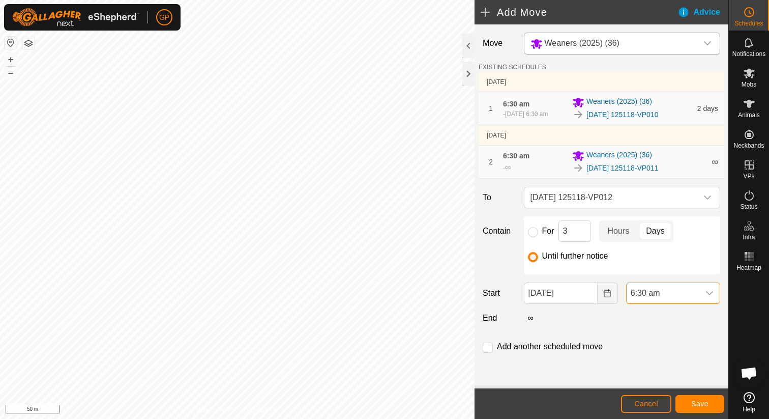
scroll to position [218, 0]
click at [693, 401] on span "Save" at bounding box center [699, 403] width 17 height 8
